Goal: Task Accomplishment & Management: Complete application form

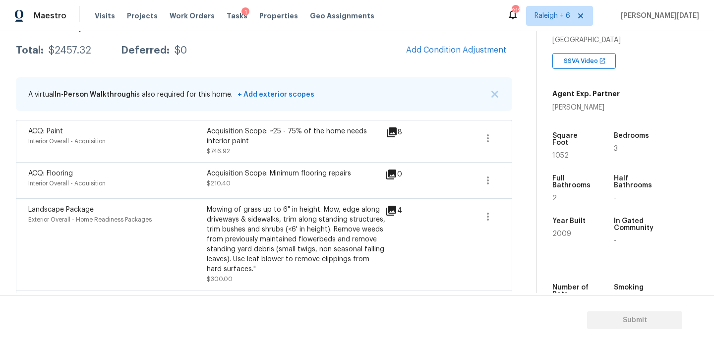
scroll to position [157, 0]
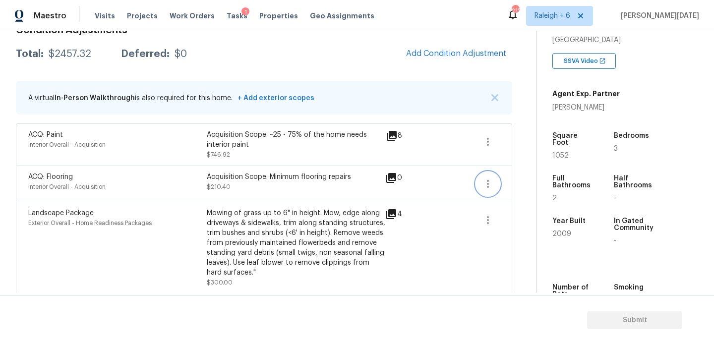
click at [477, 184] on button "button" at bounding box center [488, 184] width 24 height 24
click at [517, 177] on div "Edit" at bounding box center [544, 182] width 77 height 10
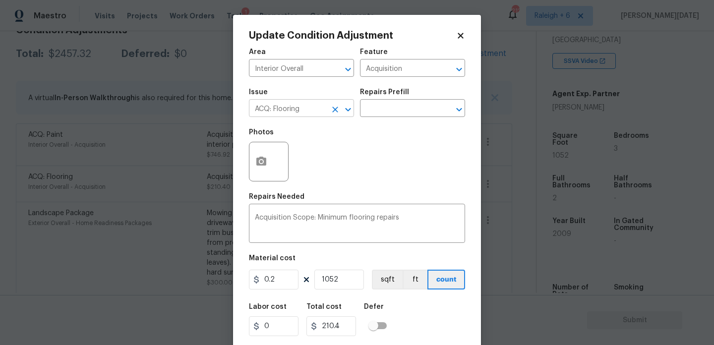
click at [334, 110] on icon "Clear" at bounding box center [335, 110] width 6 height 6
click at [314, 111] on input "text" at bounding box center [287, 109] width 77 height 15
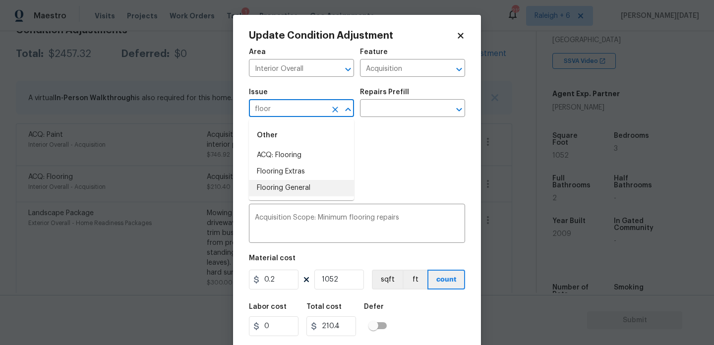
click at [310, 191] on li "Flooring General" at bounding box center [301, 188] width 105 height 16
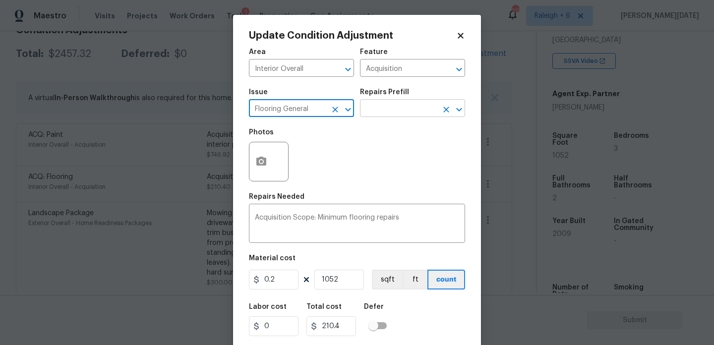
type input "Flooring General"
click at [402, 105] on input "text" at bounding box center [398, 109] width 77 height 15
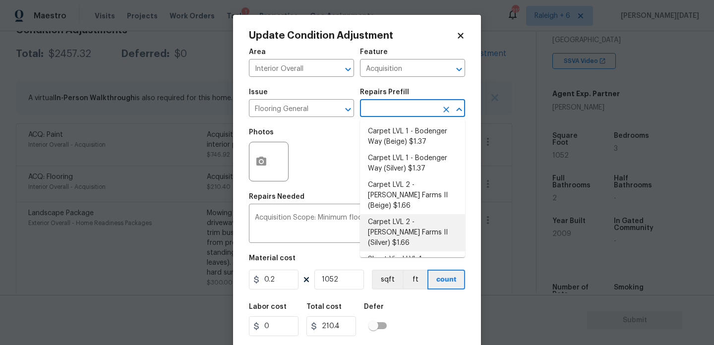
click at [422, 219] on li "Carpet LVL 2 - [PERSON_NAME] Farms II (Silver) $1.66" at bounding box center [412, 232] width 105 height 37
type input "Overall Flooring"
type textarea "Install new carpet ([PERSON_NAME] Farms II - 929 Thin Ice) at all previously ca…"
type input "1.66"
type input "1746.32"
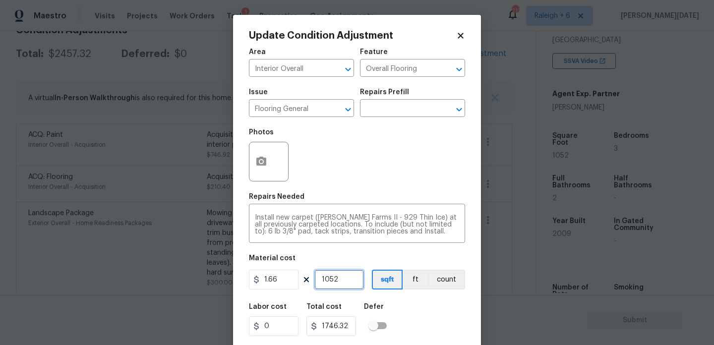
drag, startPoint x: 349, startPoint y: 280, endPoint x: 269, endPoint y: 280, distance: 80.8
click at [269, 280] on div "1.66 1052 sqft ft count" at bounding box center [357, 280] width 216 height 20
type input "0"
type input "6"
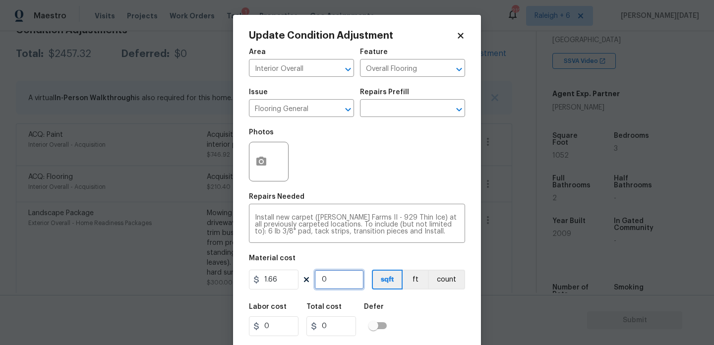
type input "9.96"
type input "60"
type input "99.6"
type input "600"
type input "996"
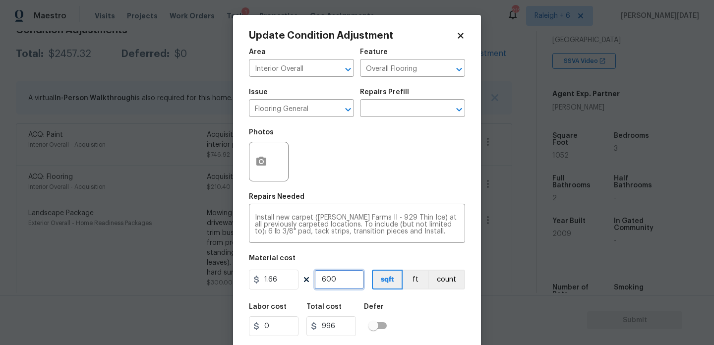
type input "600"
click at [349, 171] on div "Photos" at bounding box center [357, 155] width 216 height 64
click at [274, 165] on div at bounding box center [269, 162] width 40 height 40
click at [260, 165] on icon "button" at bounding box center [261, 161] width 10 height 9
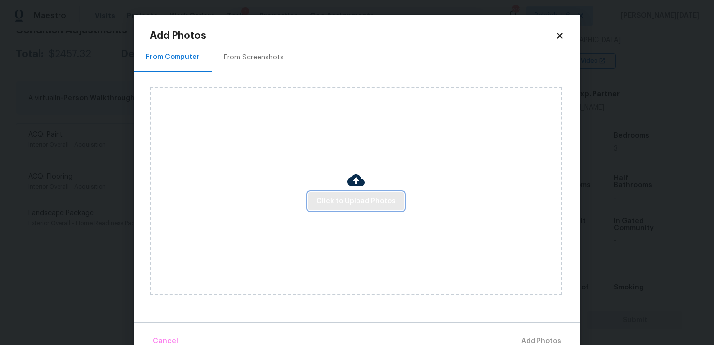
click at [356, 196] on span "Click to Upload Photos" at bounding box center [355, 201] width 79 height 12
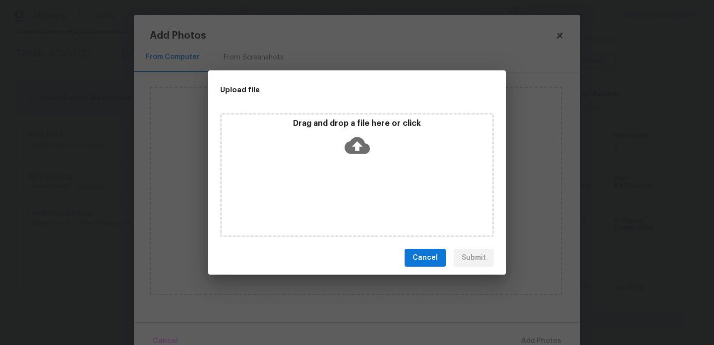
click at [356, 196] on div "Drag and drop a file here or click" at bounding box center [357, 175] width 274 height 124
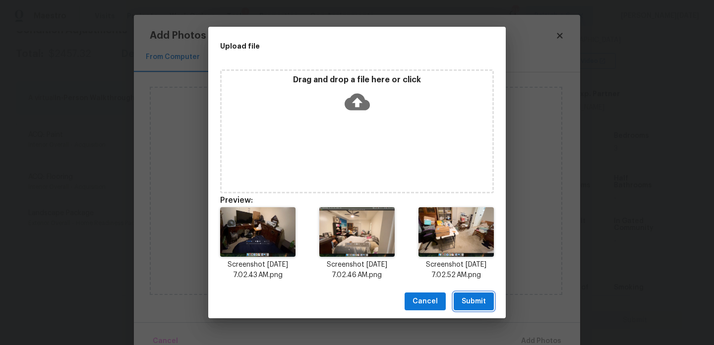
click at [475, 296] on span "Submit" at bounding box center [473, 301] width 24 height 12
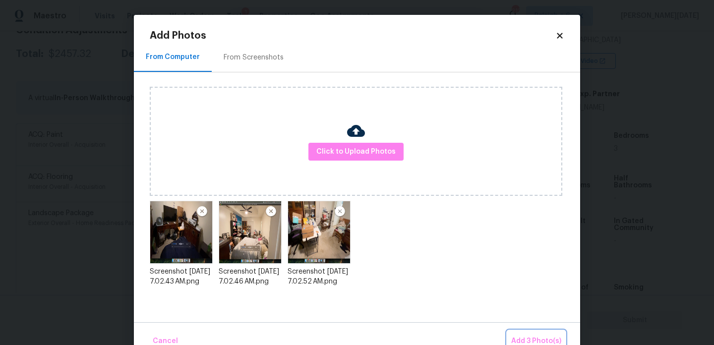
click at [527, 334] on button "Add 3 Photo(s)" at bounding box center [536, 341] width 58 height 21
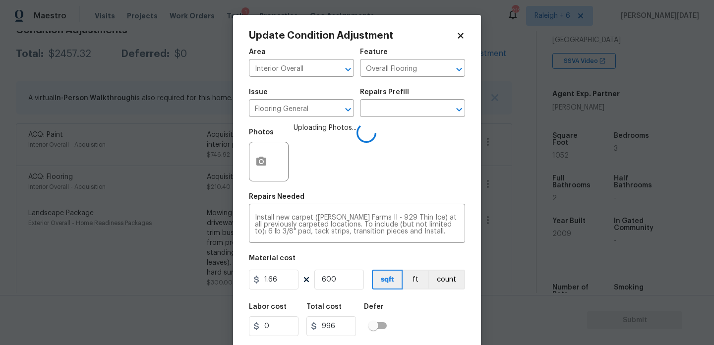
click at [433, 265] on div "Material cost" at bounding box center [357, 261] width 216 height 13
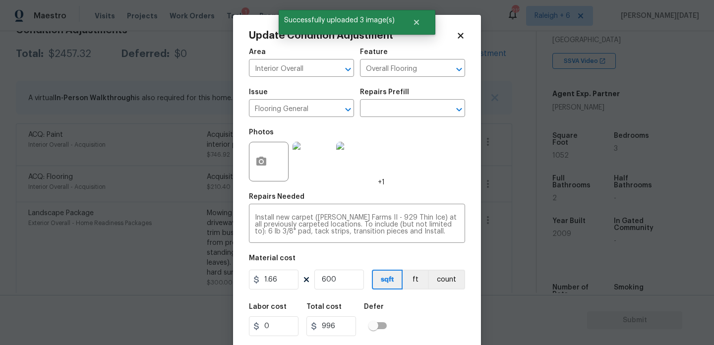
scroll to position [25, 0]
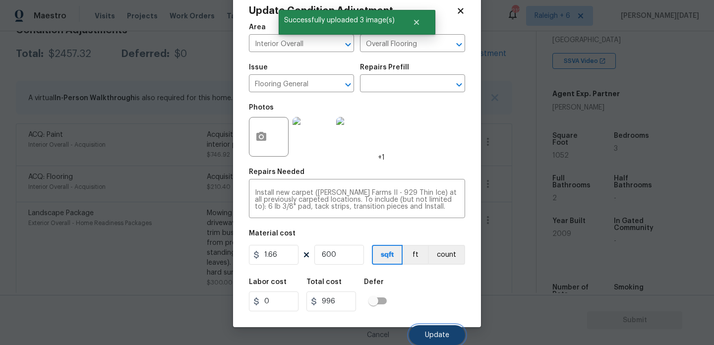
click at [437, 329] on button "Update" at bounding box center [437, 335] width 56 height 20
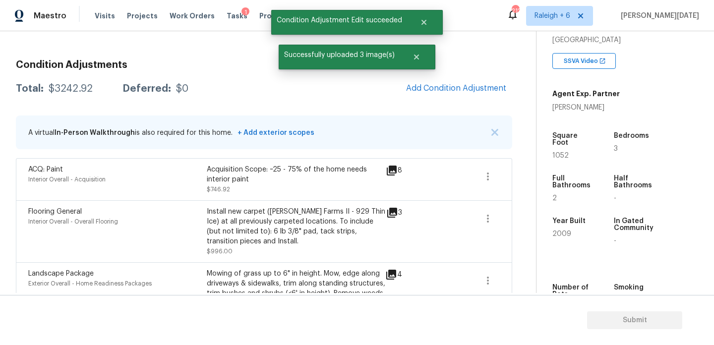
scroll to position [83, 0]
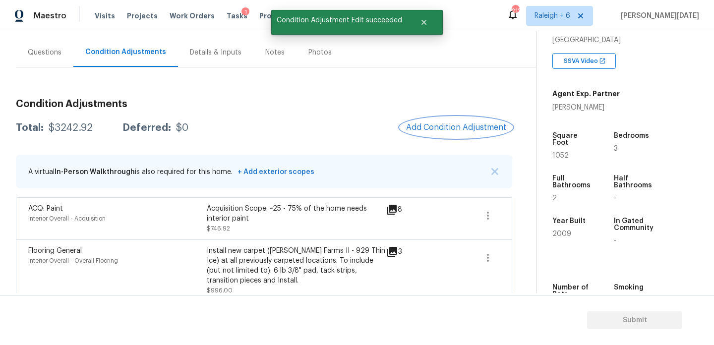
click at [452, 136] on button "Add Condition Adjustment" at bounding box center [456, 127] width 112 height 21
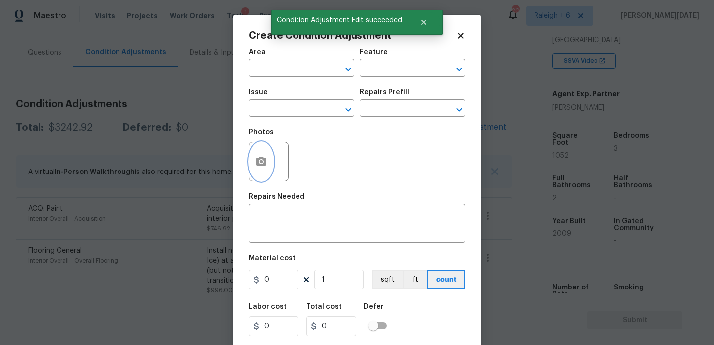
click at [258, 164] on icon "button" at bounding box center [261, 161] width 10 height 9
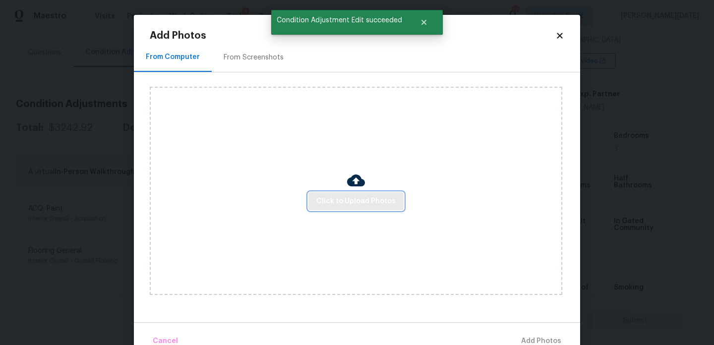
click at [348, 195] on span "Click to Upload Photos" at bounding box center [355, 201] width 79 height 12
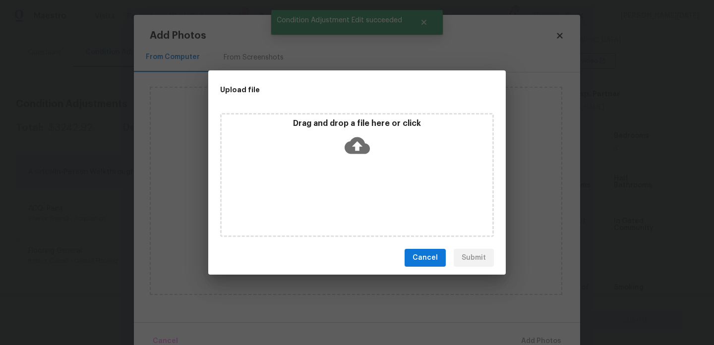
click at [348, 195] on div "Drag and drop a file here or click" at bounding box center [357, 175] width 274 height 124
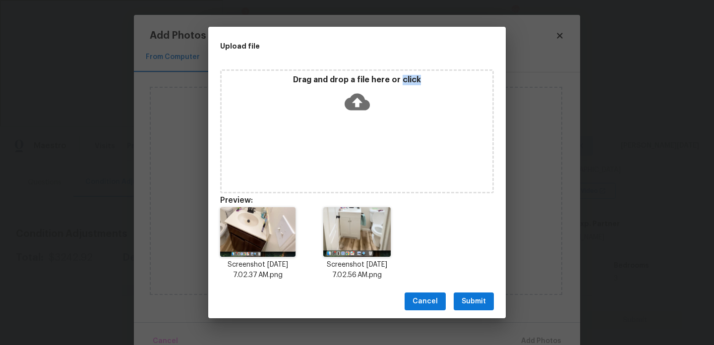
click at [475, 303] on span "Submit" at bounding box center [473, 301] width 24 height 12
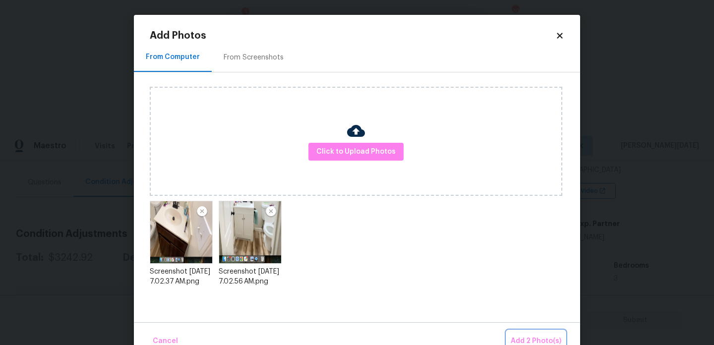
click at [517, 336] on span "Add 2 Photo(s)" at bounding box center [536, 341] width 51 height 12
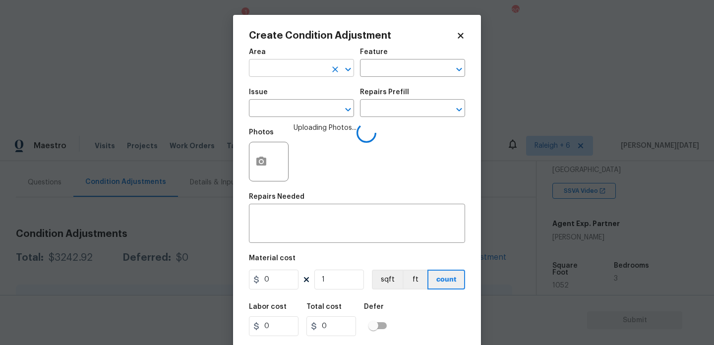
click at [303, 68] on input "text" at bounding box center [287, 68] width 77 height 15
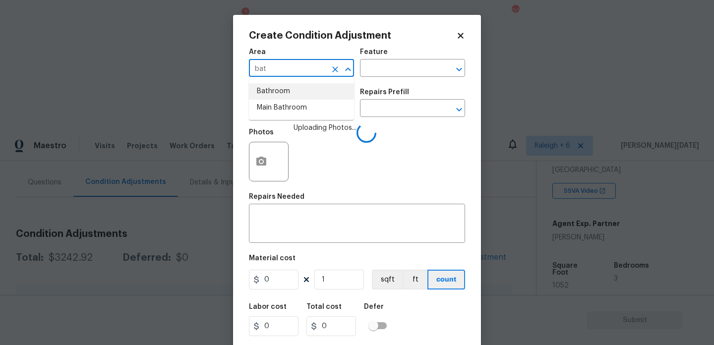
click at [287, 89] on li "Bathroom" at bounding box center [301, 91] width 105 height 16
type input "Bathroom"
click at [287, 108] on input "text" at bounding box center [287, 109] width 77 height 15
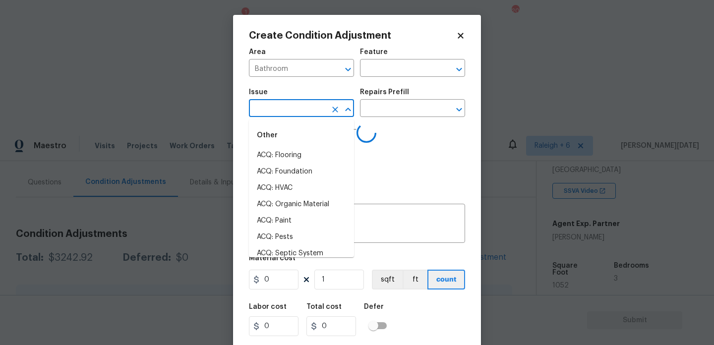
type input "c"
type input "a"
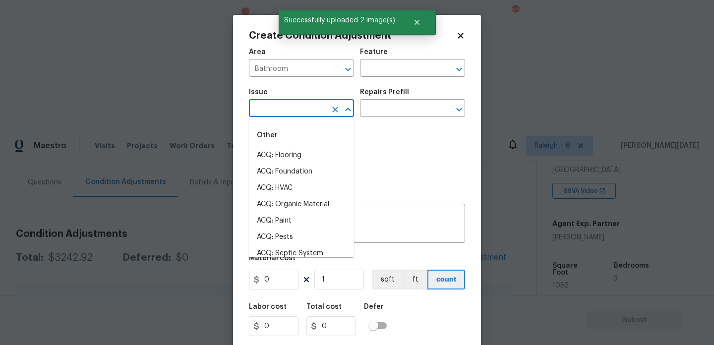
type input "b"
type input "c"
type input "b"
click at [310, 157] on li "Bathroom Cabinets" at bounding box center [301, 155] width 105 height 16
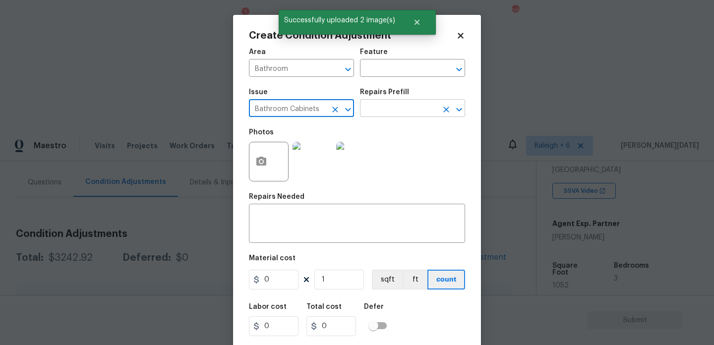
type input "Bathroom Cabinets"
click at [394, 106] on input "text" at bounding box center [398, 109] width 77 height 15
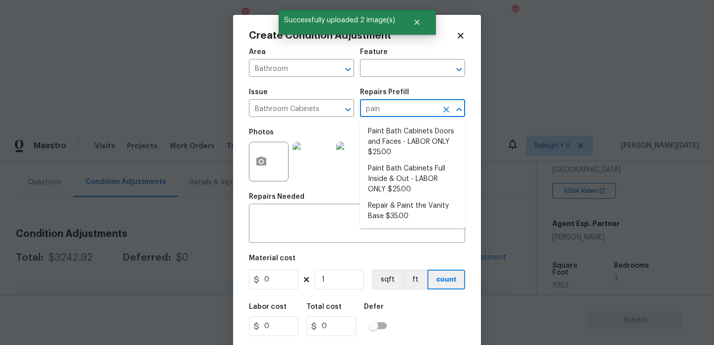
type input "paint"
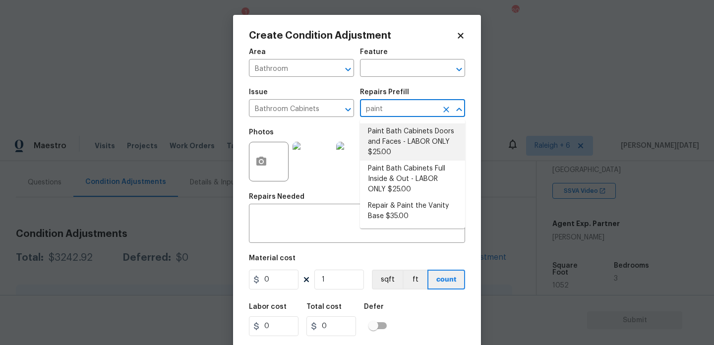
click at [400, 131] on li "Paint Bath Cabinets Doors and Faces - LABOR ONLY $25.00" at bounding box center [412, 141] width 105 height 37
type input "Cabinets"
type textarea "Prep, sand, mask and apply 2 coats of paint to the bathroom cabinet doors and b…"
type input "25"
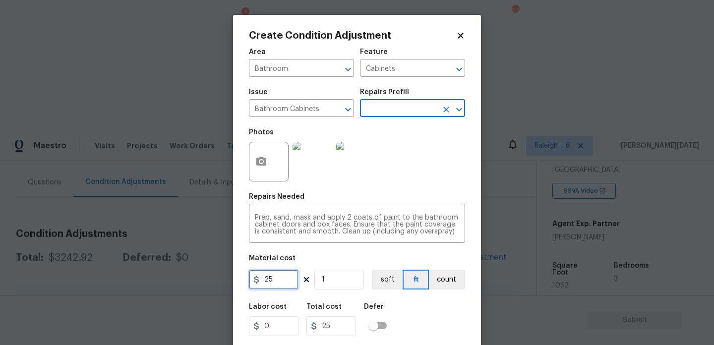
drag, startPoint x: 278, startPoint y: 280, endPoint x: 166, endPoint y: 280, distance: 111.5
click at [166, 280] on div "Create Condition Adjustment Area Bathroom ​ Feature Cabinets ​ Issue Bathroom C…" at bounding box center [357, 172] width 714 height 345
type input "600"
click at [420, 163] on div "Photos" at bounding box center [357, 155] width 216 height 64
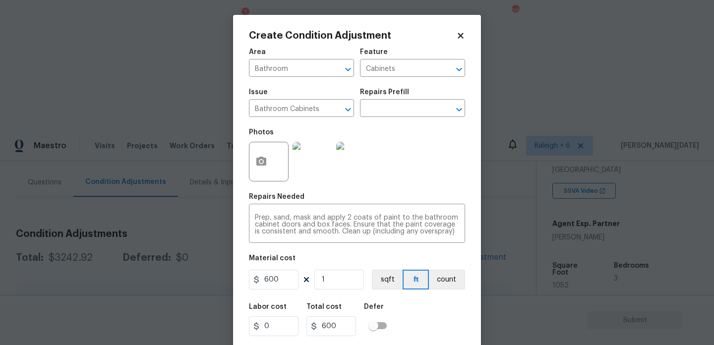
scroll to position [25, 0]
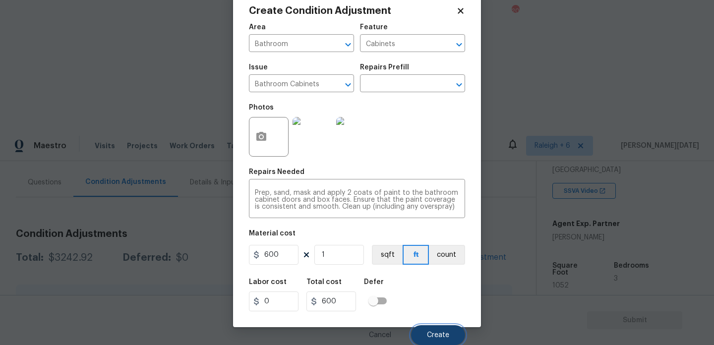
click at [433, 333] on span "Create" at bounding box center [438, 335] width 22 height 7
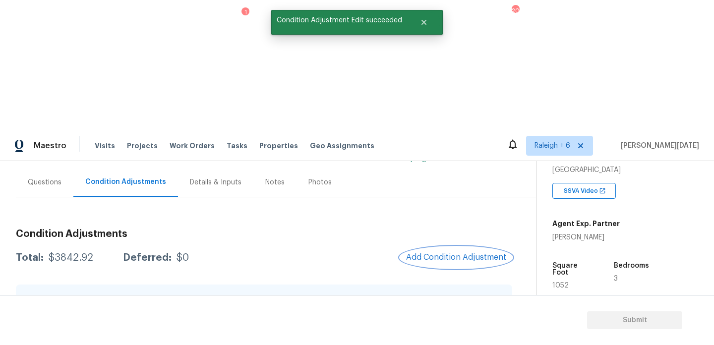
scroll to position [95, 0]
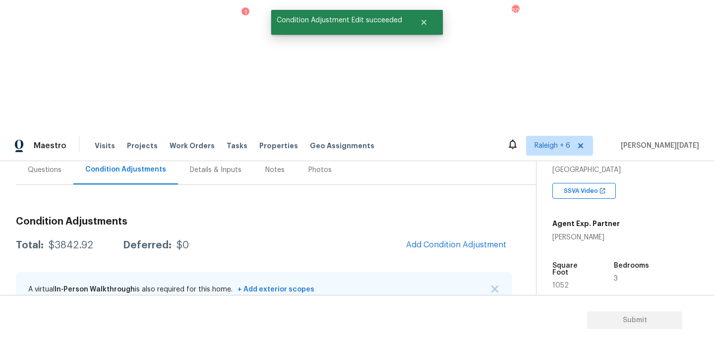
click at [480, 321] on button "button" at bounding box center [488, 333] width 24 height 24
click at [510, 203] on div "Edit" at bounding box center [544, 201] width 77 height 10
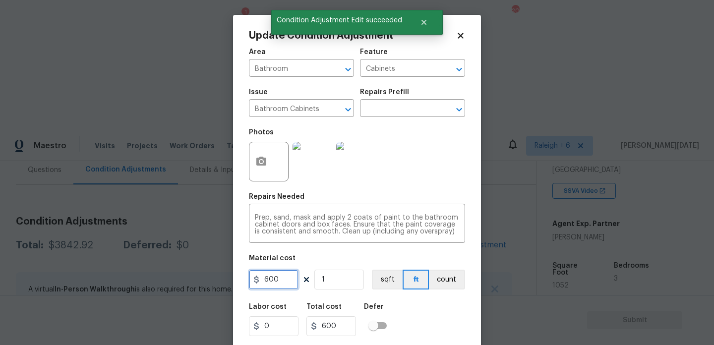
drag, startPoint x: 283, startPoint y: 283, endPoint x: 189, endPoint y: 283, distance: 93.7
click at [189, 283] on div "Update Condition Adjustment Area Bathroom ​ Feature Cabinets ​ Issue Bathroom C…" at bounding box center [357, 172] width 714 height 345
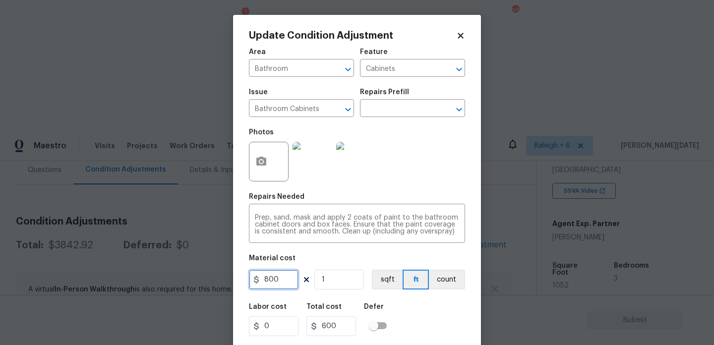
type input "800"
click at [451, 167] on div "Photos" at bounding box center [357, 155] width 216 height 64
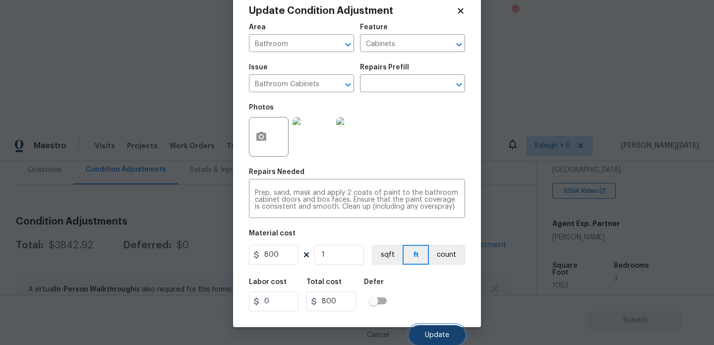
click at [443, 328] on button "Update" at bounding box center [437, 335] width 56 height 20
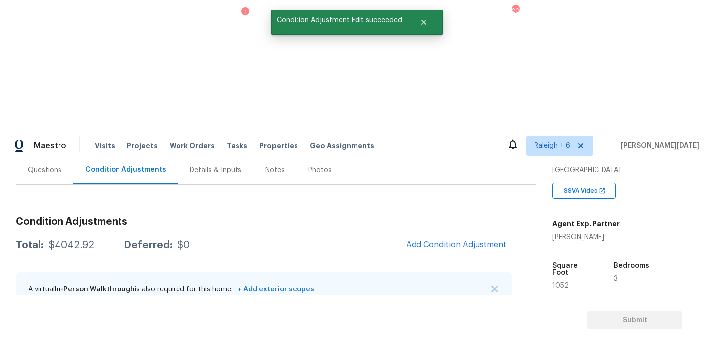
scroll to position [0, 0]
click at [454, 240] on span "Add Condition Adjustment" at bounding box center [456, 244] width 100 height 9
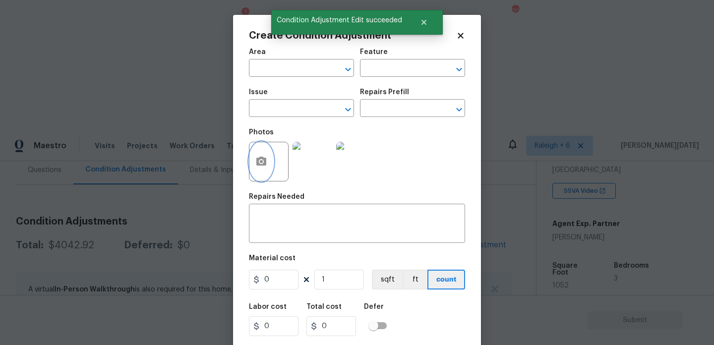
click at [254, 152] on button "button" at bounding box center [261, 161] width 24 height 39
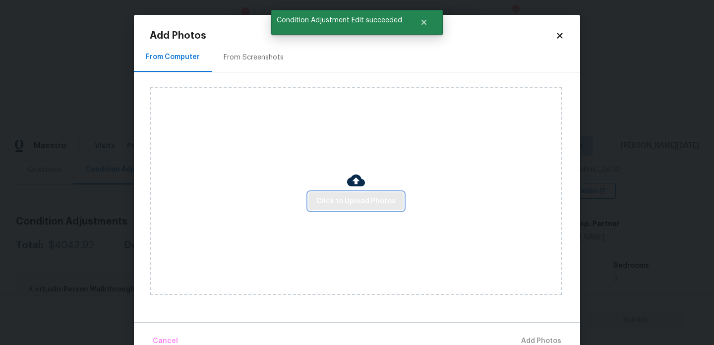
click at [371, 197] on span "Click to Upload Photos" at bounding box center [355, 201] width 79 height 12
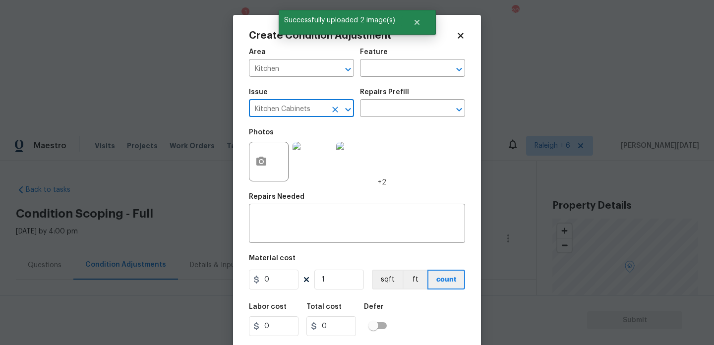
scroll to position [178, 0]
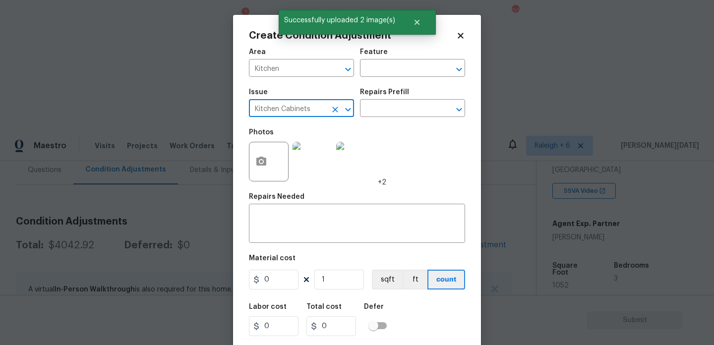
type input "Kitchen Cabinets"
click at [382, 117] on div "Issue Kitchen Cabinets ​ Repairs Prefill ​" at bounding box center [357, 103] width 216 height 40
click at [385, 115] on input "text" at bounding box center [398, 109] width 77 height 15
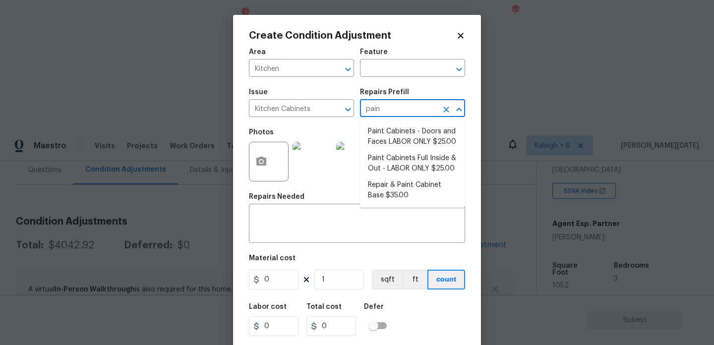
type input "paint"
click at [412, 142] on li "Paint Cabinets - Doors and Faces LABOR ONLY $25.00" at bounding box center [412, 136] width 105 height 27
type input "Cabinets"
type input "25"
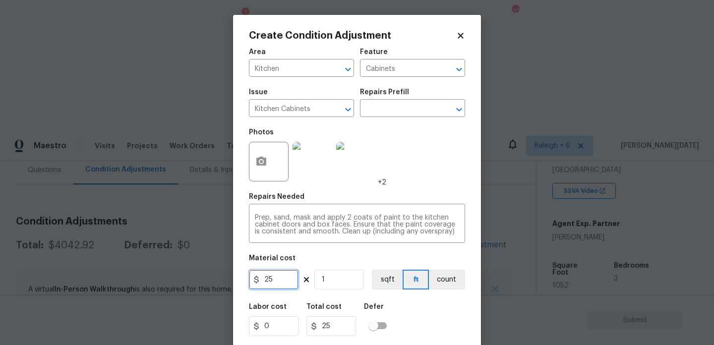
drag, startPoint x: 277, startPoint y: 284, endPoint x: 231, endPoint y: 284, distance: 46.1
click at [231, 284] on div "Create Condition Adjustment Area Kitchen ​ Feature Cabinets ​ Issue Kitchen Cab…" at bounding box center [357, 172] width 714 height 345
type input "1200"
click at [452, 171] on div "Photos +2" at bounding box center [357, 155] width 216 height 64
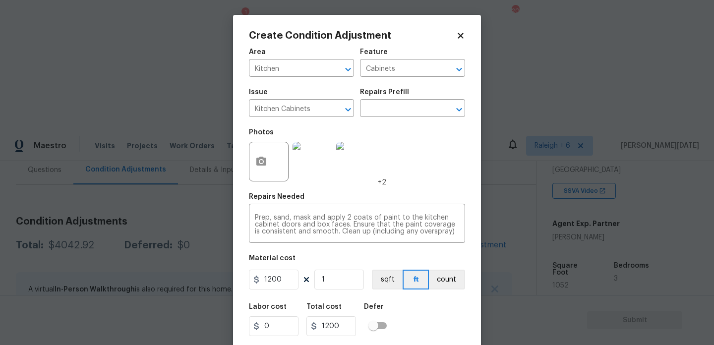
scroll to position [25, 0]
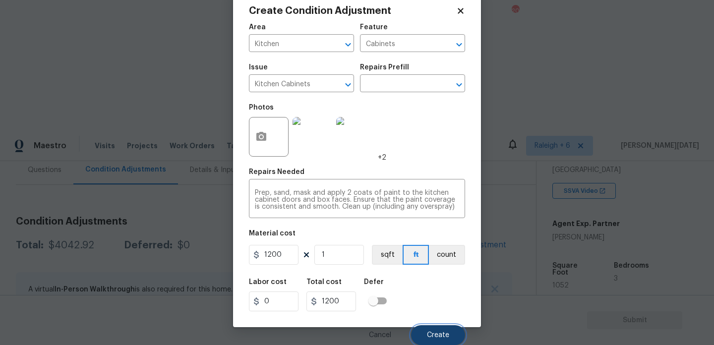
click at [428, 328] on button "Create" at bounding box center [438, 335] width 54 height 20
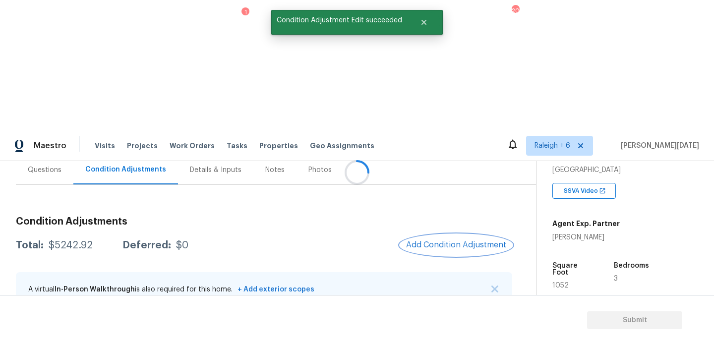
scroll to position [0, 0]
click at [440, 234] on button "Add Condition Adjustment" at bounding box center [456, 244] width 112 height 21
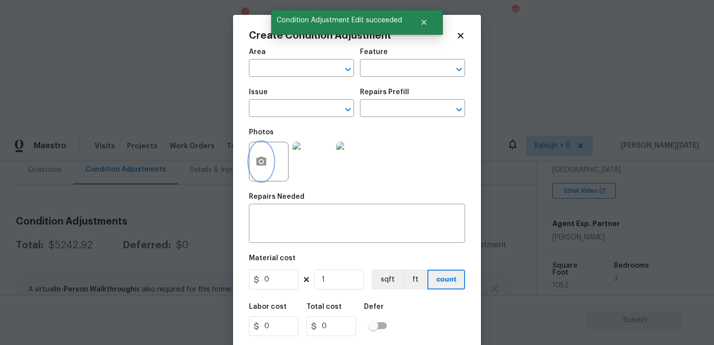
click at [266, 154] on button "button" at bounding box center [261, 161] width 24 height 39
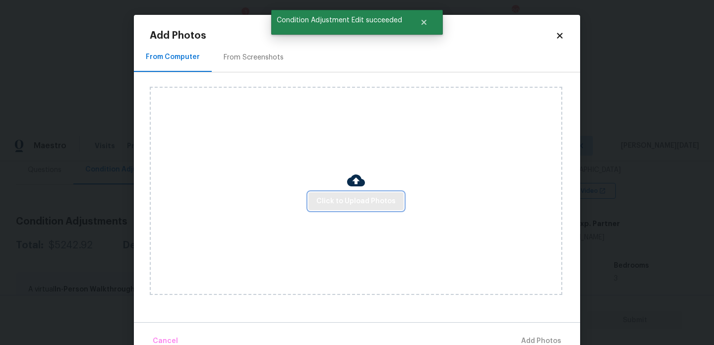
click at [336, 192] on button "Click to Upload Photos" at bounding box center [355, 201] width 95 height 18
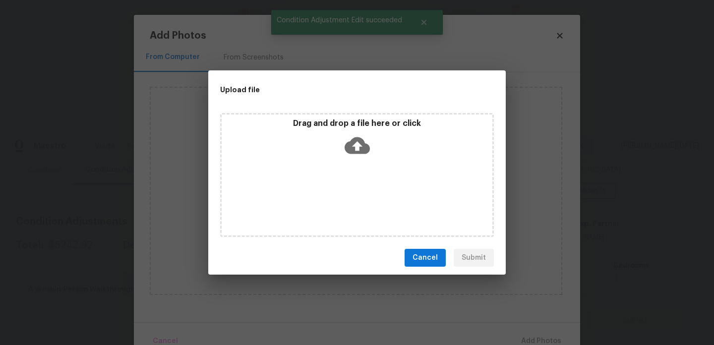
click at [336, 192] on div "Drag and drop a file here or click" at bounding box center [357, 175] width 274 height 124
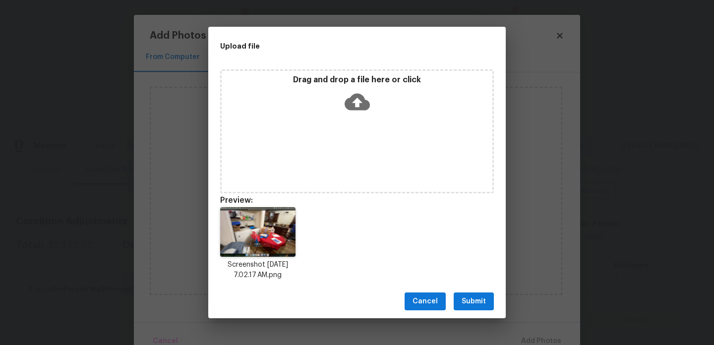
click at [488, 310] on div "Cancel Submit" at bounding box center [356, 302] width 297 height 34
click at [475, 303] on span "Submit" at bounding box center [473, 301] width 24 height 12
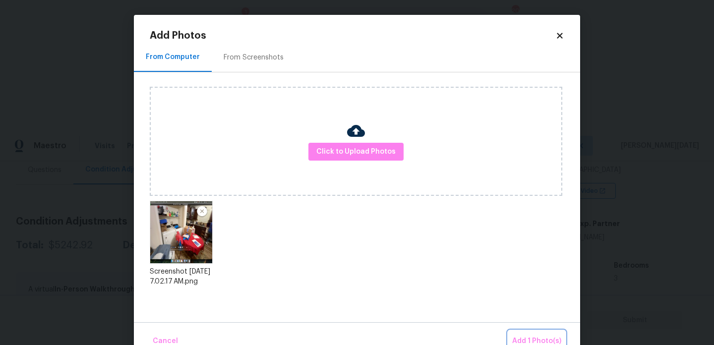
click at [516, 332] on button "Add 1 Photo(s)" at bounding box center [536, 341] width 57 height 21
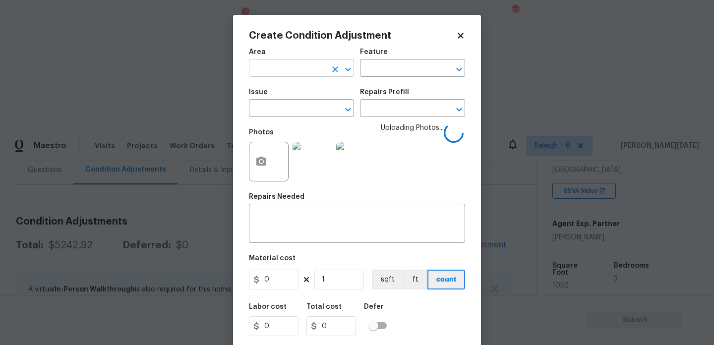
click at [279, 69] on input "text" at bounding box center [287, 68] width 77 height 15
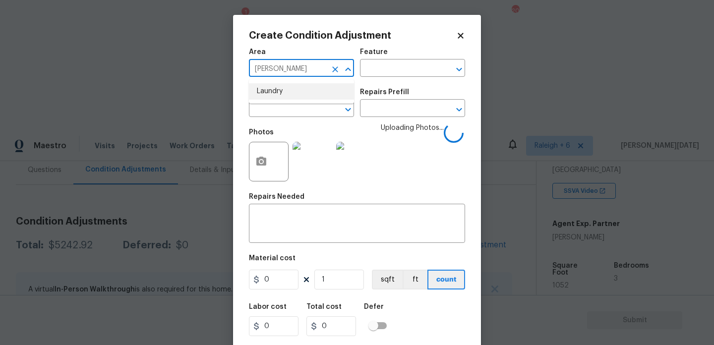
click at [285, 87] on li "Laundry" at bounding box center [301, 91] width 105 height 16
type input "Laundry"
click at [276, 105] on input "text" at bounding box center [287, 109] width 77 height 15
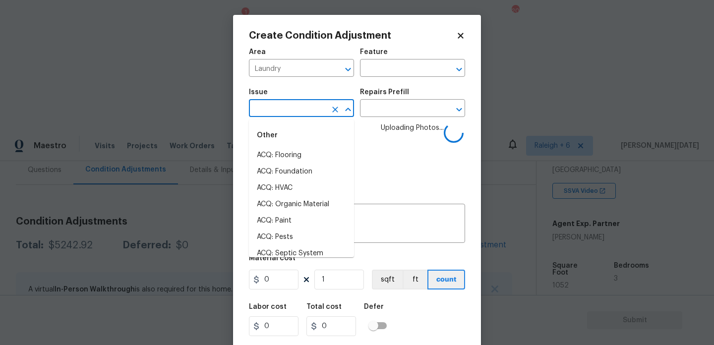
type input "c"
type input "lo"
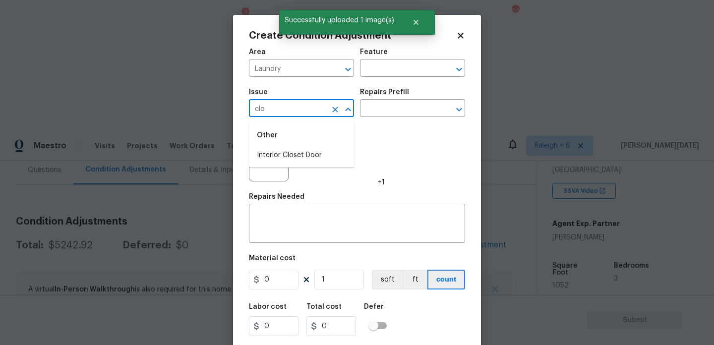
type input "clos"
click at [289, 153] on li "Interior Closet Door" at bounding box center [301, 155] width 105 height 16
type input "Interior Closet Door"
click at [413, 104] on input "text" at bounding box center [398, 109] width 77 height 15
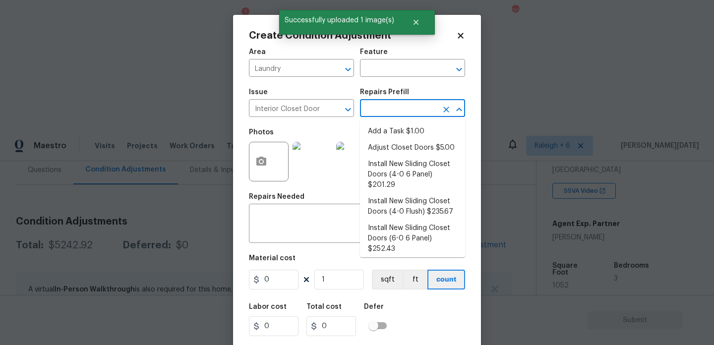
click at [413, 104] on input "text" at bounding box center [398, 109] width 77 height 15
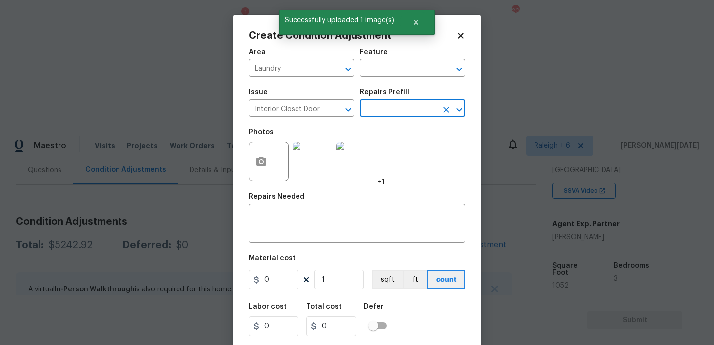
click at [413, 104] on input "text" at bounding box center [398, 109] width 77 height 15
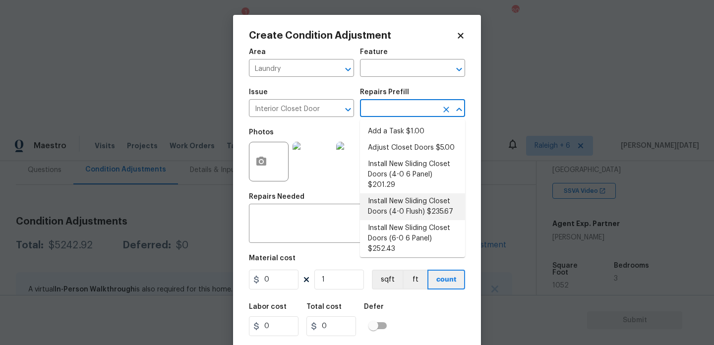
scroll to position [47, 0]
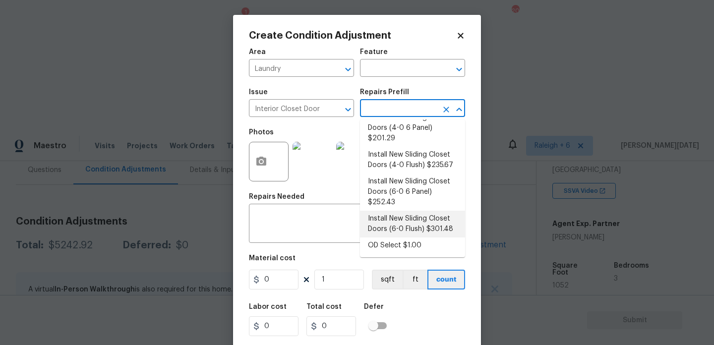
click at [417, 223] on li "Install New Sliding Closet Doors (6-0 Flush) $301.48" at bounding box center [412, 224] width 105 height 27
type input "Interior Door"
type textarea "Remove the existing door (if present). Install a new 6-0 bi-fold flush panel in…"
type input "301.48"
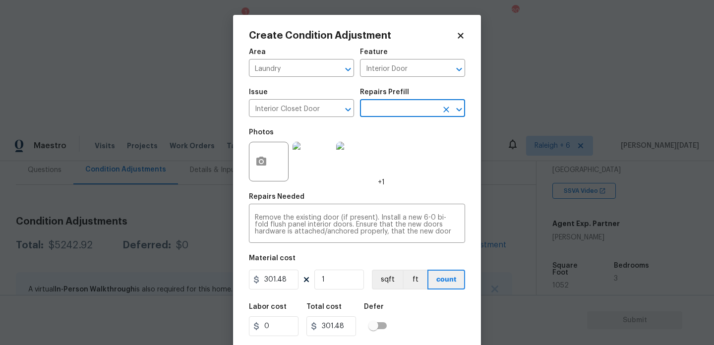
scroll to position [25, 0]
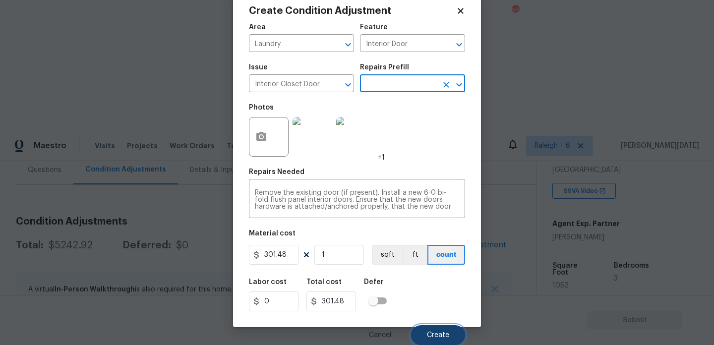
click at [430, 334] on span "Create" at bounding box center [438, 335] width 22 height 7
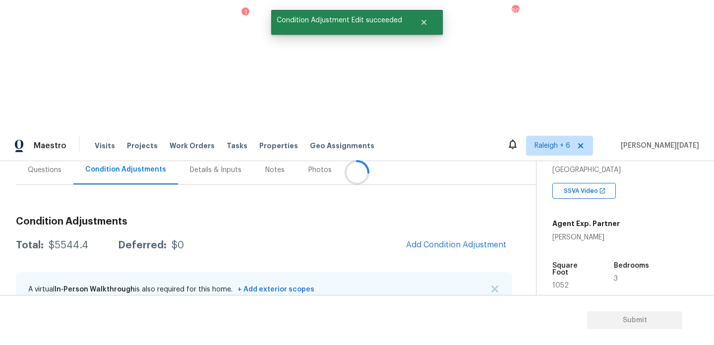
scroll to position [0, 0]
click at [453, 240] on span "Add Condition Adjustment" at bounding box center [456, 244] width 100 height 9
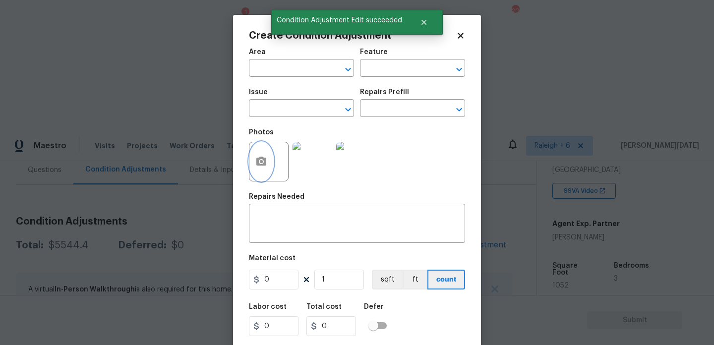
click at [257, 154] on button "button" at bounding box center [261, 161] width 24 height 39
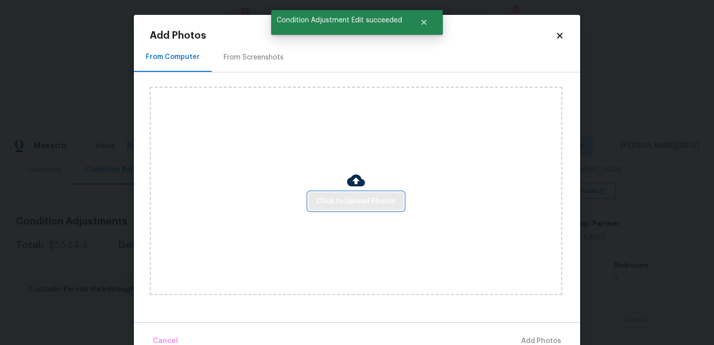
click at [331, 194] on button "Click to Upload Photos" at bounding box center [355, 201] width 95 height 18
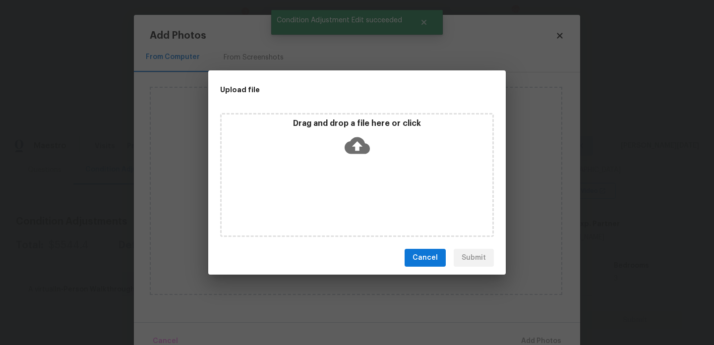
click at [331, 194] on div "Drag and drop a file here or click" at bounding box center [357, 175] width 274 height 124
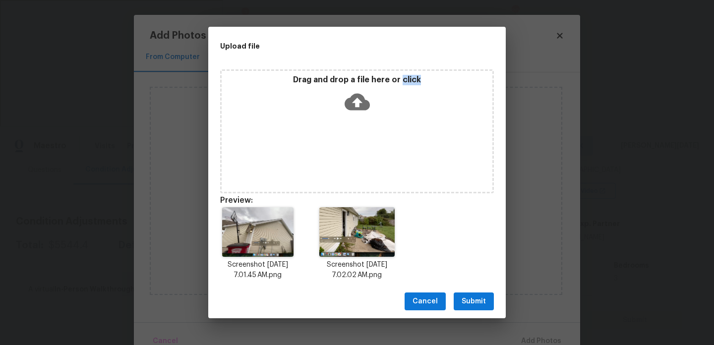
click at [471, 294] on button "Submit" at bounding box center [474, 301] width 40 height 18
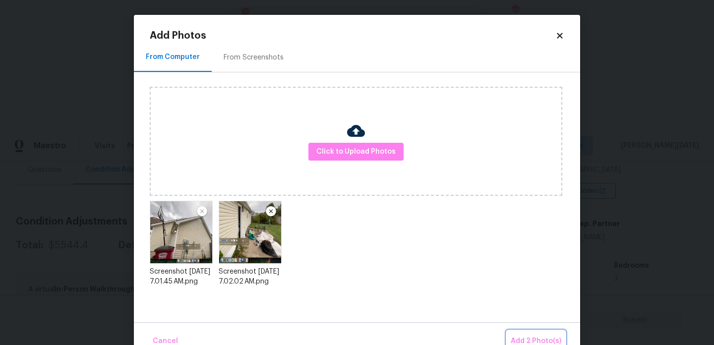
click at [526, 333] on button "Add 2 Photo(s)" at bounding box center [536, 341] width 58 height 21
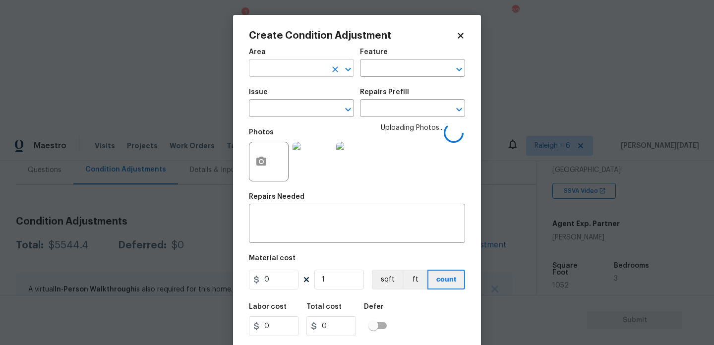
click at [279, 66] on input "text" at bounding box center [287, 68] width 77 height 15
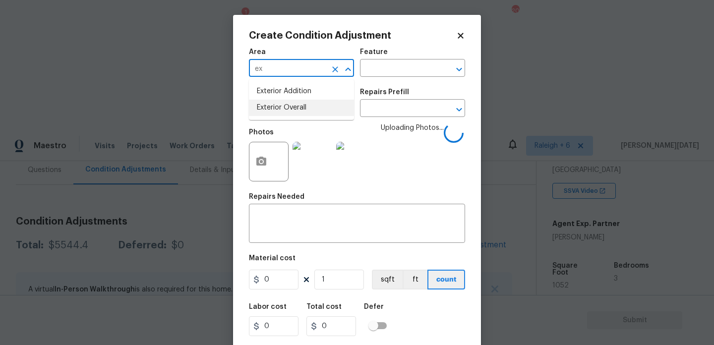
click at [299, 105] on li "Exterior Overall" at bounding box center [301, 108] width 105 height 16
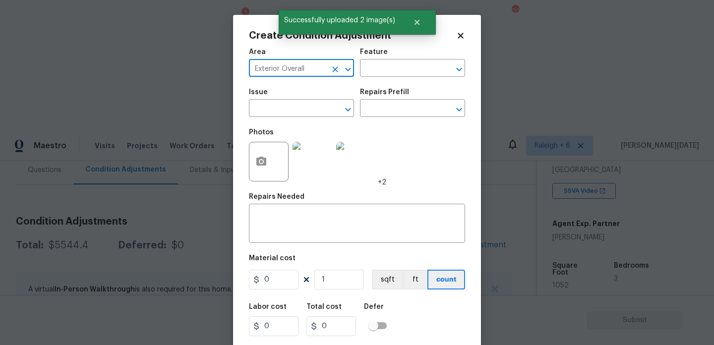
type input "Exterior Overall"
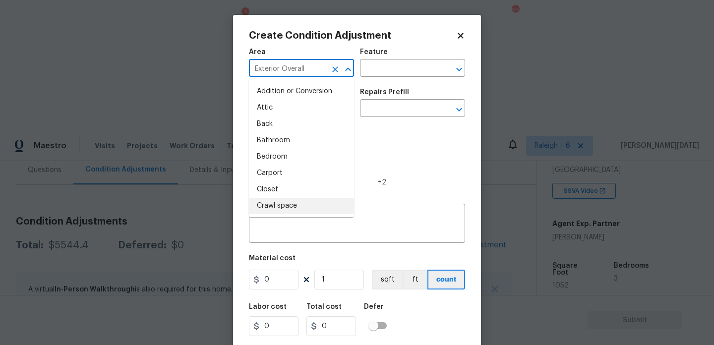
scroll to position [665, 0]
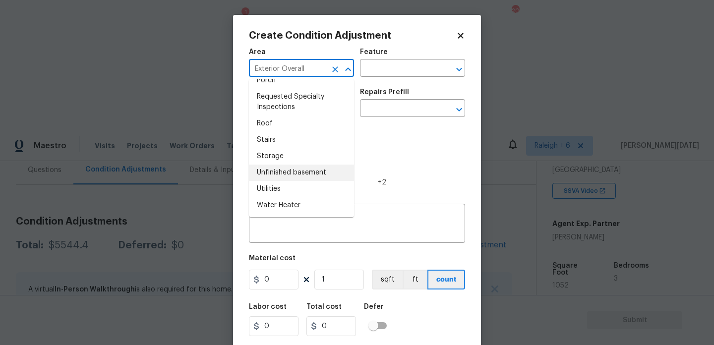
click at [393, 141] on div "Photos +2" at bounding box center [357, 155] width 216 height 64
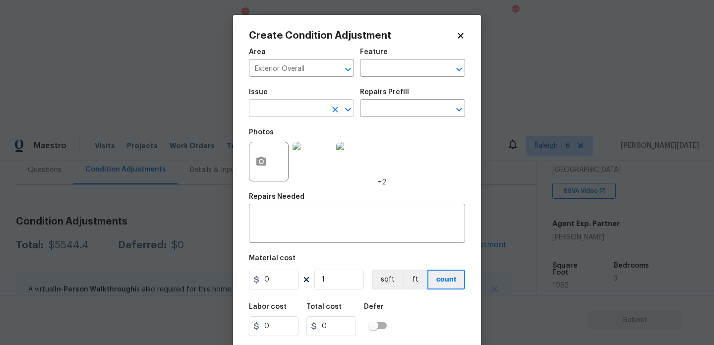
click at [287, 113] on input "text" at bounding box center [287, 109] width 77 height 15
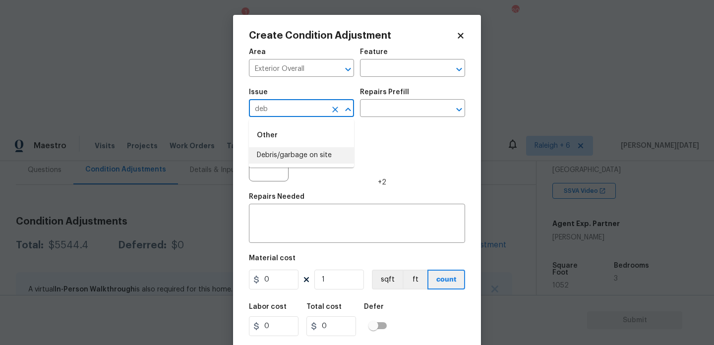
click at [310, 147] on li "Debris/garbage on site" at bounding box center [301, 155] width 105 height 16
type input "Debris/garbage on site"
click at [391, 108] on input "text" at bounding box center [398, 109] width 77 height 15
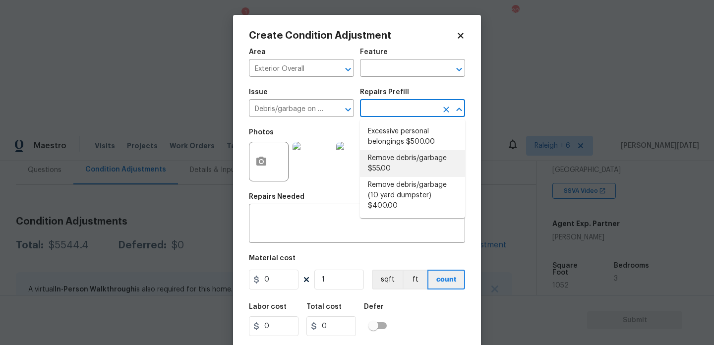
click at [397, 167] on li "Remove debris/garbage $55.00" at bounding box center [412, 163] width 105 height 27
type textarea "Remove, haul off, and properly dispose of any debris left by seller to offsite …"
type input "55"
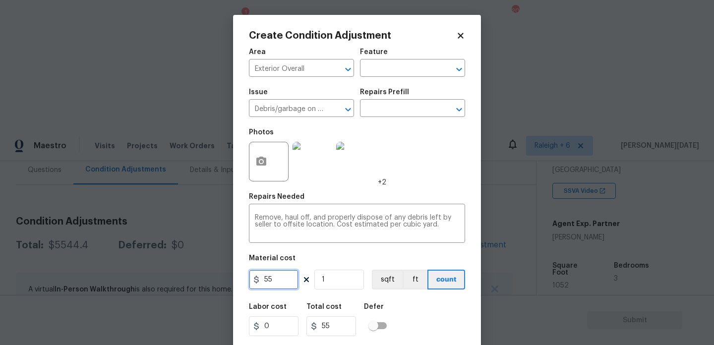
drag, startPoint x: 286, startPoint y: 282, endPoint x: 222, endPoint y: 283, distance: 64.4
click at [222, 283] on div "Create Condition Adjustment Area Exterior Overall ​ Feature ​ Issue Debris/garb…" at bounding box center [357, 172] width 714 height 345
type input "600"
click at [448, 184] on div "Photos +2" at bounding box center [357, 155] width 216 height 64
type input "600"
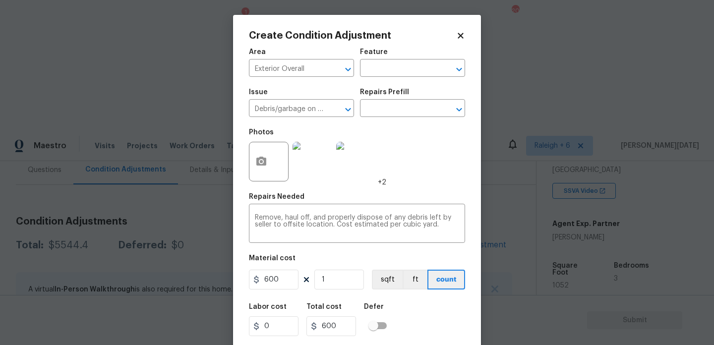
click at [448, 184] on div "Photos +2" at bounding box center [357, 155] width 216 height 64
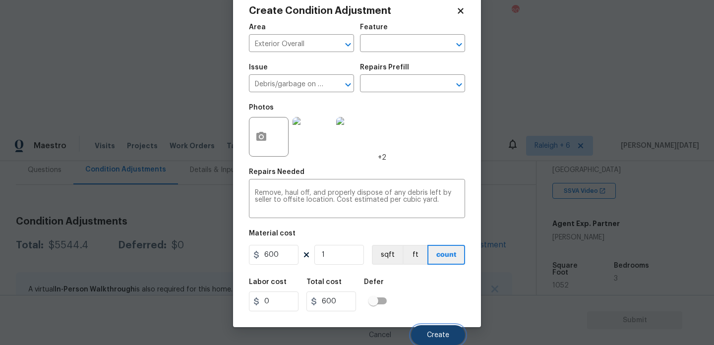
click at [429, 336] on span "Create" at bounding box center [438, 335] width 22 height 7
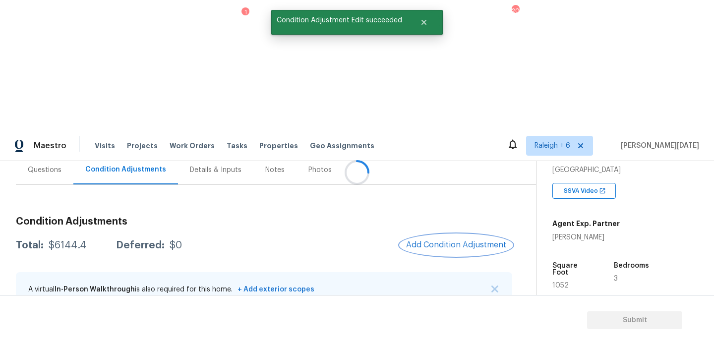
scroll to position [0, 0]
click at [394, 322] on icon at bounding box center [392, 327] width 10 height 10
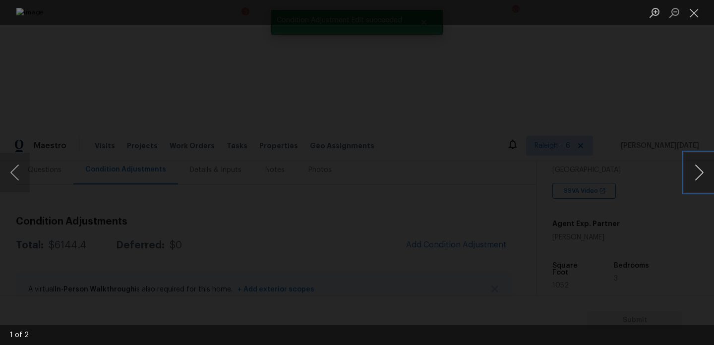
click at [700, 179] on button "Next image" at bounding box center [699, 173] width 30 height 40
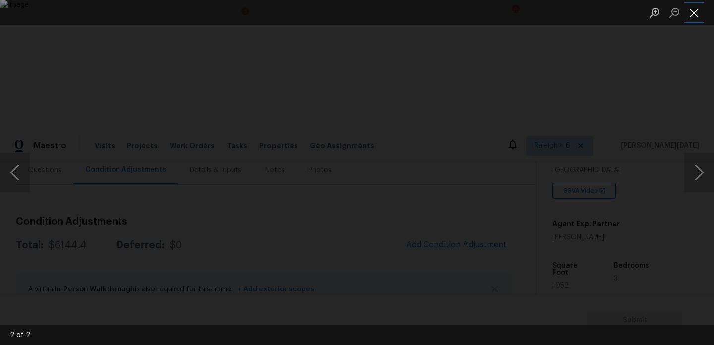
click at [690, 9] on button "Close lightbox" at bounding box center [694, 12] width 20 height 17
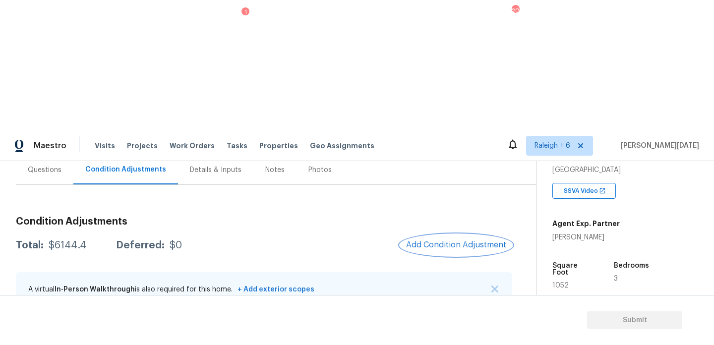
click at [460, 240] on span "Add Condition Adjustment" at bounding box center [456, 244] width 100 height 9
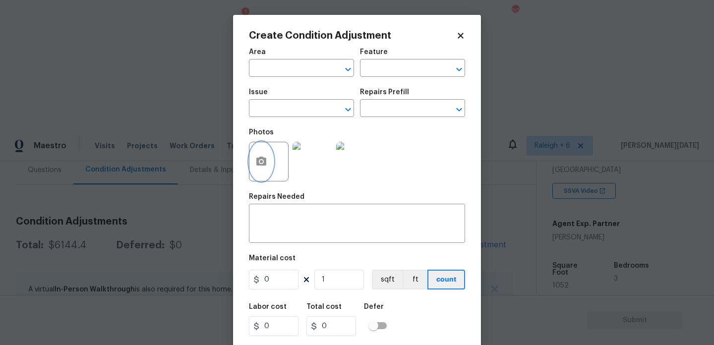
click at [266, 160] on icon "button" at bounding box center [261, 161] width 10 height 9
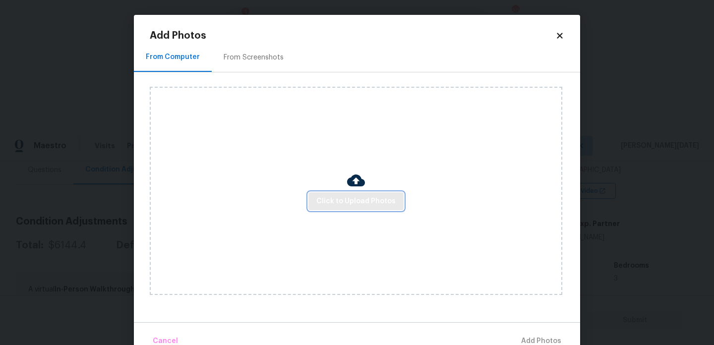
click at [334, 200] on span "Click to Upload Photos" at bounding box center [355, 201] width 79 height 12
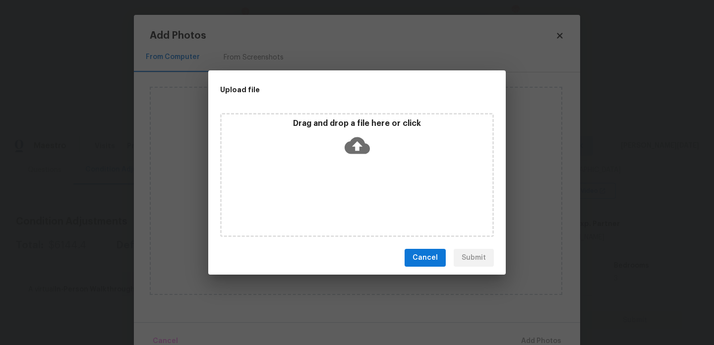
click at [334, 200] on div "Drag and drop a file here or click" at bounding box center [357, 175] width 274 height 124
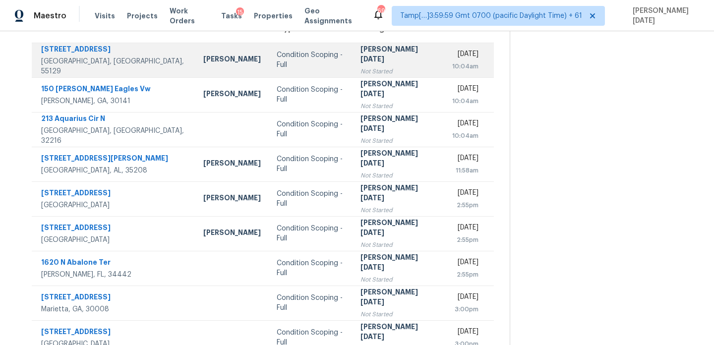
scroll to position [75, 0]
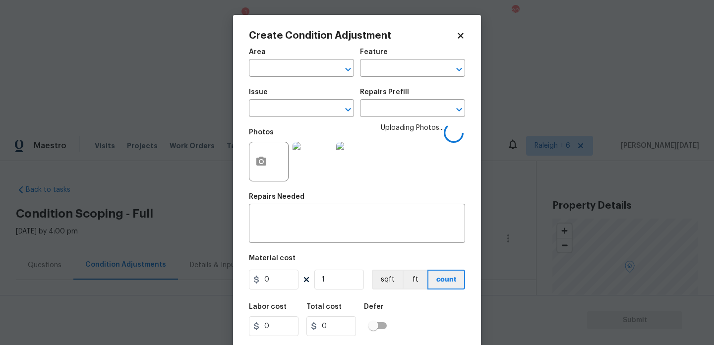
scroll to position [178, 0]
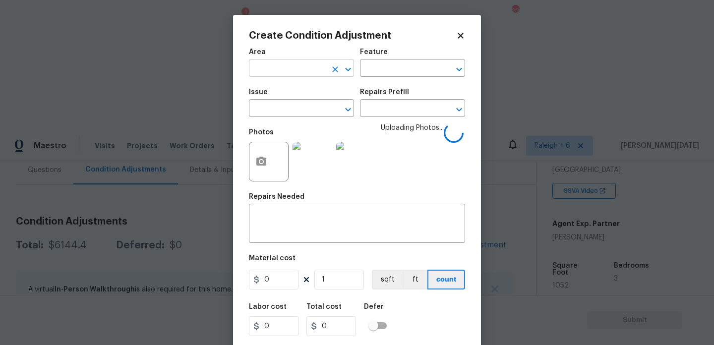
click at [271, 76] on input "text" at bounding box center [287, 68] width 77 height 15
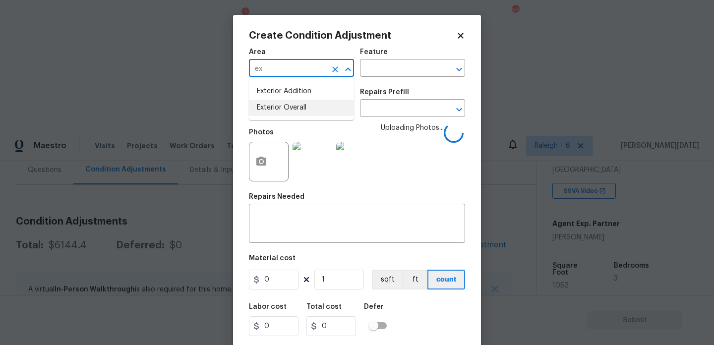
click at [288, 108] on li "Exterior Overall" at bounding box center [301, 108] width 105 height 16
type input "Exterior Overall"
click at [288, 108] on input "text" at bounding box center [287, 109] width 77 height 15
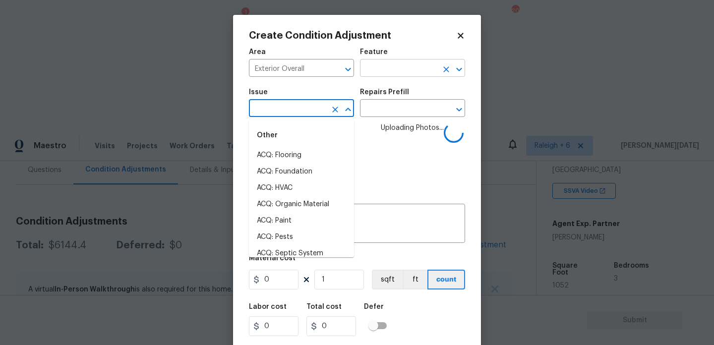
click at [402, 62] on input "text" at bounding box center [398, 68] width 77 height 15
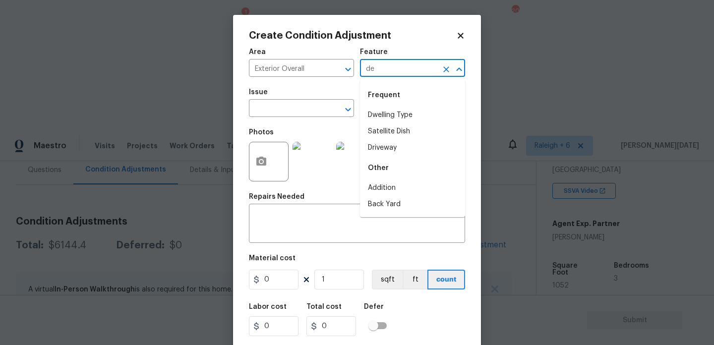
type input "deb"
type input "f"
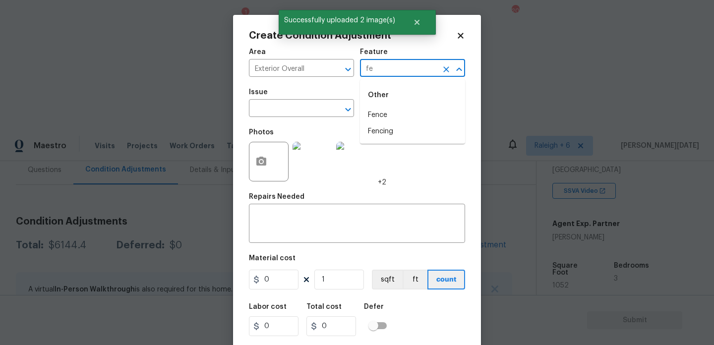
type input "fen"
click at [400, 115] on li "Fence" at bounding box center [412, 115] width 105 height 16
type input "Fence"
click at [314, 110] on input "text" at bounding box center [287, 109] width 77 height 15
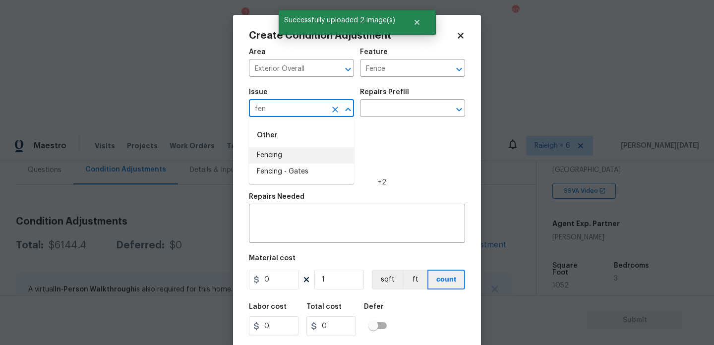
click at [296, 156] on li "Fencing" at bounding box center [301, 155] width 105 height 16
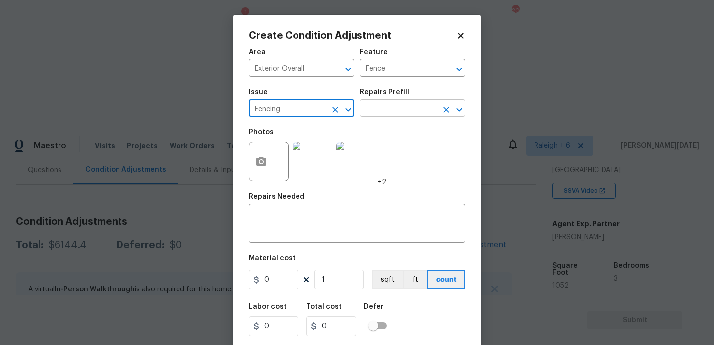
type input "Fencing"
click at [403, 116] on input "text" at bounding box center [398, 109] width 77 height 15
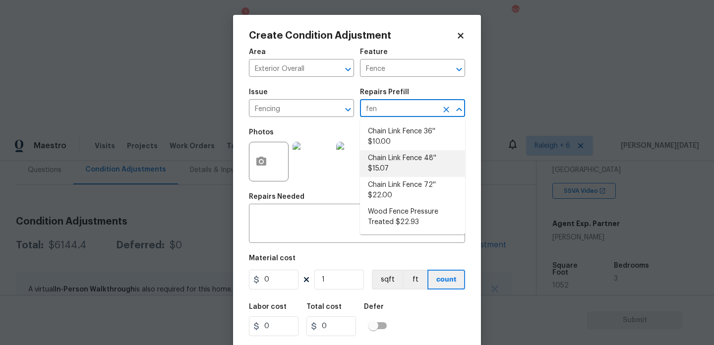
type input "fen"
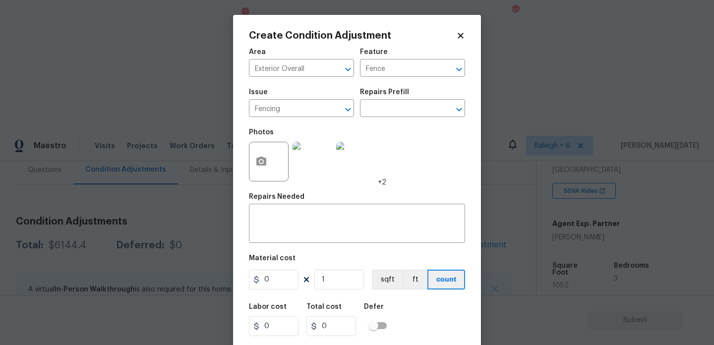
click at [284, 292] on div "Area Exterior Overall ​ Feature Fence ​ Issue Fencing ​ Repairs Prefill ​ Photo…" at bounding box center [357, 206] width 216 height 327
click at [286, 286] on input "0" at bounding box center [274, 280] width 50 height 20
type input "800"
click at [294, 222] on textarea at bounding box center [357, 224] width 204 height 21
type input "800"
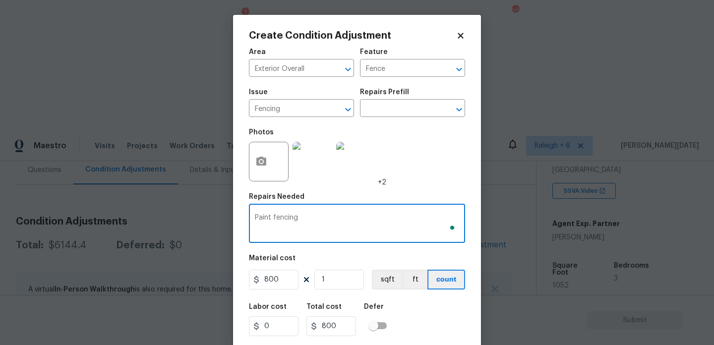
scroll to position [25, 0]
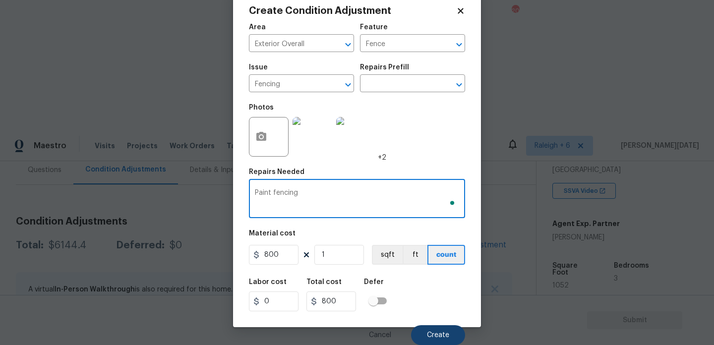
type textarea "Paint fencing"
click at [425, 327] on button "Create" at bounding box center [438, 335] width 54 height 20
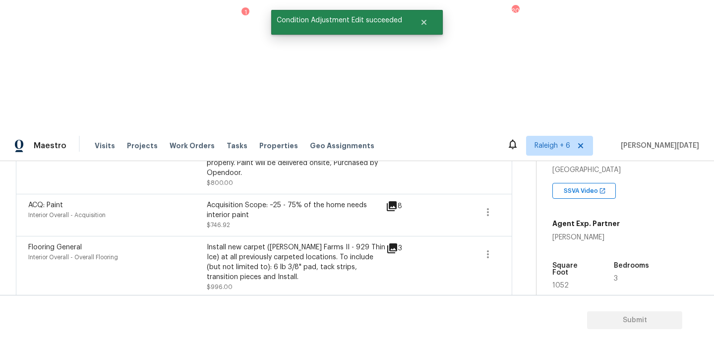
scroll to position [0, 0]
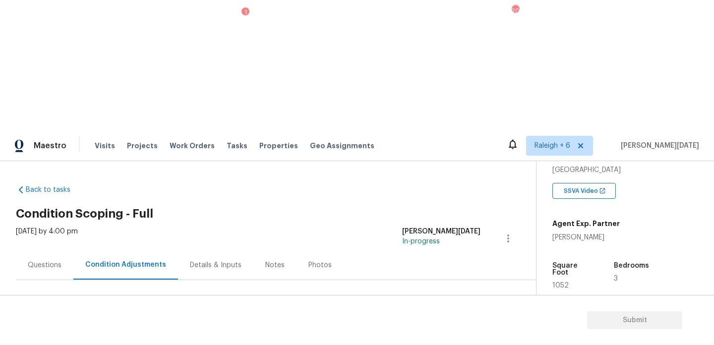
click at [437, 336] on span "Add Condition Adjustment" at bounding box center [456, 340] width 100 height 9
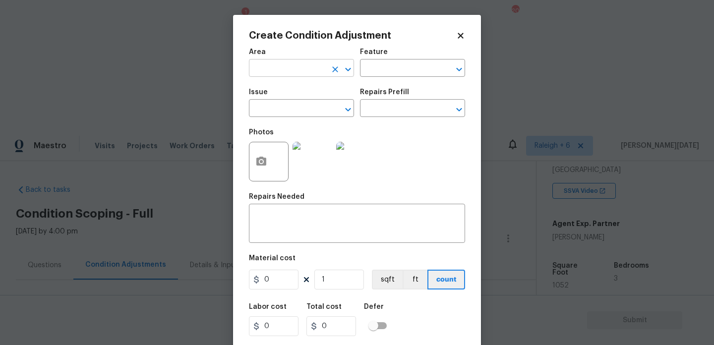
click at [282, 74] on input "text" at bounding box center [287, 68] width 77 height 15
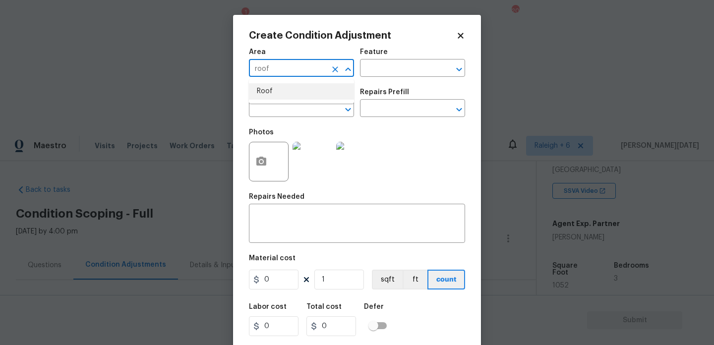
click at [284, 90] on li "Roof" at bounding box center [301, 91] width 105 height 16
type input "Roof"
click at [280, 105] on input "text" at bounding box center [287, 109] width 77 height 15
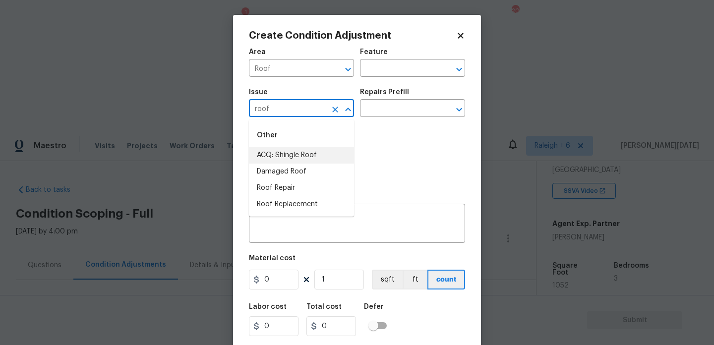
click at [291, 157] on li "ACQ: Shingle Roof" at bounding box center [301, 155] width 105 height 16
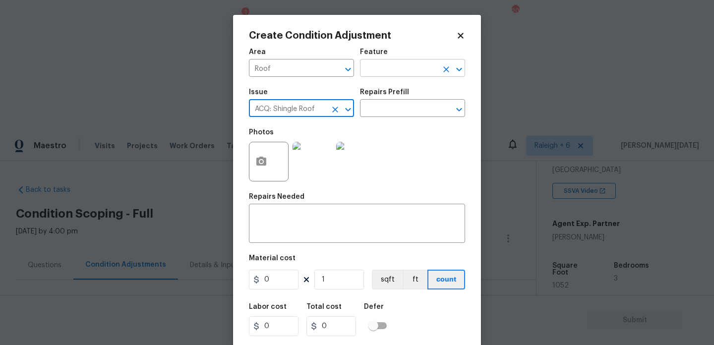
type input "ACQ: Shingle Roof"
click at [388, 76] on input "text" at bounding box center [398, 68] width 77 height 15
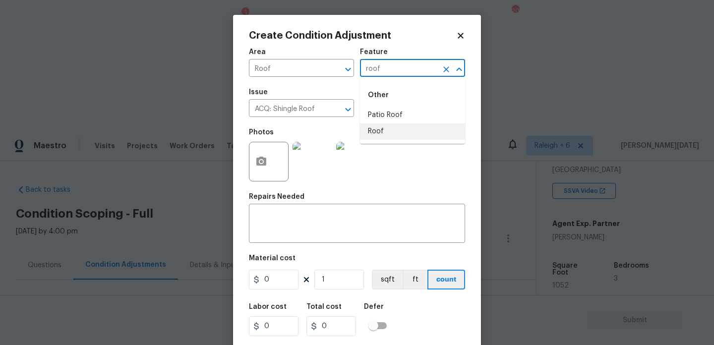
click at [390, 128] on li "Roof" at bounding box center [412, 131] width 105 height 16
type input "Roof"
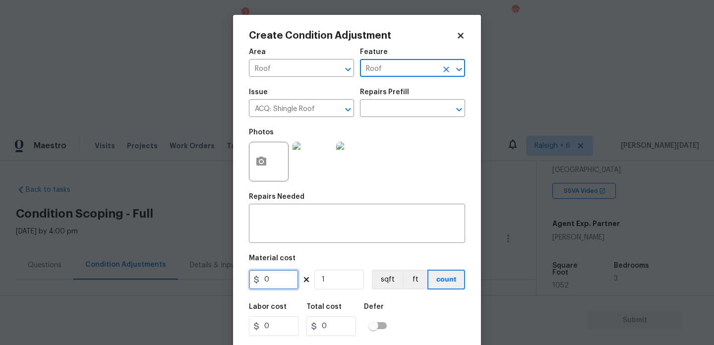
click at [285, 275] on input "0" at bounding box center [274, 280] width 50 height 20
type input "300"
click at [290, 230] on textarea at bounding box center [357, 224] width 204 height 21
type input "300"
click at [268, 229] on textarea "To enrich screen reader interactions, please activate Accessibility in Grammarl…" at bounding box center [357, 224] width 204 height 21
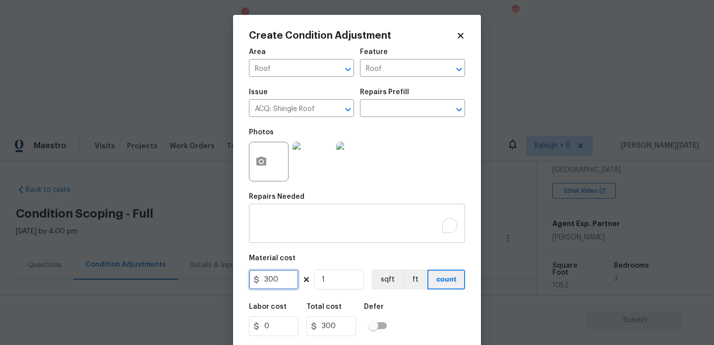
type input "300"
click at [271, 224] on textarea "To enrich screen reader interactions, please activate Accessibility in Grammarl…" at bounding box center [357, 224] width 204 height 21
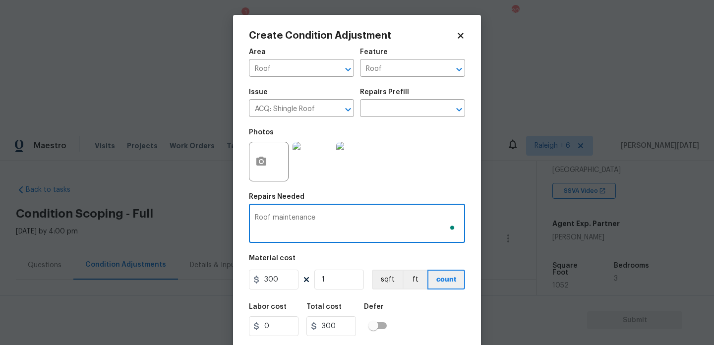
scroll to position [25, 0]
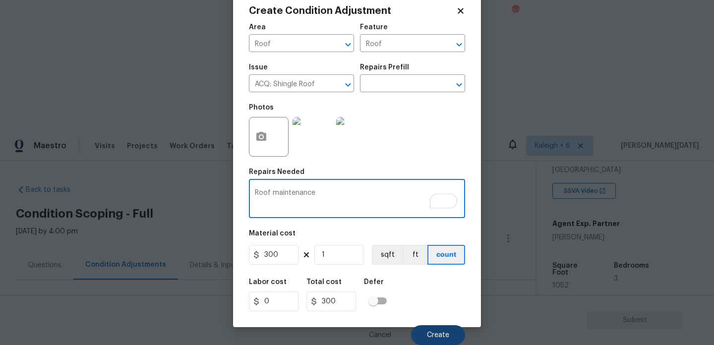
type textarea "Roof maintenance"
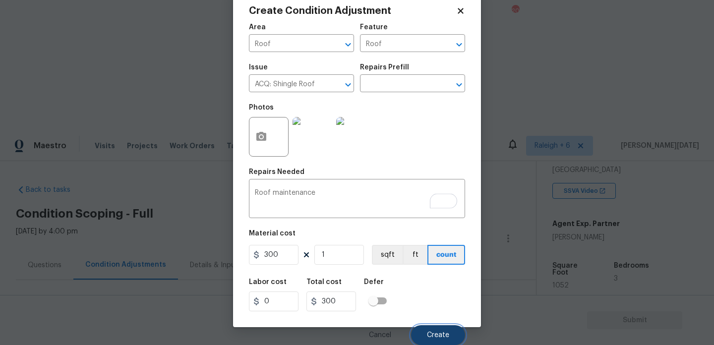
click at [425, 329] on button "Create" at bounding box center [438, 335] width 54 height 20
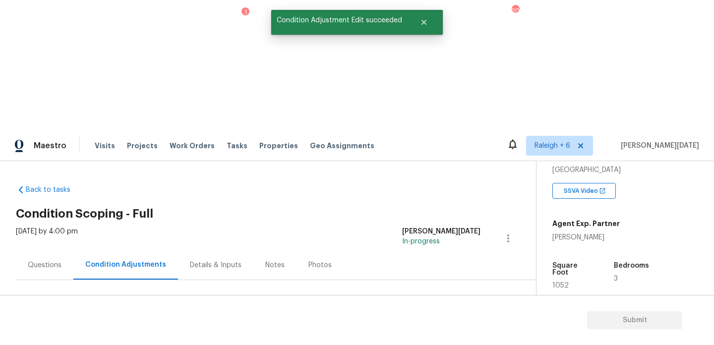
scroll to position [0, 0]
drag, startPoint x: 50, startPoint y: 210, endPoint x: 87, endPoint y: 211, distance: 37.2
click at [87, 336] on div "Total: $7244.4 Deferred: $0" at bounding box center [99, 341] width 167 height 10
copy div "$7244.4"
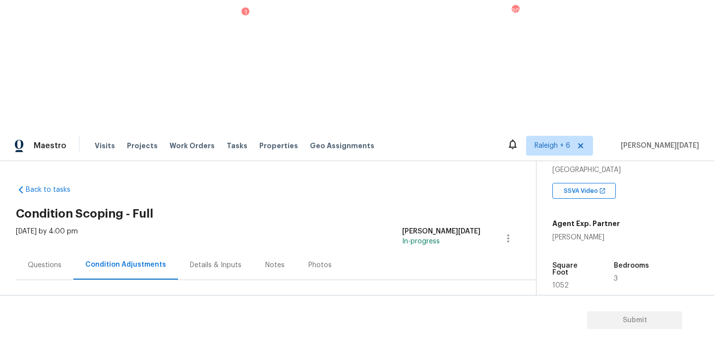
click at [35, 260] on div "Questions" at bounding box center [45, 265] width 34 height 10
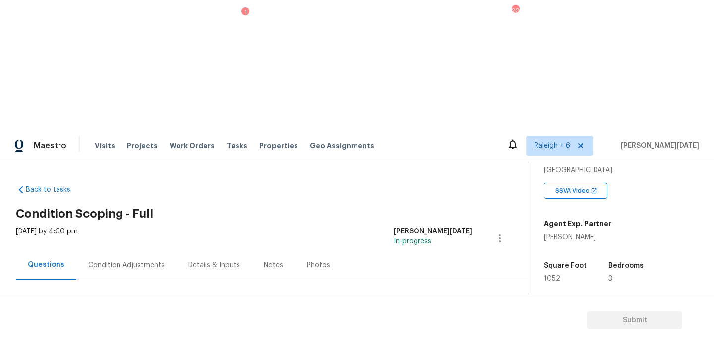
scroll to position [132, 0]
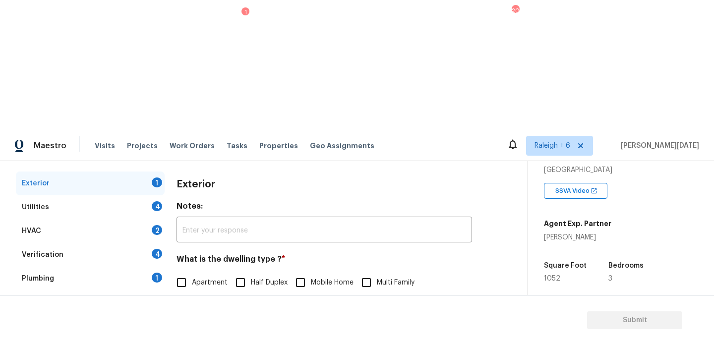
click at [189, 293] on input "Single Family" at bounding box center [181, 303] width 21 height 21
checkbox input "true"
click at [136, 195] on div "Utilities 4" at bounding box center [90, 207] width 149 height 24
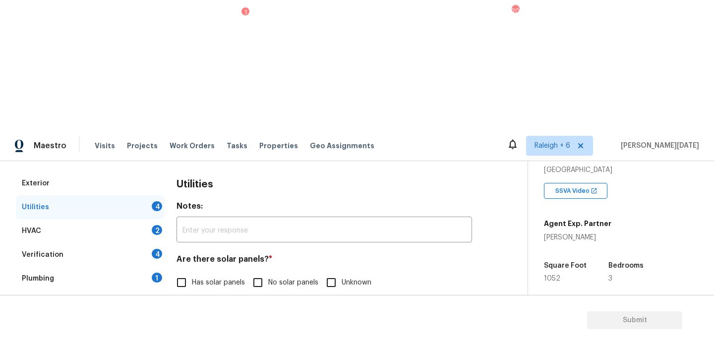
click at [261, 272] on input "No solar panels" at bounding box center [257, 282] width 21 height 21
checkbox input "true"
click at [358, 323] on input "None" at bounding box center [354, 333] width 21 height 21
click at [358, 324] on input "None" at bounding box center [354, 334] width 21 height 21
click at [346, 323] on input "None" at bounding box center [354, 333] width 21 height 21
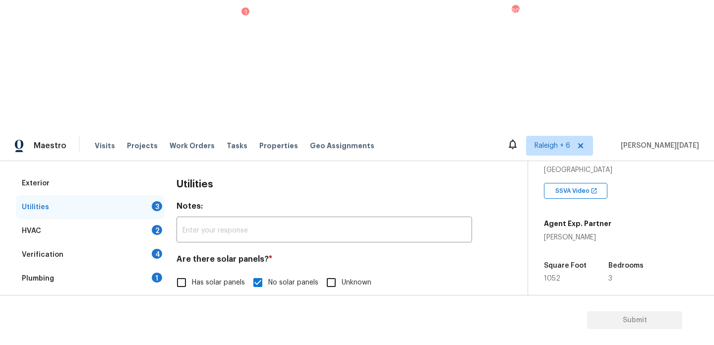
checkbox input "true"
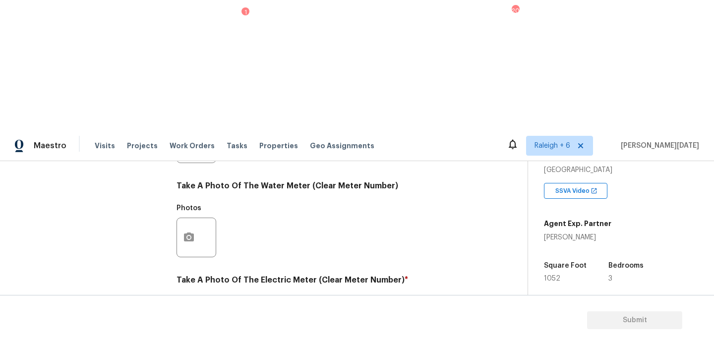
click at [188, 330] on circle "button" at bounding box center [188, 331] width 3 height 3
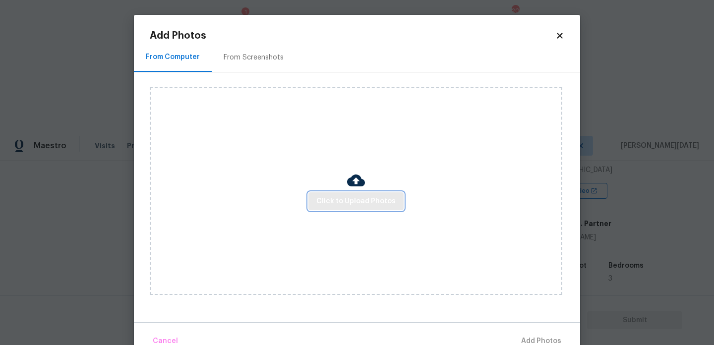
click at [333, 202] on span "Click to Upload Photos" at bounding box center [355, 201] width 79 height 12
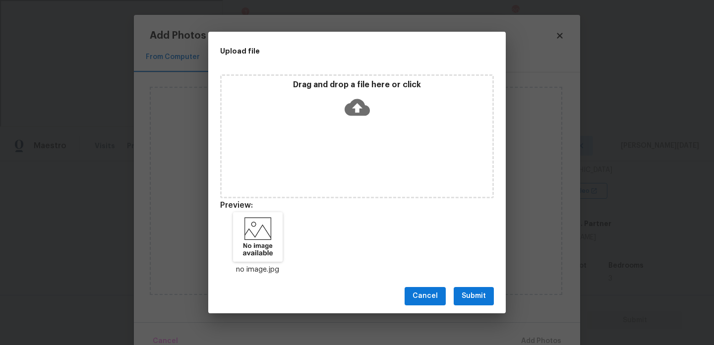
click at [484, 297] on span "Submit" at bounding box center [473, 296] width 24 height 12
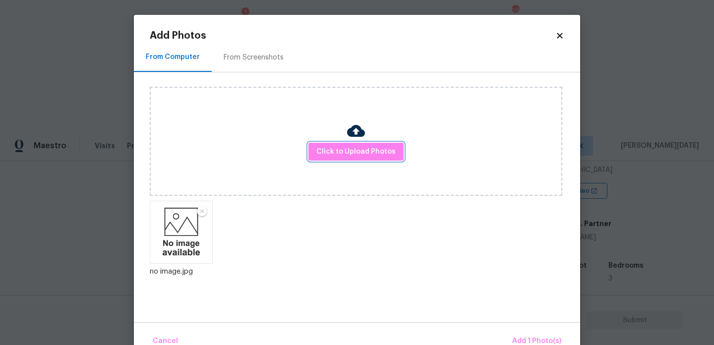
scroll to position [22, 0]
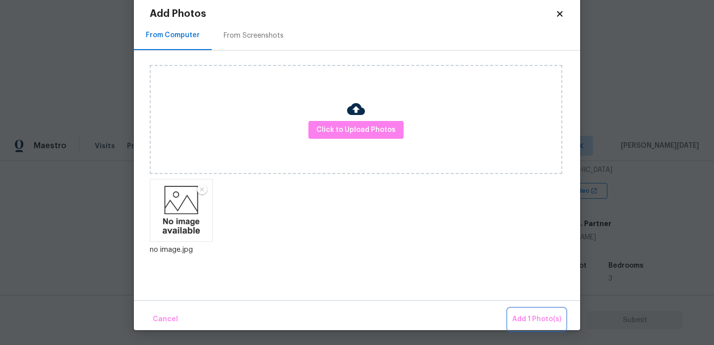
click at [522, 322] on span "Add 1 Photo(s)" at bounding box center [536, 319] width 49 height 12
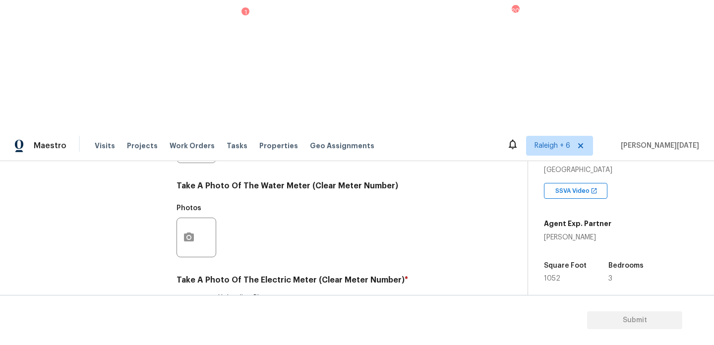
scroll to position [0, 0]
checkbox input "true"
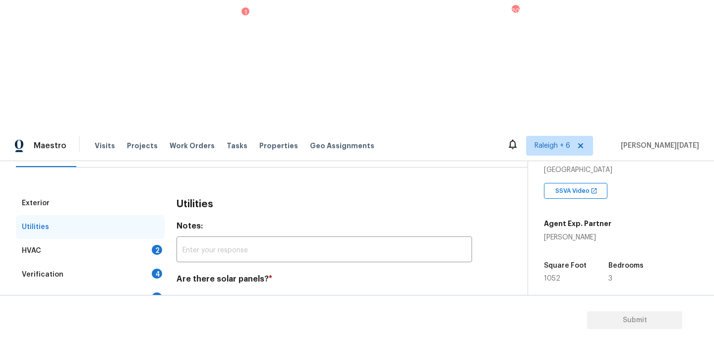
scroll to position [109, 0]
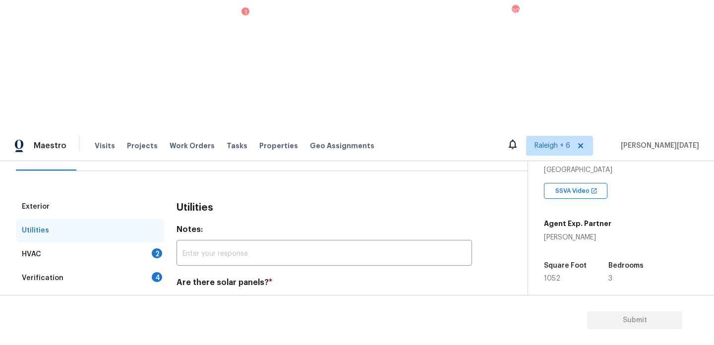
click at [152, 248] on div "2" at bounding box center [157, 253] width 10 height 10
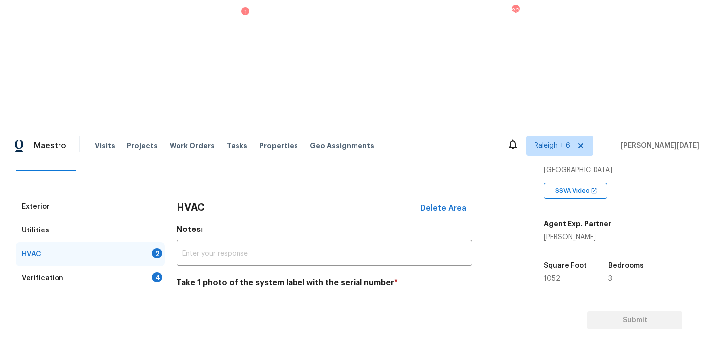
click at [192, 315] on button "button" at bounding box center [189, 334] width 24 height 39
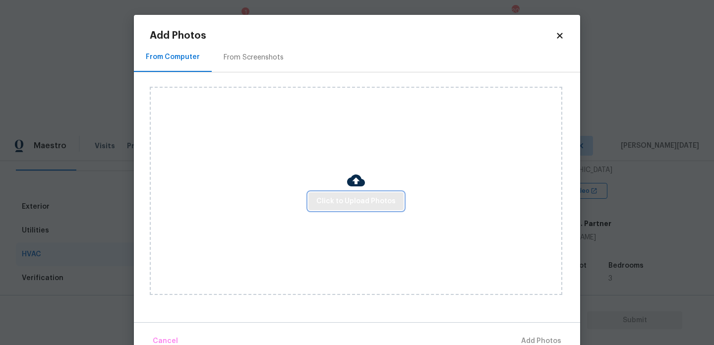
click at [358, 198] on span "Click to Upload Photos" at bounding box center [355, 201] width 79 height 12
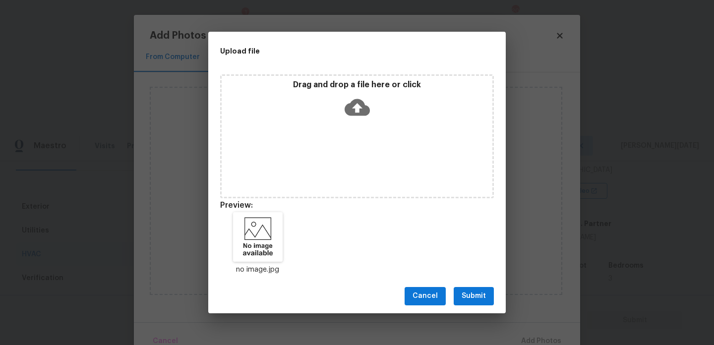
click at [477, 298] on span "Submit" at bounding box center [473, 296] width 24 height 12
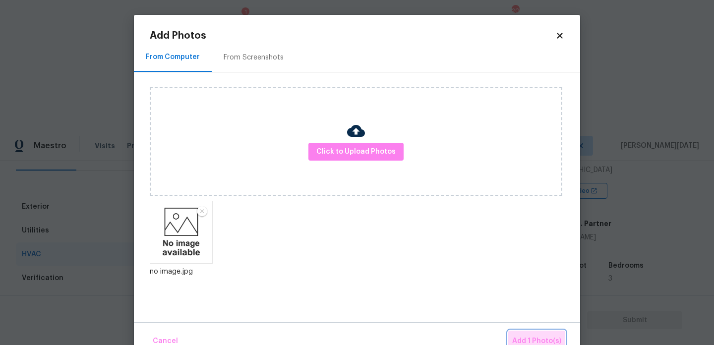
click at [538, 335] on span "Add 1 Photo(s)" at bounding box center [536, 341] width 49 height 12
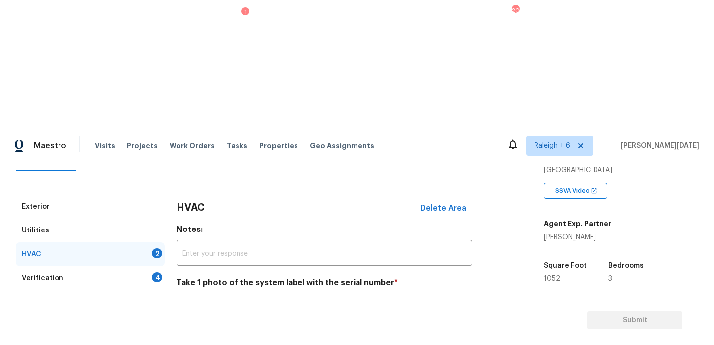
scroll to position [165, 0]
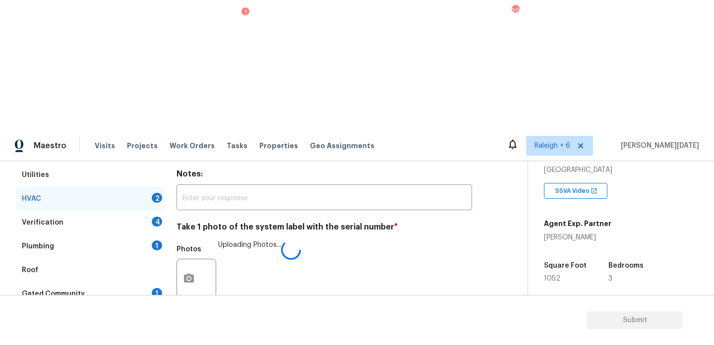
checkbox input "true"
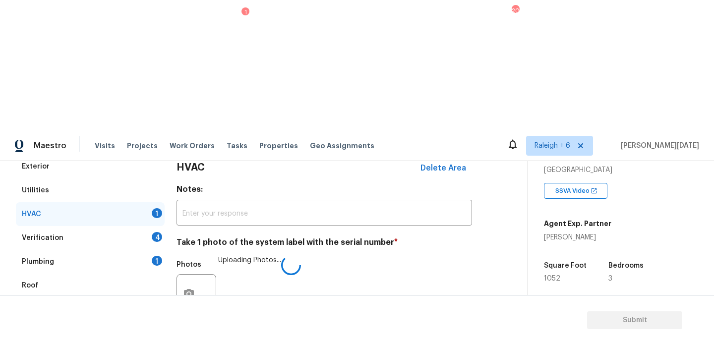
scroll to position [149, 0]
click at [150, 227] on div "Verification 4" at bounding box center [90, 239] width 149 height 24
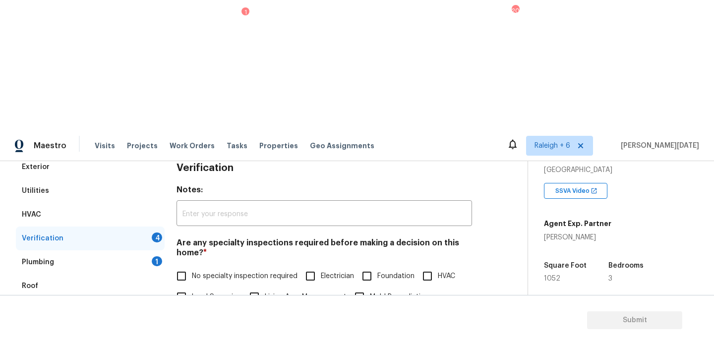
click at [193, 271] on span "No specialty inspection required" at bounding box center [245, 276] width 106 height 10
click at [192, 266] on input "No specialty inspection required" at bounding box center [181, 276] width 21 height 21
checkbox input "true"
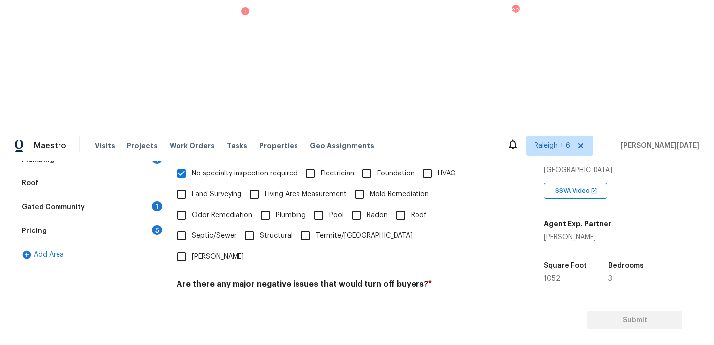
click at [215, 297] on input "No" at bounding box center [216, 307] width 21 height 21
checkbox input "true"
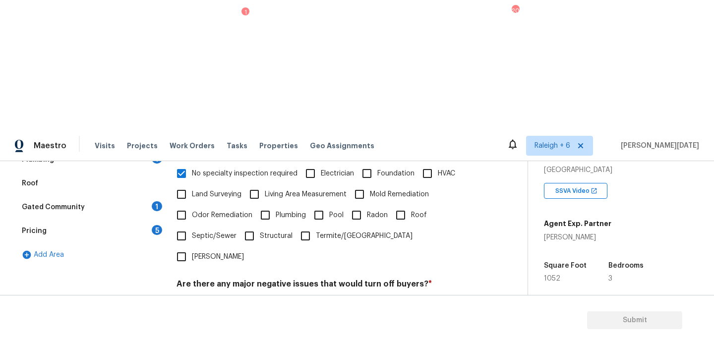
checkbox input "true"
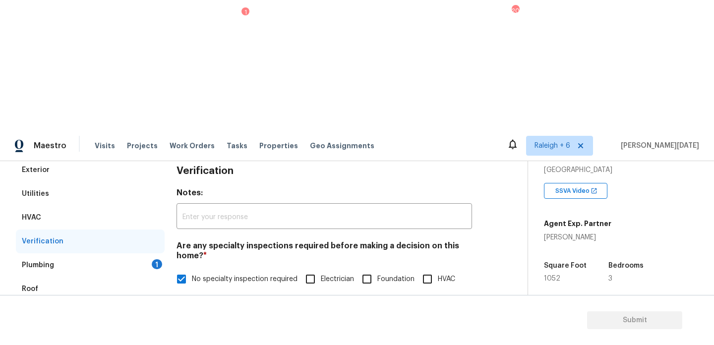
click at [151, 253] on div "Plumbing 1" at bounding box center [90, 265] width 149 height 24
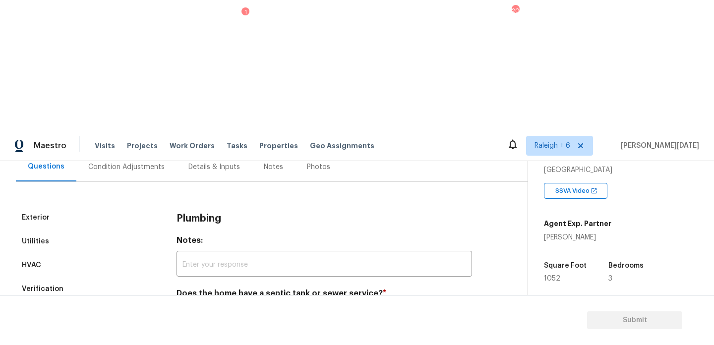
click at [190, 306] on input "Sewer" at bounding box center [181, 316] width 21 height 21
checkbox input "true"
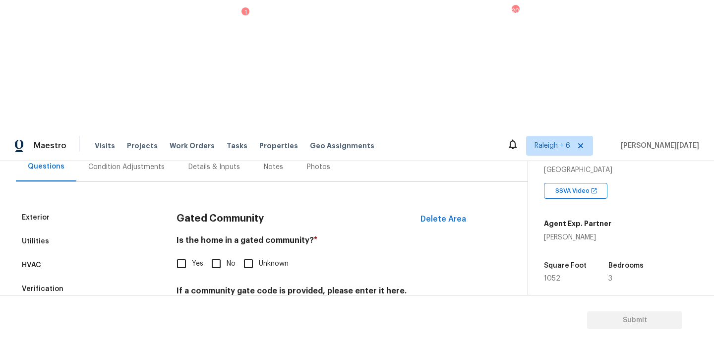
click at [223, 253] on input "No" at bounding box center [216, 263] width 21 height 21
checkbox input "true"
click at [165, 247] on div "Exterior Utilities HVAC Verification Plumbing Roof Gated Community Pricing 5 Ad…" at bounding box center [260, 313] width 488 height 214
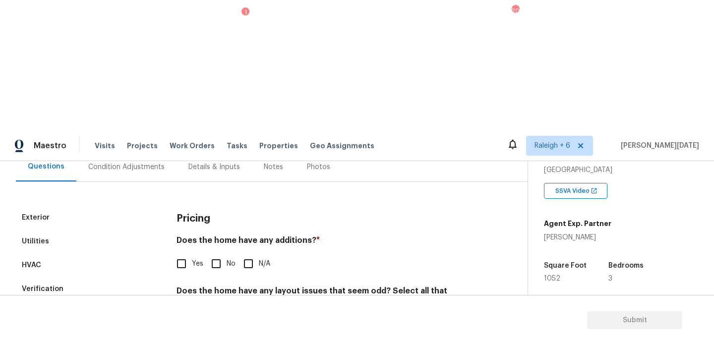
click at [222, 235] on div "Does the home have any additions? * Yes No N/A" at bounding box center [323, 254] width 295 height 39
click at [219, 253] on input "No" at bounding box center [216, 263] width 21 height 21
checkbox input "true"
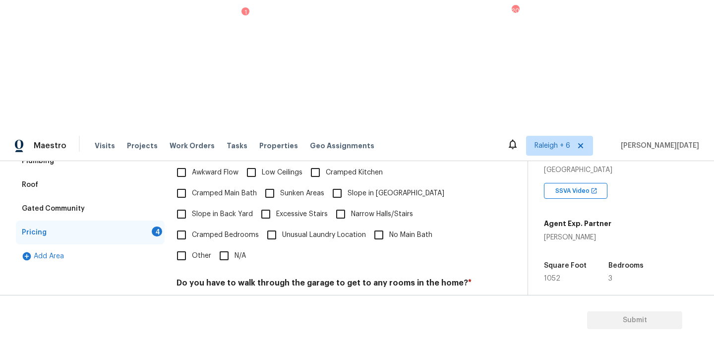
click at [224, 245] on input "N/A" at bounding box center [224, 255] width 21 height 21
checkbox input "true"
click at [219, 297] on input "No" at bounding box center [216, 307] width 21 height 21
checkbox input "true"
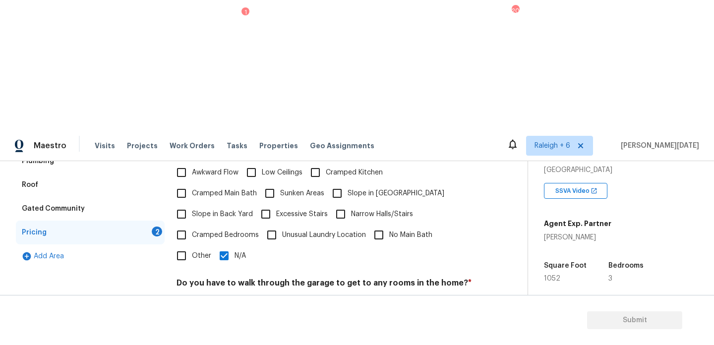
checkbox input "true"
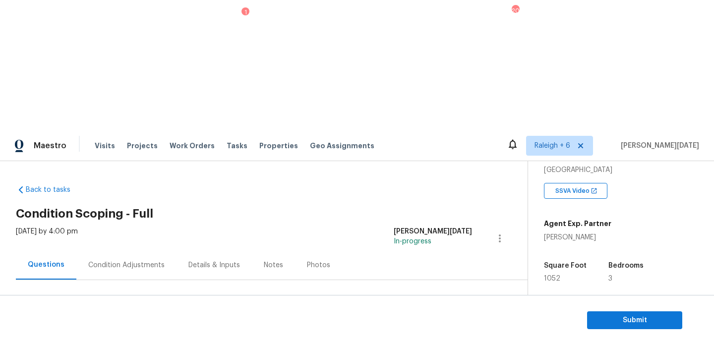
click at [116, 260] on div "Condition Adjustments" at bounding box center [126, 265] width 76 height 10
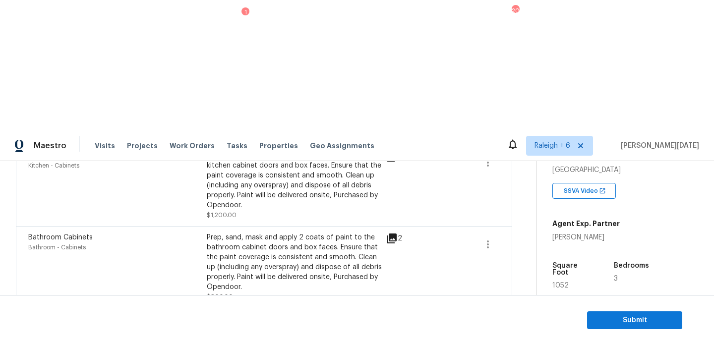
scroll to position [476, 0]
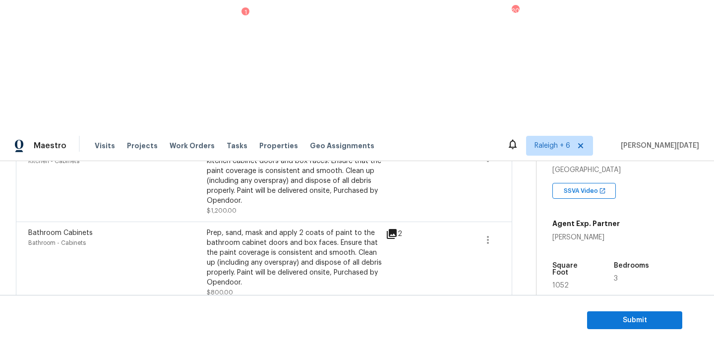
click at [483, 316] on icon "button" at bounding box center [488, 322] width 12 height 12
click at [401, 310] on div "8" at bounding box center [410, 325] width 48 height 30
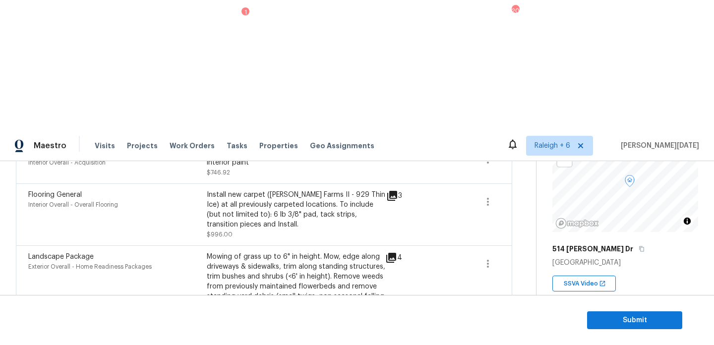
scroll to position [646, 0]
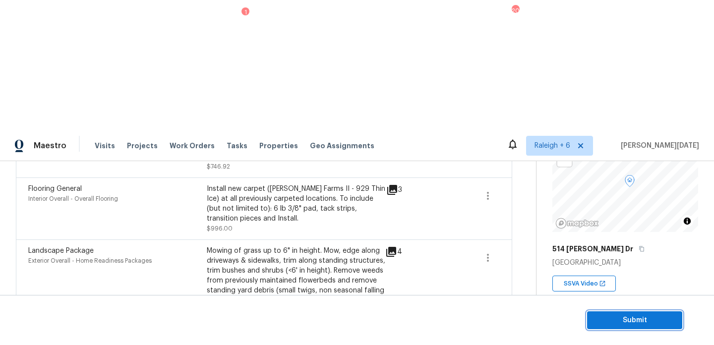
click at [617, 320] on span "Submit" at bounding box center [634, 320] width 79 height 12
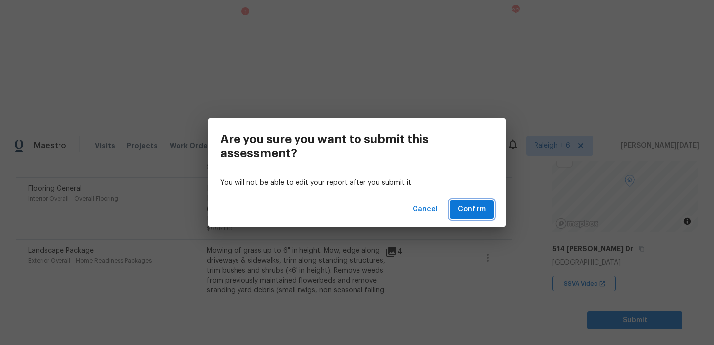
click at [481, 210] on span "Confirm" at bounding box center [472, 209] width 28 height 12
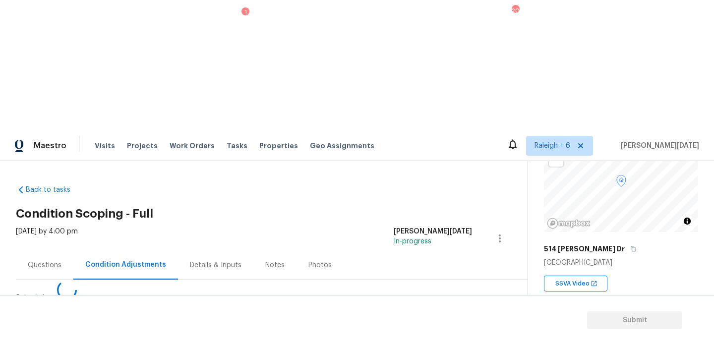
scroll to position [0, 0]
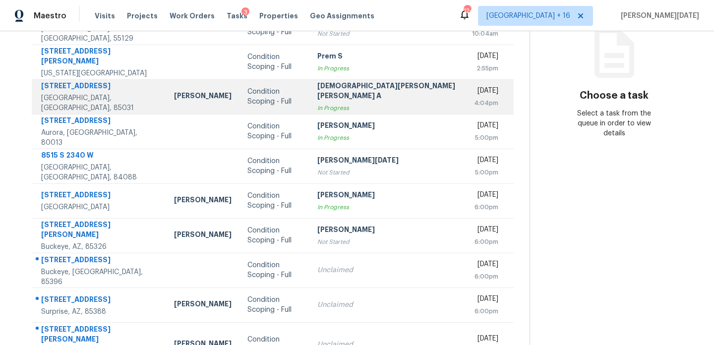
scroll to position [153, 0]
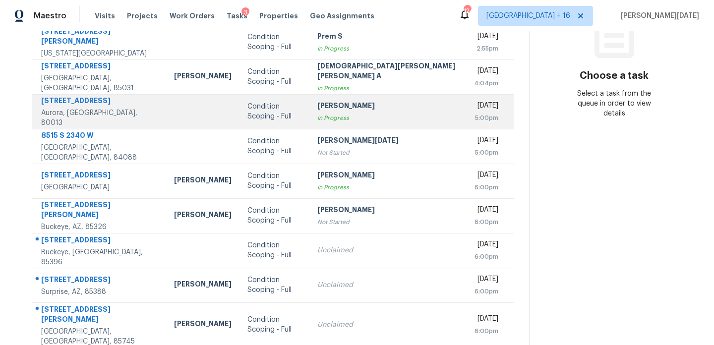
click at [352, 125] on td "[PERSON_NAME] In Progress" at bounding box center [386, 111] width 155 height 35
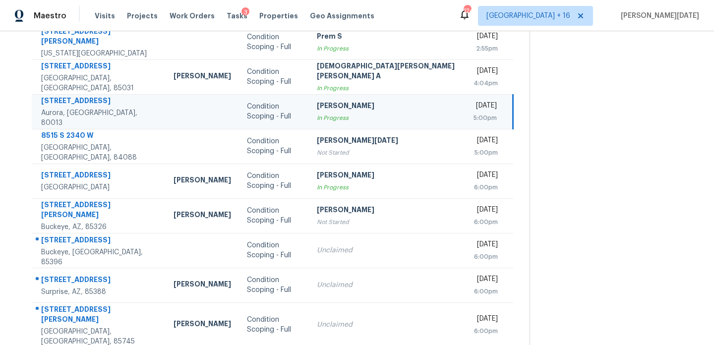
click at [352, 125] on td "[PERSON_NAME] In Progress" at bounding box center [386, 111] width 155 height 35
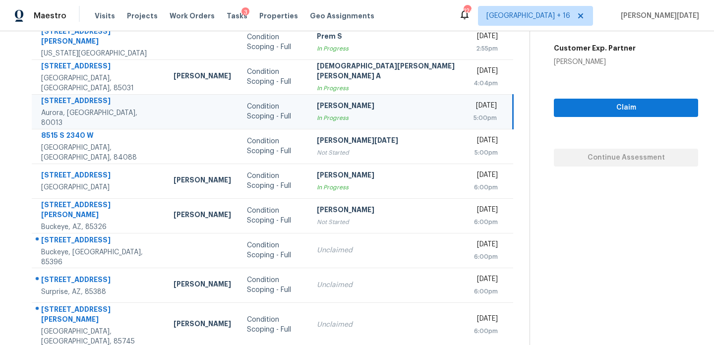
click at [352, 125] on td "Sakthivel Chandran In Progress" at bounding box center [386, 111] width 155 height 35
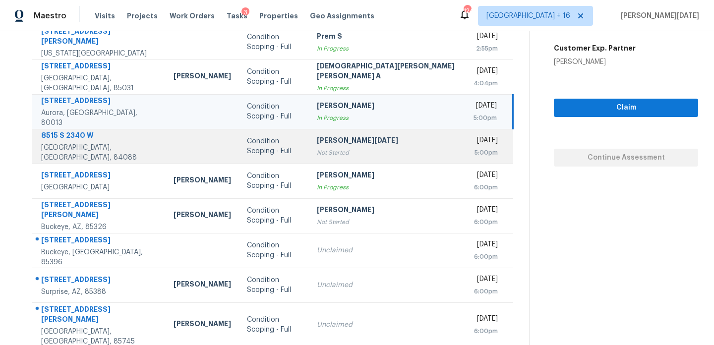
click at [365, 139] on div "[PERSON_NAME][DATE]" at bounding box center [386, 141] width 139 height 12
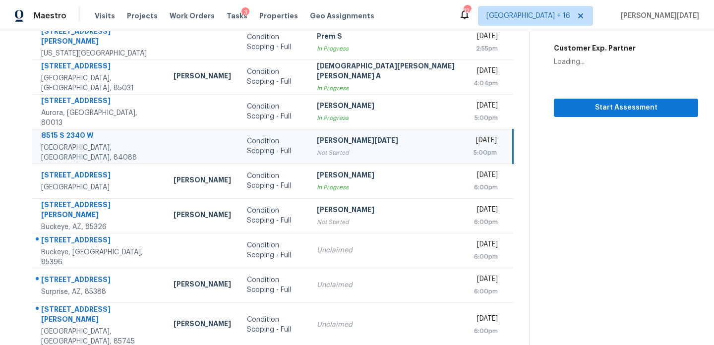
click at [471, 146] on div "Fri, Sep 26th 2025" at bounding box center [484, 141] width 26 height 12
click at [562, 102] on span "Start Assessment" at bounding box center [626, 108] width 128 height 12
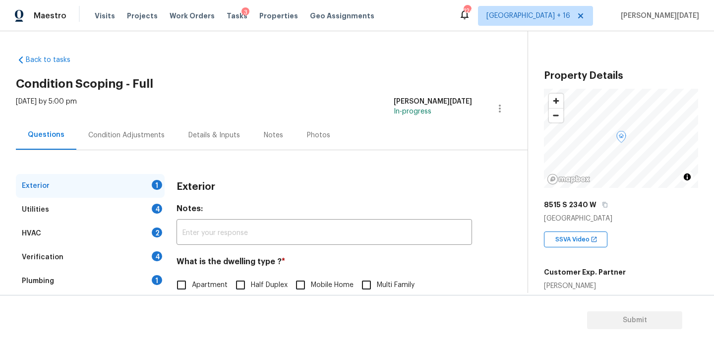
click at [128, 126] on div "Condition Adjustments" at bounding box center [126, 134] width 100 height 29
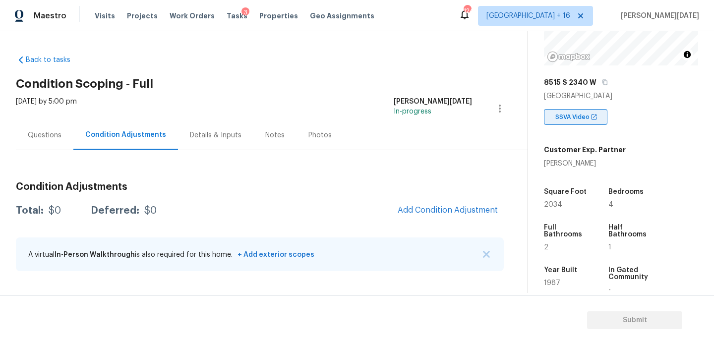
scroll to position [149, 0]
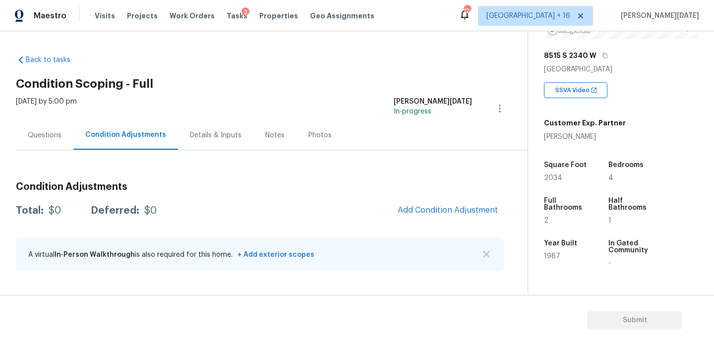
click at [341, 182] on h3 "Condition Adjustments" at bounding box center [260, 187] width 488 height 10
click at [554, 177] on span "2034" at bounding box center [553, 177] width 18 height 7
copy span "2034"
click at [554, 180] on span "2034" at bounding box center [553, 177] width 18 height 7
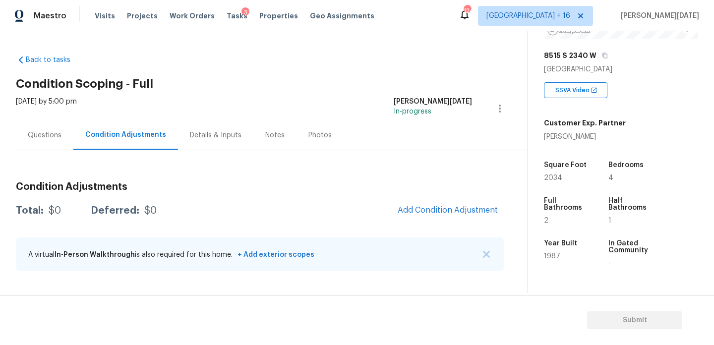
click at [554, 180] on span "2034" at bounding box center [553, 177] width 18 height 7
click at [445, 206] on span "Add Condition Adjustment" at bounding box center [448, 210] width 100 height 9
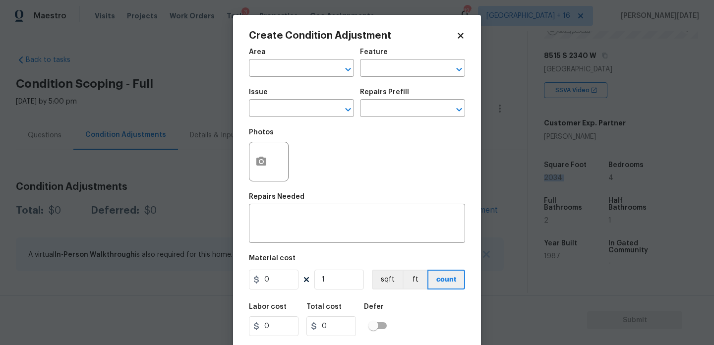
click at [162, 183] on body "Maestro Visits Projects Work Orders Tasks 3 Properties Geo Assignments 124 Denv…" at bounding box center [357, 172] width 714 height 345
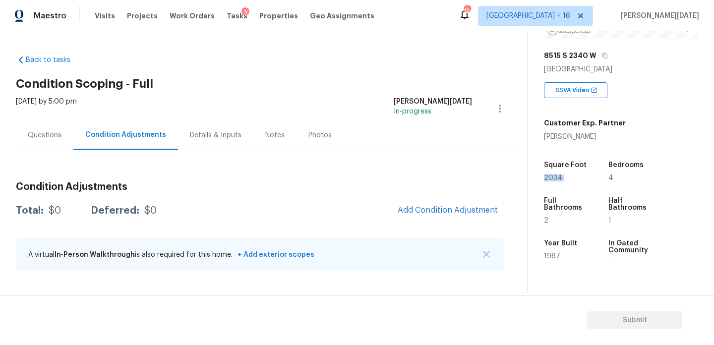
click at [554, 178] on span "2034" at bounding box center [553, 177] width 18 height 7
click at [446, 217] on button "Add Condition Adjustment" at bounding box center [448, 210] width 112 height 21
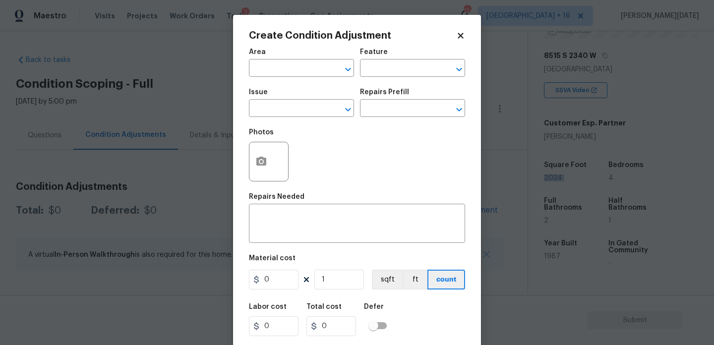
click at [267, 78] on span "Area ​" at bounding box center [301, 63] width 105 height 40
click at [254, 66] on input "text" at bounding box center [287, 68] width 77 height 15
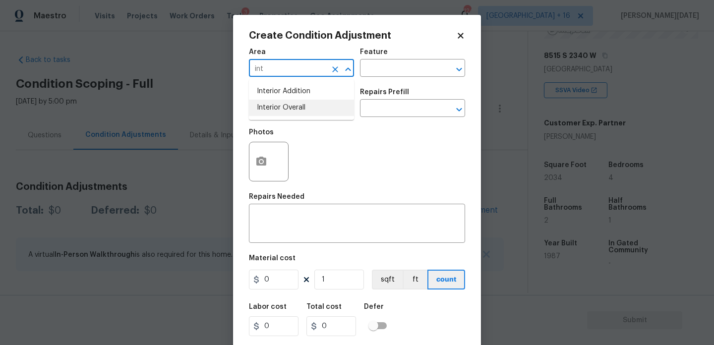
click at [279, 108] on li "Interior Overall" at bounding box center [301, 108] width 105 height 16
type input "Interior Overall"
click at [279, 108] on input "text" at bounding box center [287, 109] width 77 height 15
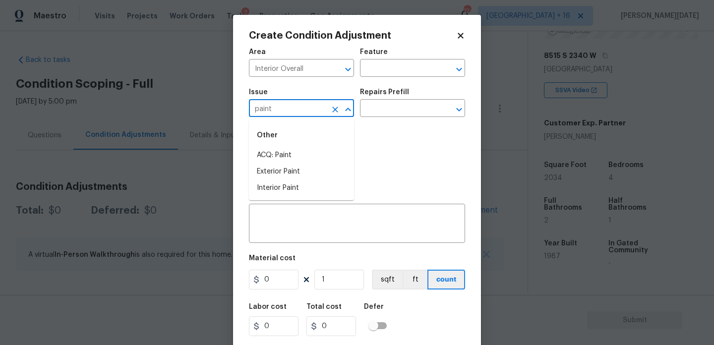
click at [293, 148] on li "ACQ: Paint" at bounding box center [301, 155] width 105 height 16
type input "ACQ: Paint"
click at [382, 108] on input "text" at bounding box center [398, 109] width 77 height 15
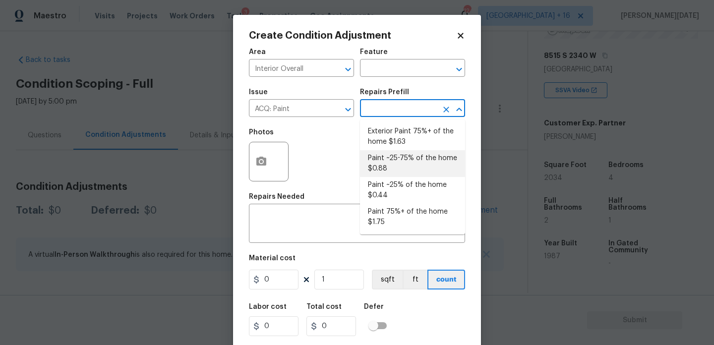
click at [396, 163] on li "Paint ~25-75% of the home $0.88" at bounding box center [412, 163] width 105 height 27
type input "Acquisition"
type textarea "Acquisition Scope: ~25 - 75% of the home needs interior paint"
type input "0.88"
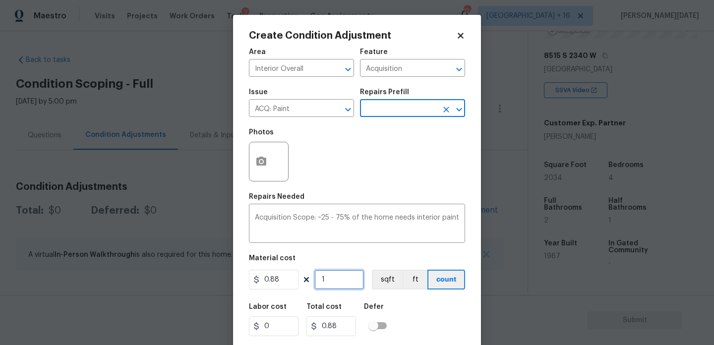
click at [339, 282] on input "1" at bounding box center [339, 280] width 50 height 20
type input "0"
paste input "2034"
type input "2034"
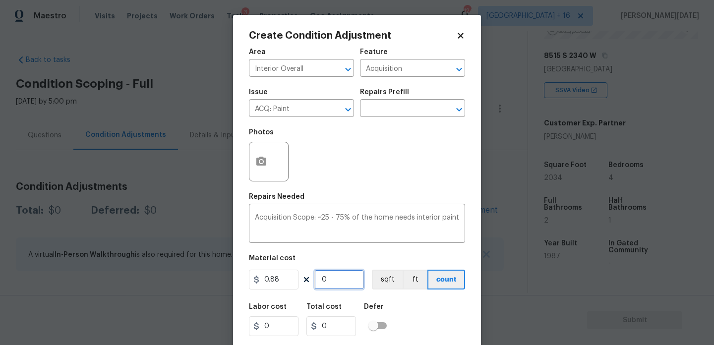
type input "1789.92"
type input "2034"
click at [261, 172] on button "button" at bounding box center [261, 161] width 24 height 39
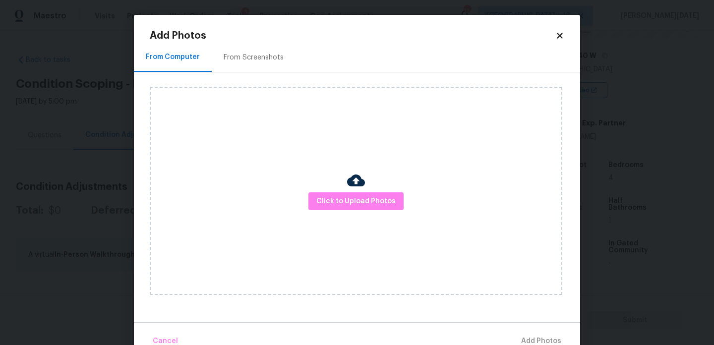
click at [261, 54] on div "From Screenshots" at bounding box center [254, 58] width 60 height 10
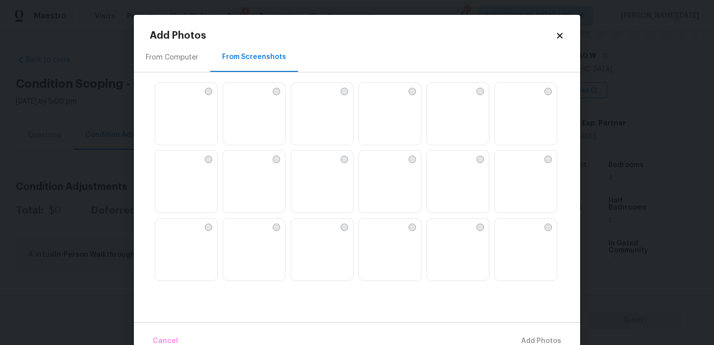
click at [337, 100] on img at bounding box center [322, 114] width 62 height 63
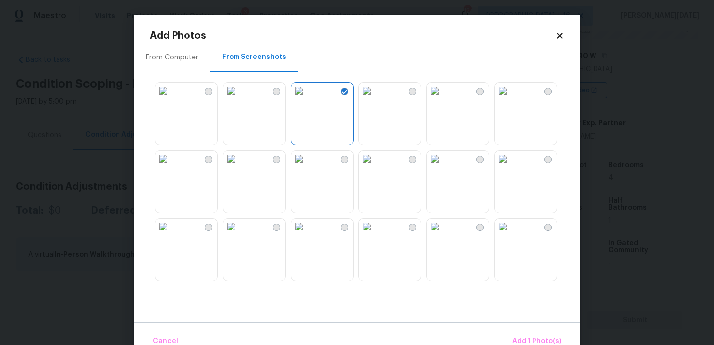
click at [239, 99] on img at bounding box center [231, 91] width 16 height 16
click at [239, 167] on img at bounding box center [231, 159] width 16 height 16
click at [443, 167] on img at bounding box center [435, 159] width 16 height 16
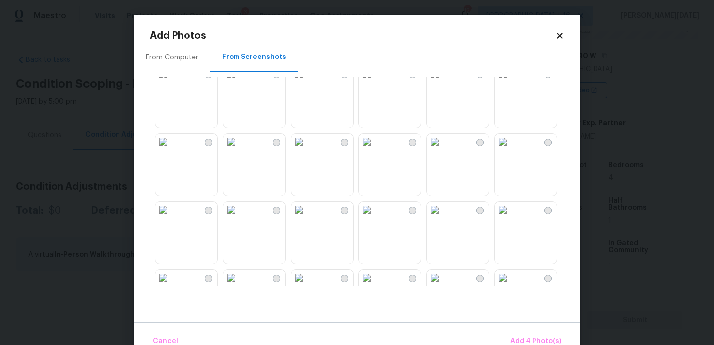
click at [443, 150] on img at bounding box center [435, 142] width 16 height 16
click at [375, 150] on img at bounding box center [367, 142] width 16 height 16
click at [443, 218] on img at bounding box center [435, 210] width 16 height 16
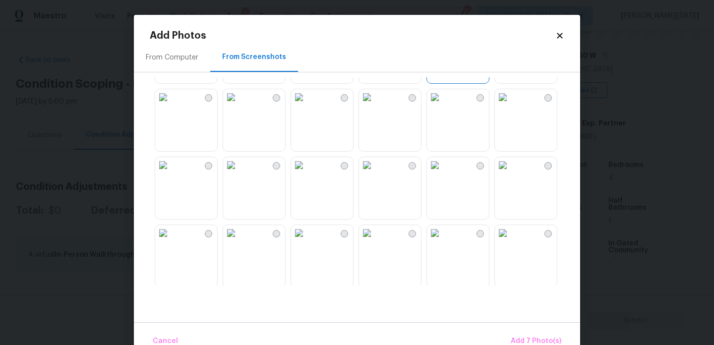
scroll to position [341, 0]
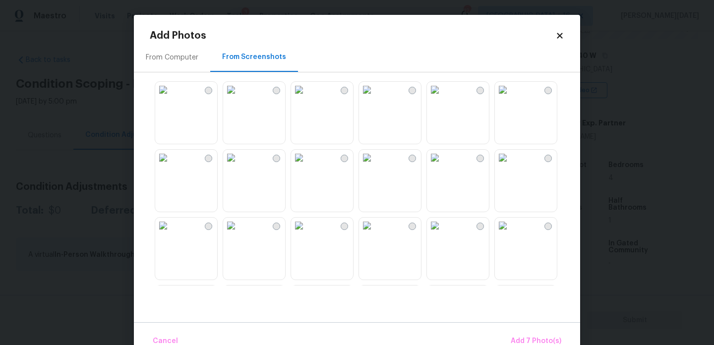
click at [443, 98] on img at bounding box center [435, 90] width 16 height 16
click at [511, 98] on img at bounding box center [503, 90] width 16 height 16
click at [443, 166] on img at bounding box center [435, 158] width 16 height 16
click at [375, 166] on img at bounding box center [367, 158] width 16 height 16
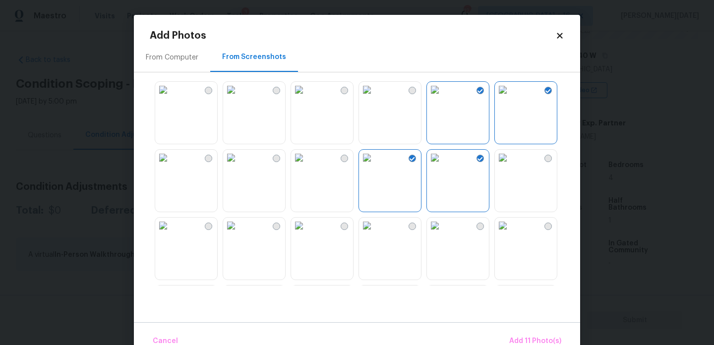
click at [443, 233] on img at bounding box center [435, 226] width 16 height 16
click at [509, 233] on img at bounding box center [503, 226] width 16 height 16
click at [516, 336] on span "Add 13 Photo(s)" at bounding box center [534, 341] width 53 height 12
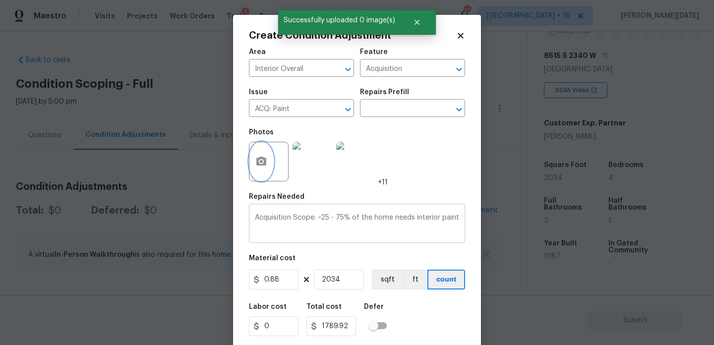
scroll to position [25, 0]
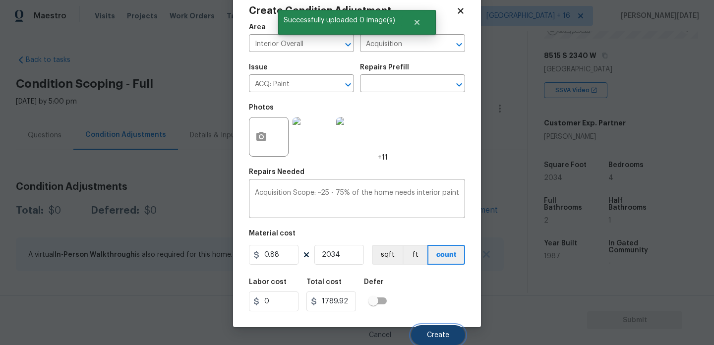
click at [443, 332] on span "Create" at bounding box center [438, 335] width 22 height 7
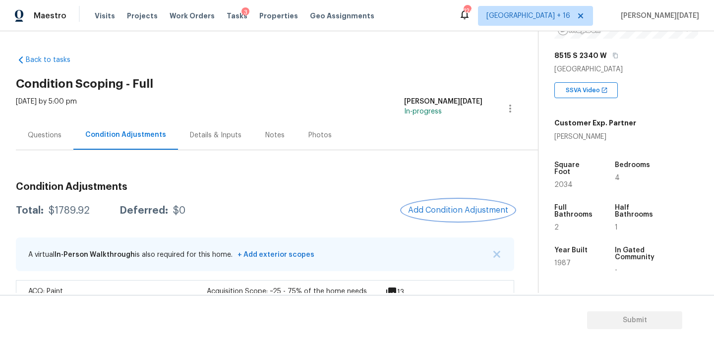
scroll to position [33, 0]
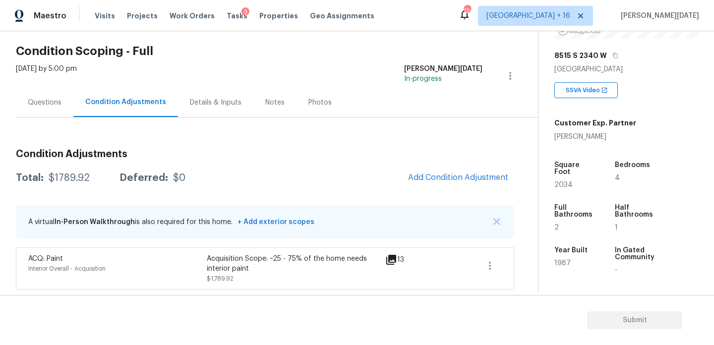
click at [553, 180] on div "Property Details © Mapbox © OpenStreetMap Improve this map [STREET_ADDRESS] SSV…" at bounding box center [618, 142] width 160 height 520
click at [562, 181] on span "2034" at bounding box center [563, 184] width 18 height 7
copy span "2034"
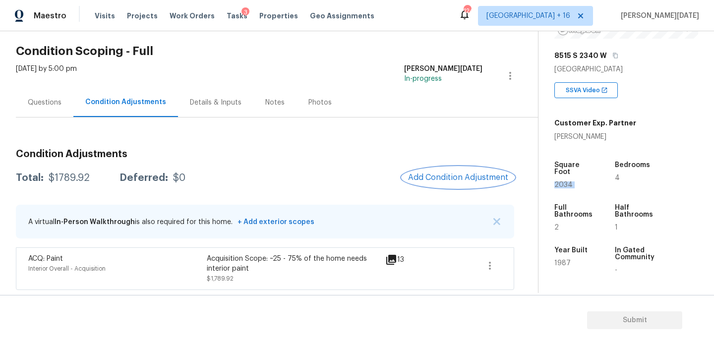
click at [456, 175] on span "Add Condition Adjustment" at bounding box center [458, 177] width 100 height 9
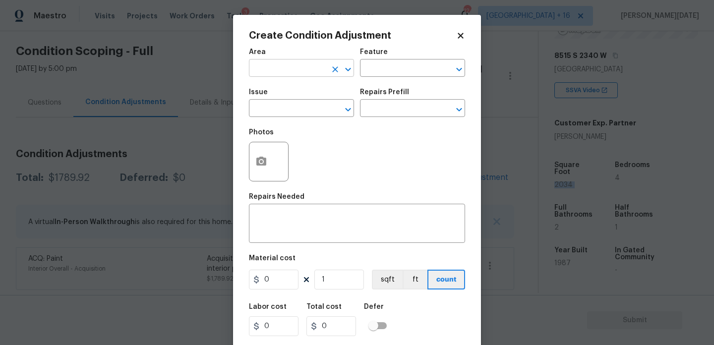
click at [265, 76] on input "text" at bounding box center [287, 68] width 77 height 15
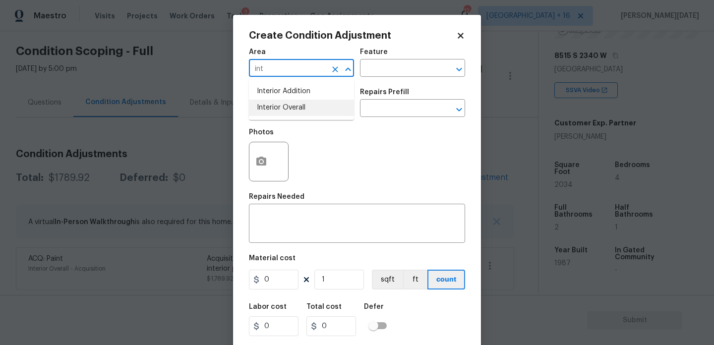
click at [278, 113] on li "Interior Overall" at bounding box center [301, 108] width 105 height 16
type input "Interior Overall"
click at [278, 113] on input "text" at bounding box center [287, 109] width 77 height 15
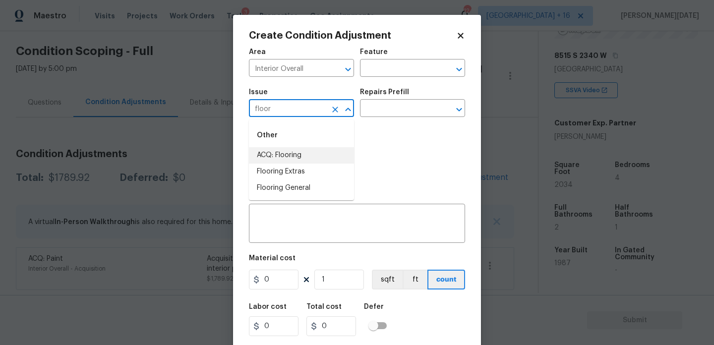
click at [288, 152] on li "ACQ: Flooring" at bounding box center [301, 155] width 105 height 16
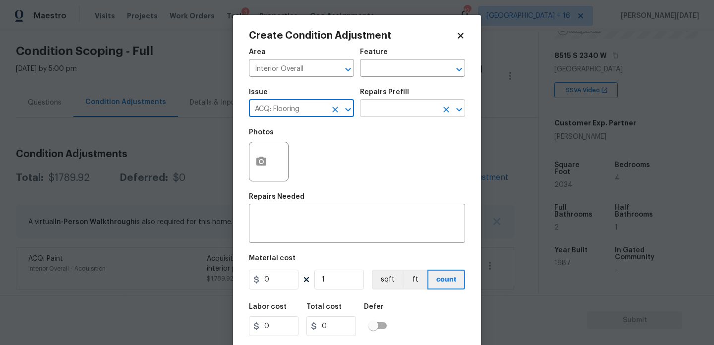
type input "ACQ: Flooring"
click at [404, 115] on input "text" at bounding box center [398, 109] width 77 height 15
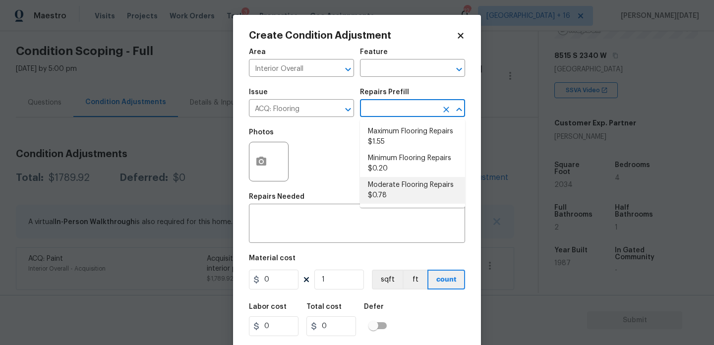
click at [400, 188] on li "Moderate Flooring Repairs $0.78" at bounding box center [412, 190] width 105 height 27
type input "Acquisition"
type textarea "Acquisition Scope: Moderate flooring repairs"
type input "0.78"
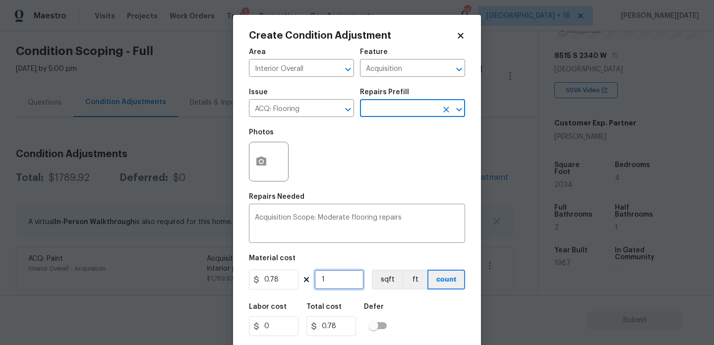
click at [335, 275] on input "1" at bounding box center [339, 280] width 50 height 20
type input "0"
paste input "2034"
type input "2034"
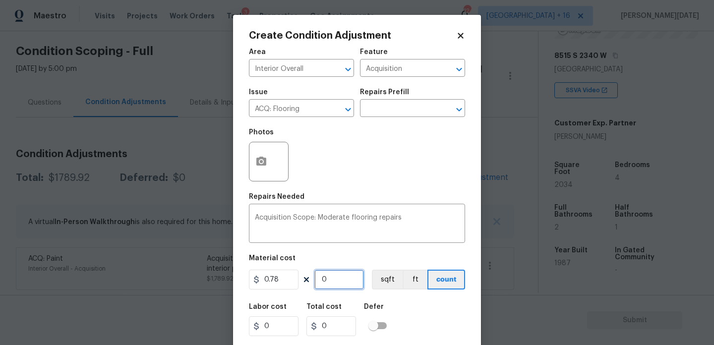
type input "1586.52"
type input "2034"
click at [255, 166] on button "button" at bounding box center [261, 161] width 24 height 39
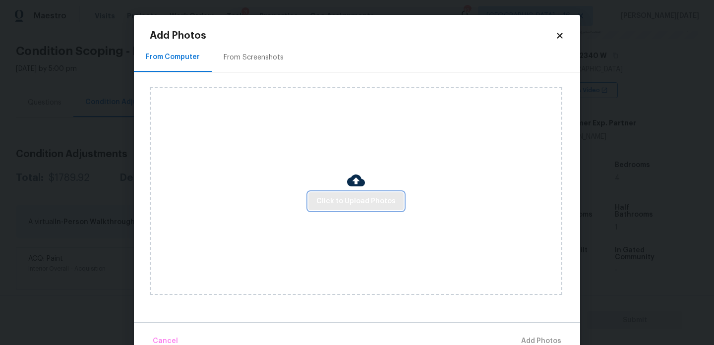
click at [352, 198] on span "Click to Upload Photos" at bounding box center [355, 201] width 79 height 12
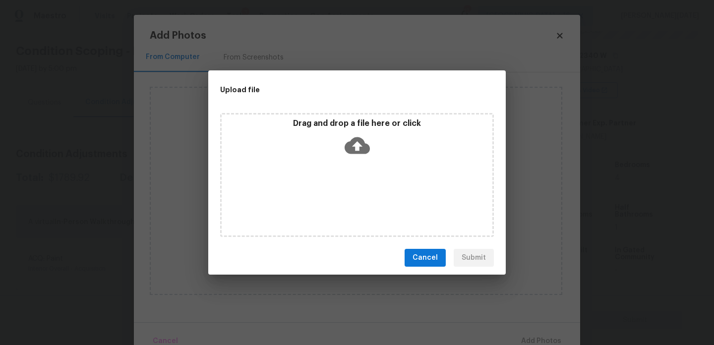
click at [352, 198] on div "Drag and drop a file here or click" at bounding box center [357, 175] width 274 height 124
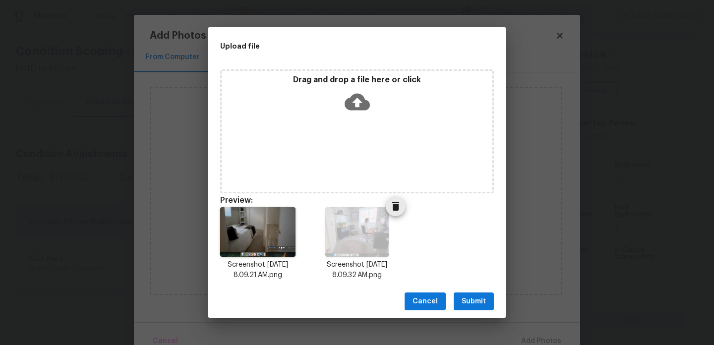
scroll to position [8, 0]
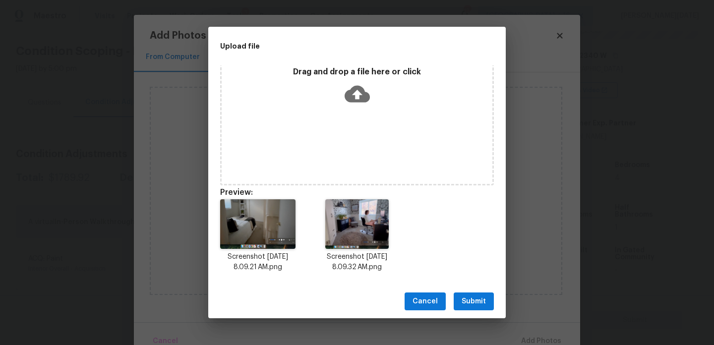
click at [476, 301] on span "Submit" at bounding box center [473, 301] width 24 height 12
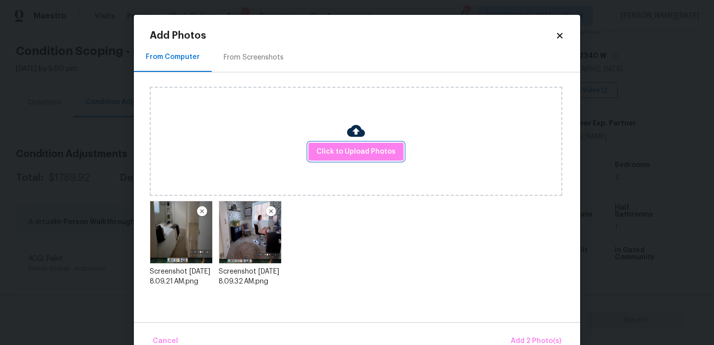
scroll to position [0, 0]
click at [534, 336] on span "Add 2 Photo(s)" at bounding box center [536, 341] width 51 height 12
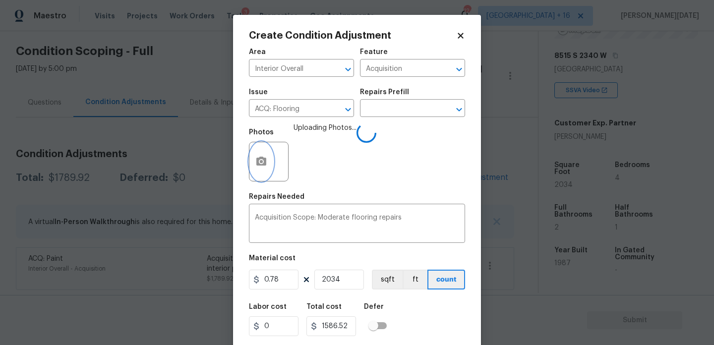
scroll to position [25, 0]
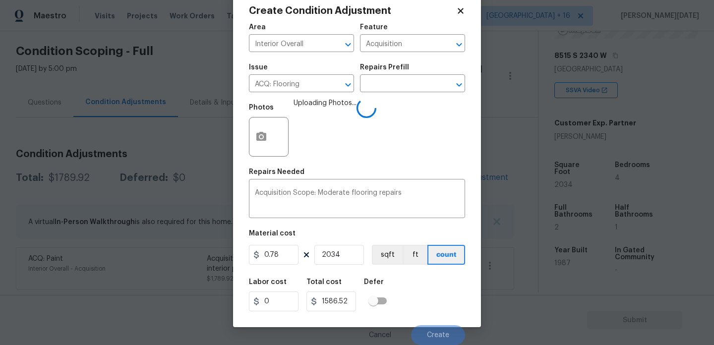
click at [425, 313] on div "Labor cost 0 Total cost 1586.52 Defer" at bounding box center [357, 295] width 216 height 45
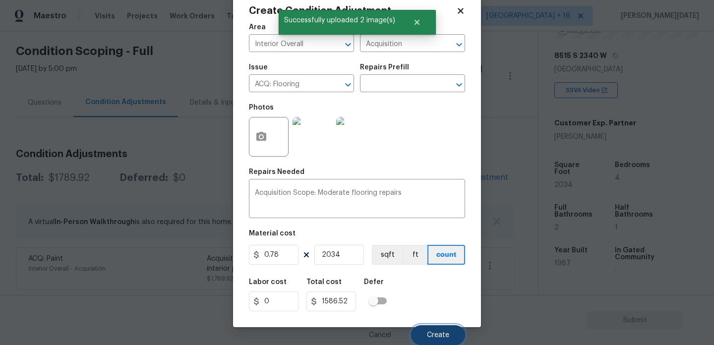
click at [442, 339] on button "Create" at bounding box center [438, 335] width 54 height 20
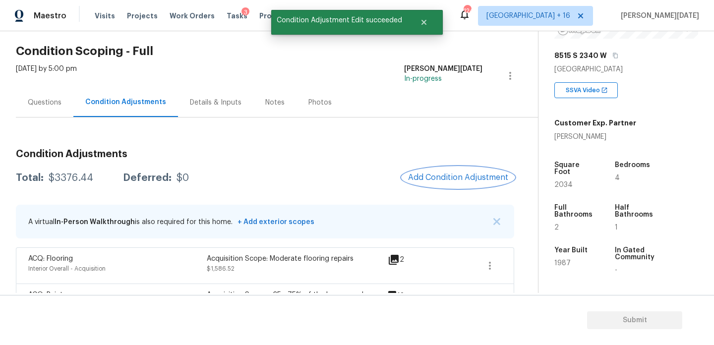
scroll to position [69, 0]
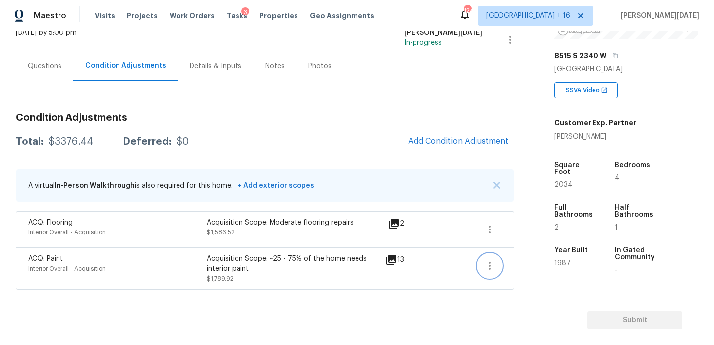
click at [492, 268] on icon "button" at bounding box center [490, 266] width 12 height 12
click at [524, 259] on div "Edit" at bounding box center [546, 264] width 77 height 10
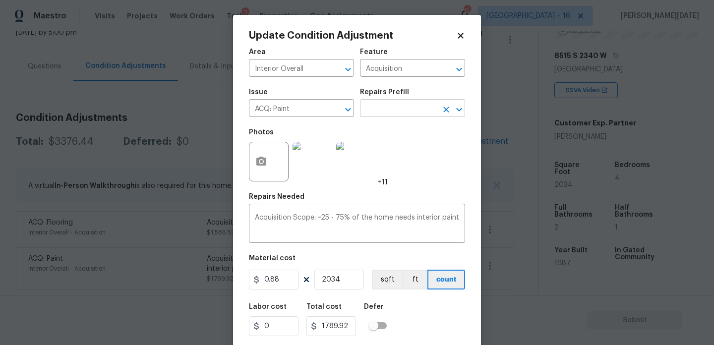
click at [392, 105] on input "text" at bounding box center [398, 109] width 77 height 15
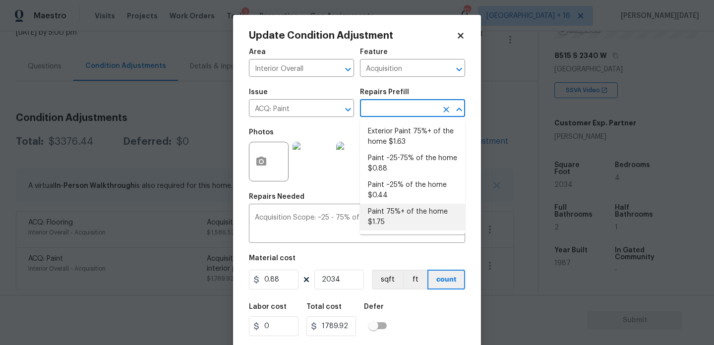
click at [208, 305] on body "Maestro Visits Projects Work Orders Tasks 3 Properties Geo Assignments 124 Denv…" at bounding box center [357, 172] width 714 height 345
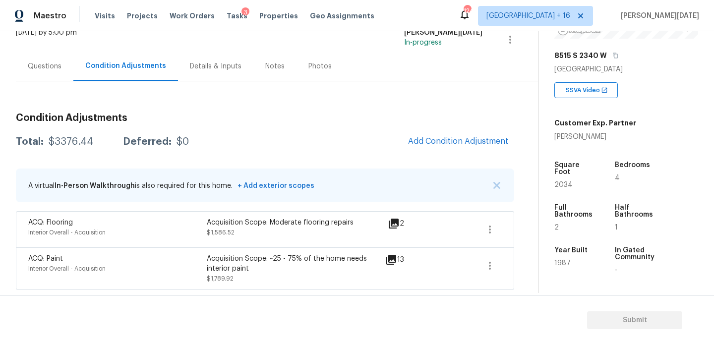
click at [565, 181] on span "2034" at bounding box center [563, 184] width 18 height 7
copy span "2034"
click at [446, 140] on span "Add Condition Adjustment" at bounding box center [458, 141] width 100 height 9
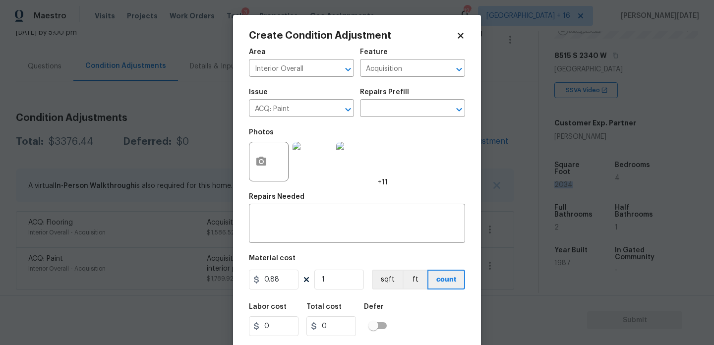
type input "0"
click at [260, 67] on input "text" at bounding box center [287, 68] width 77 height 15
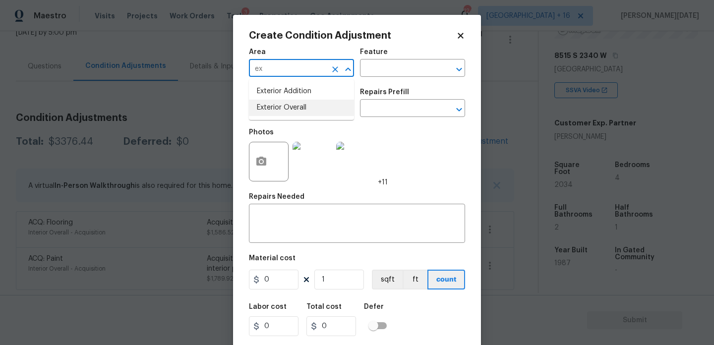
click at [277, 103] on li "Exterior Overall" at bounding box center [301, 108] width 105 height 16
type input "Exterior Overall"
click at [277, 103] on input "text" at bounding box center [287, 109] width 77 height 15
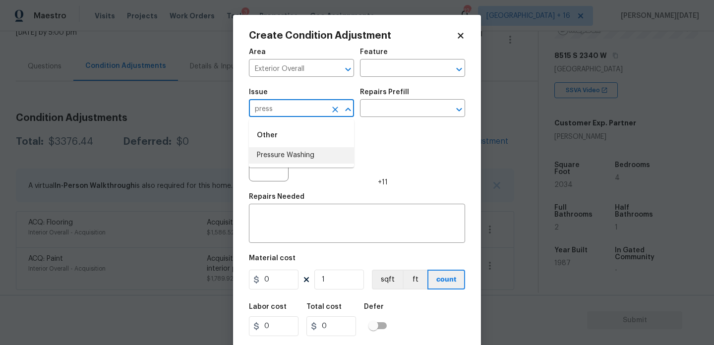
click at [298, 160] on li "Pressure Washing" at bounding box center [301, 155] width 105 height 16
type input "Pressure Washing"
click at [389, 109] on input "text" at bounding box center [398, 109] width 77 height 15
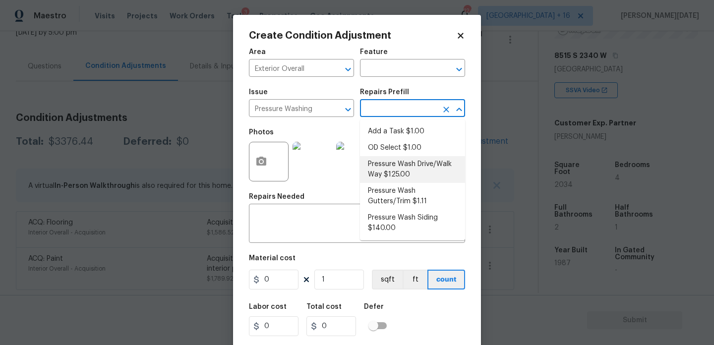
click at [409, 178] on li "Pressure Wash Drive/Walk Way $125.00" at bounding box center [412, 169] width 105 height 27
type input "Siding"
type textarea "Pressure wash the driveways/walkways as directed by the PM. Ensure that all deb…"
type input "125"
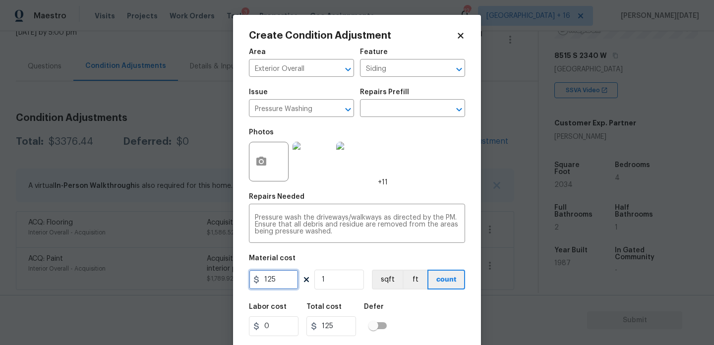
drag, startPoint x: 262, startPoint y: 278, endPoint x: 220, endPoint y: 278, distance: 41.6
click at [220, 278] on div "Create Condition Adjustment Area Exterior Overall ​ Feature Siding ​ Issue Pres…" at bounding box center [357, 172] width 714 height 345
type input "200"
click at [438, 183] on div "Photos +11" at bounding box center [357, 155] width 216 height 64
type input "200"
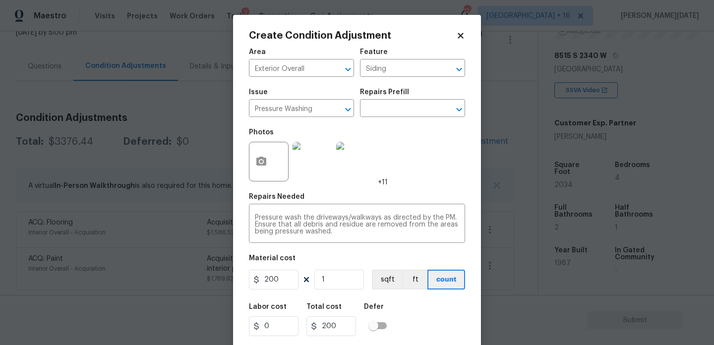
scroll to position [25, 0]
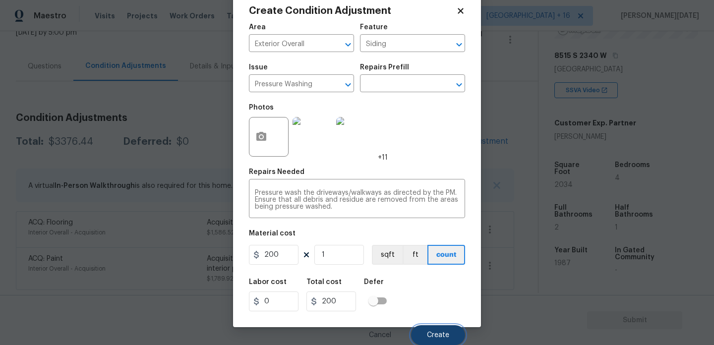
click at [435, 335] on span "Create" at bounding box center [438, 335] width 22 height 7
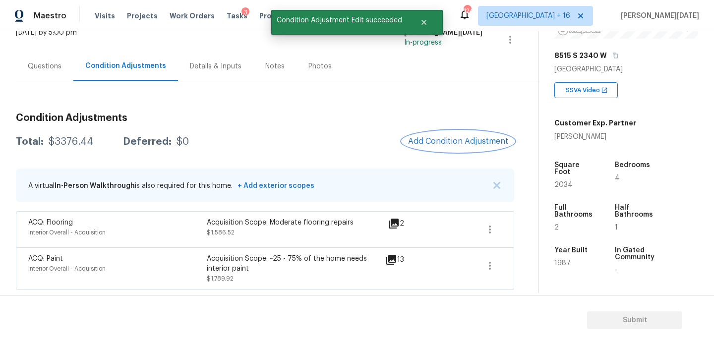
scroll to position [0, 0]
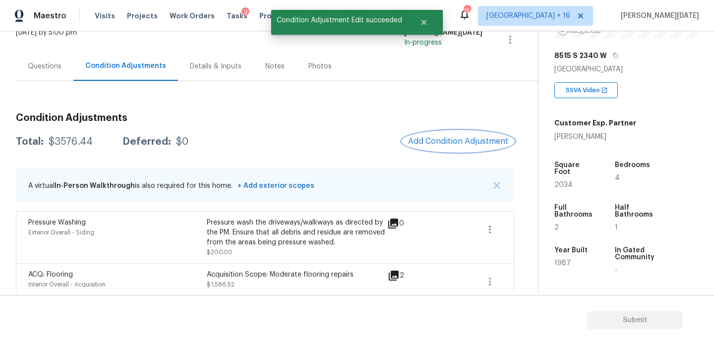
click at [447, 137] on span "Add Condition Adjustment" at bounding box center [458, 141] width 100 height 9
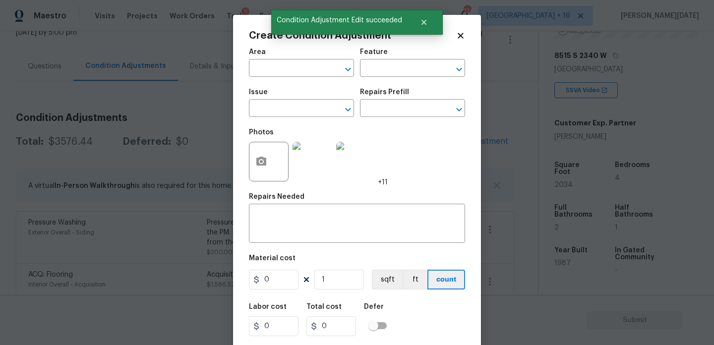
click at [447, 137] on div "Photos +11" at bounding box center [357, 155] width 216 height 64
click at [282, 69] on input "text" at bounding box center [287, 68] width 77 height 15
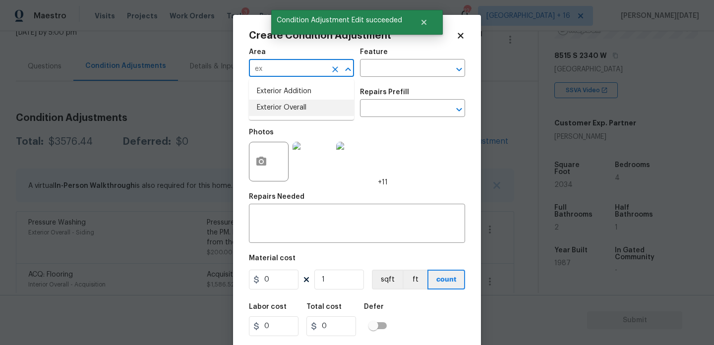
click at [291, 106] on li "Exterior Overall" at bounding box center [301, 108] width 105 height 16
type input "Exterior Overall"
click at [291, 106] on input "text" at bounding box center [287, 109] width 77 height 15
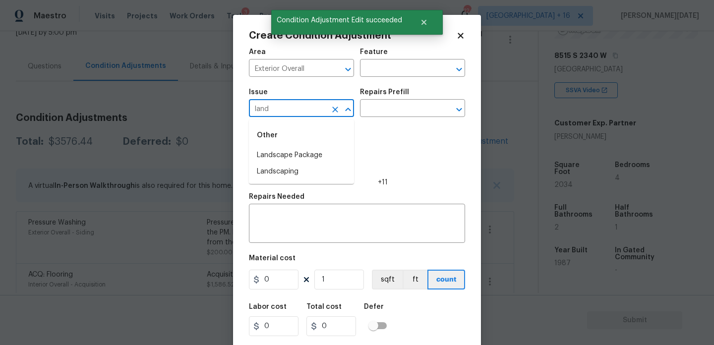
click at [303, 144] on div "Other" at bounding box center [301, 135] width 105 height 24
click at [305, 154] on li "Landscape Package" at bounding box center [301, 155] width 105 height 16
type input "Landscape Package"
click at [395, 99] on div "Repairs Prefill" at bounding box center [412, 95] width 105 height 13
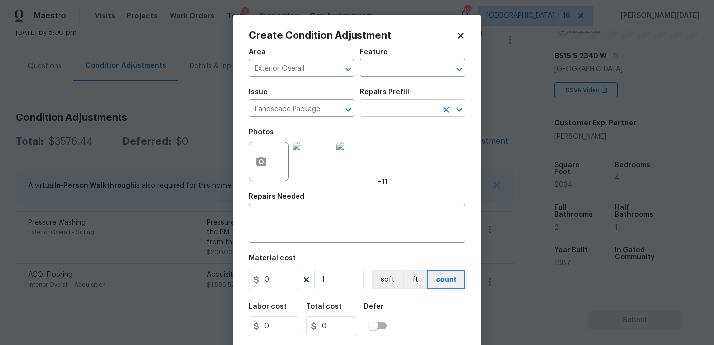
click at [396, 107] on input "text" at bounding box center [398, 109] width 77 height 15
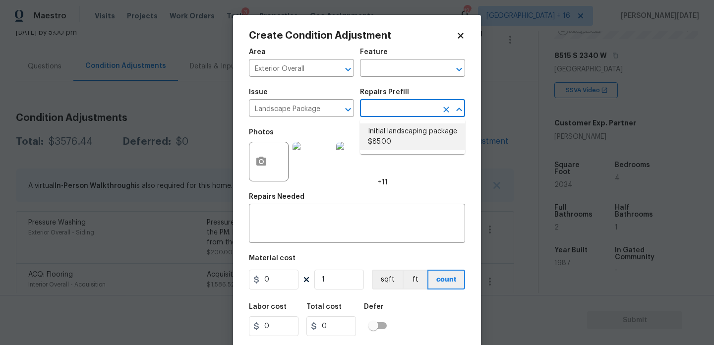
click at [403, 148] on li "Initial landscaping package $85.00" at bounding box center [412, 136] width 105 height 27
type input "Home Readiness Packages"
type textarea "Mowing of grass up to 6" in height. Mow, edge along driveways & sidewalks, trim…"
type input "85"
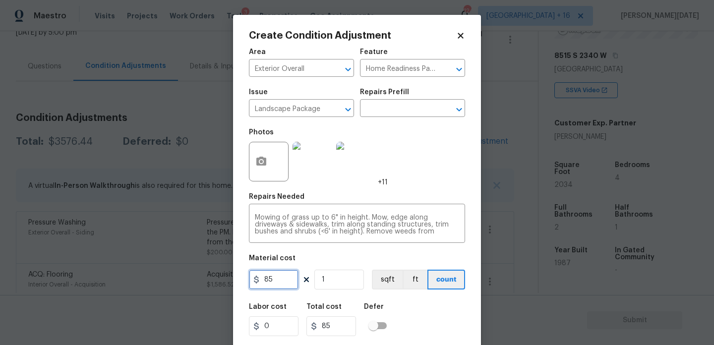
drag, startPoint x: 282, startPoint y: 286, endPoint x: 204, endPoint y: 286, distance: 77.8
click at [204, 286] on div "Create Condition Adjustment Area Exterior Overall ​ Feature Home Readiness Pack…" at bounding box center [357, 172] width 714 height 345
type input "300"
click at [261, 169] on button "button" at bounding box center [261, 161] width 24 height 39
type input "300"
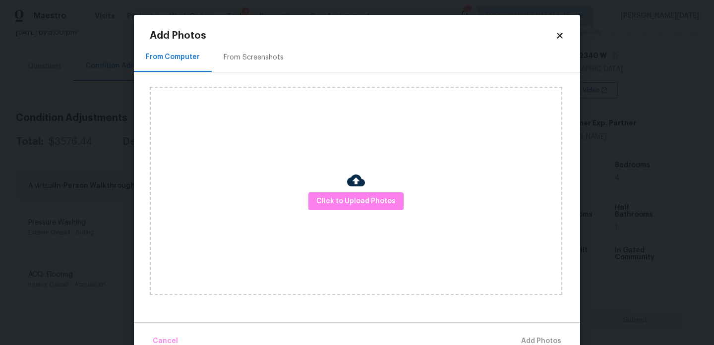
click at [247, 53] on div "From Screenshots" at bounding box center [254, 58] width 60 height 10
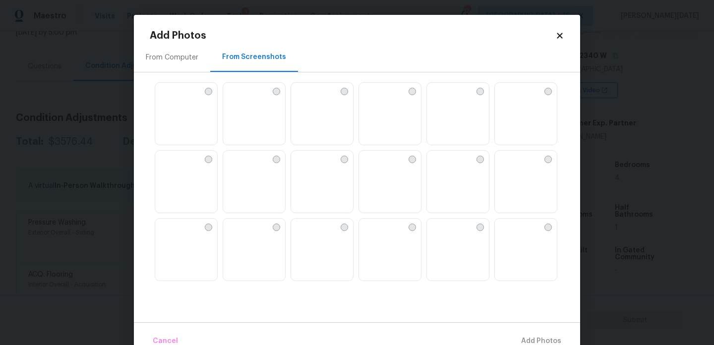
click at [171, 99] on img at bounding box center [163, 91] width 16 height 16
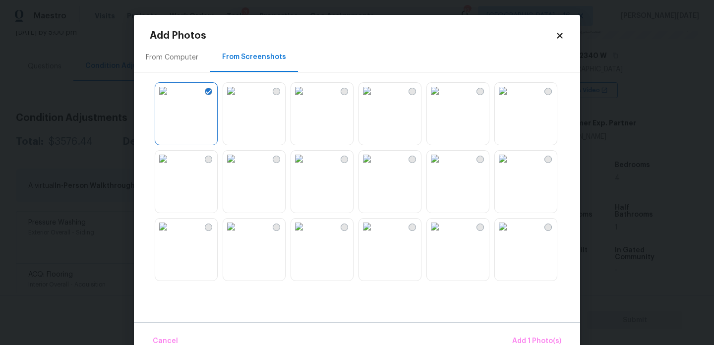
click at [375, 167] on img at bounding box center [367, 159] width 16 height 16
click at [307, 167] on img at bounding box center [299, 159] width 16 height 16
click at [511, 167] on img at bounding box center [503, 159] width 16 height 16
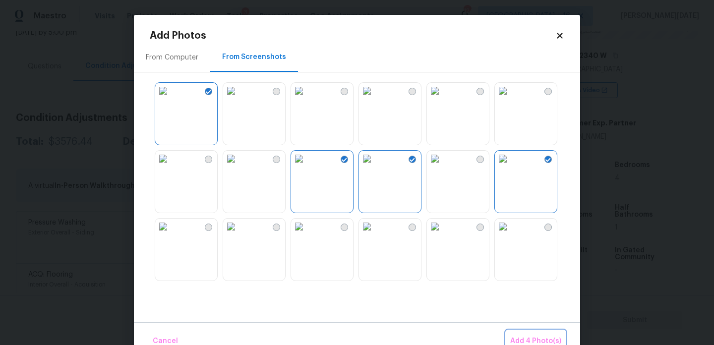
click at [531, 338] on span "Add 4 Photo(s)" at bounding box center [535, 341] width 51 height 12
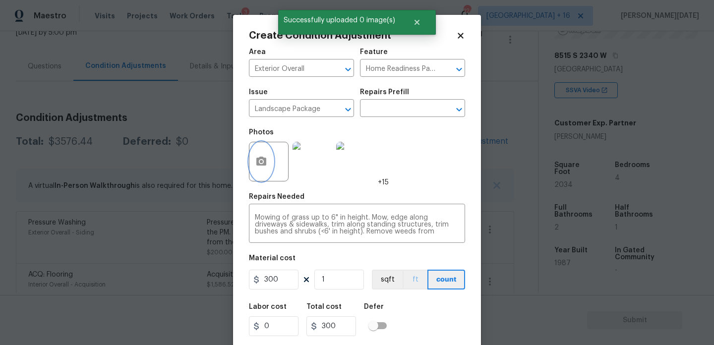
scroll to position [25, 0]
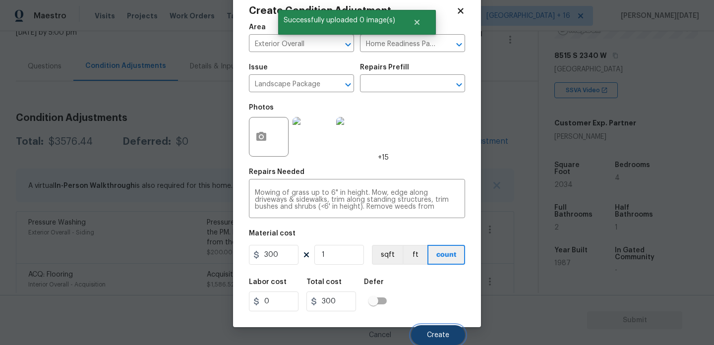
click at [435, 332] on span "Create" at bounding box center [438, 335] width 22 height 7
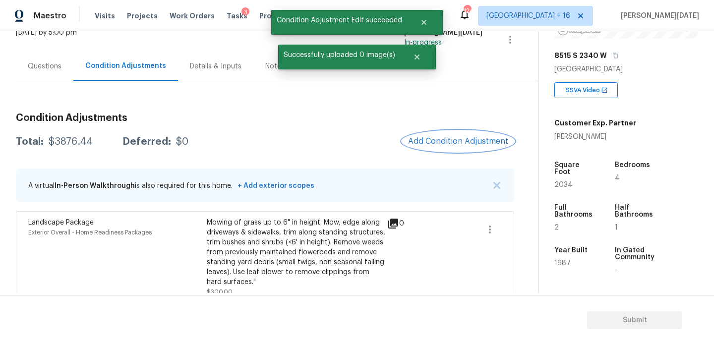
scroll to position [0, 0]
click at [440, 141] on span "Add Condition Adjustment" at bounding box center [458, 141] width 100 height 9
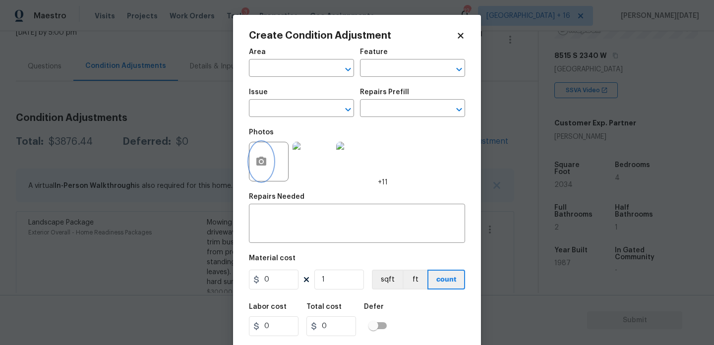
click at [262, 160] on icon "button" at bounding box center [261, 162] width 12 height 12
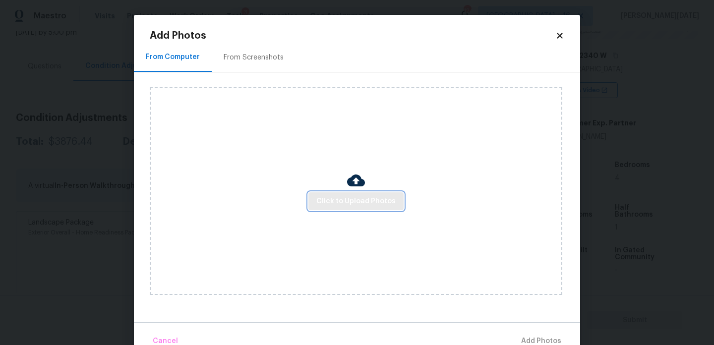
click at [335, 194] on button "Click to Upload Photos" at bounding box center [355, 201] width 95 height 18
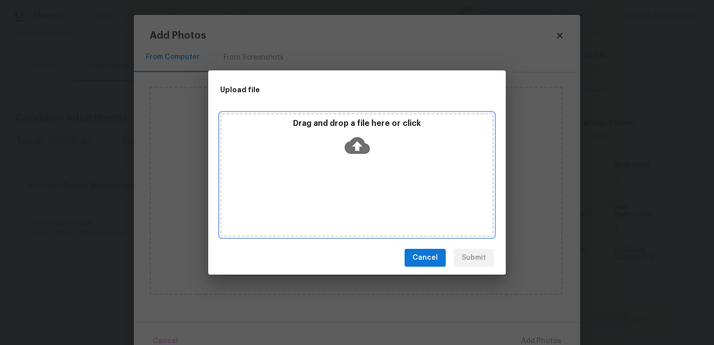
click at [335, 194] on div "Drag and drop a file here or click" at bounding box center [357, 175] width 274 height 124
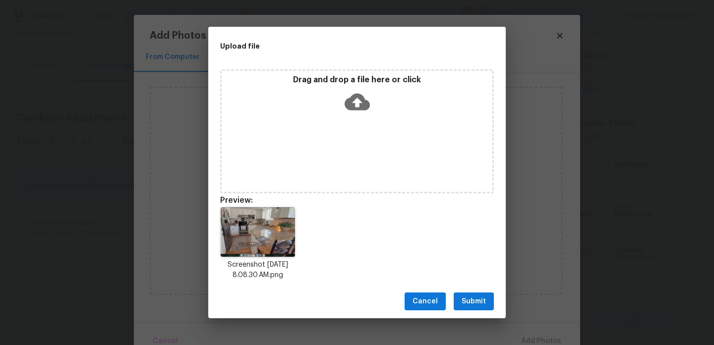
click at [473, 299] on span "Submit" at bounding box center [473, 301] width 24 height 12
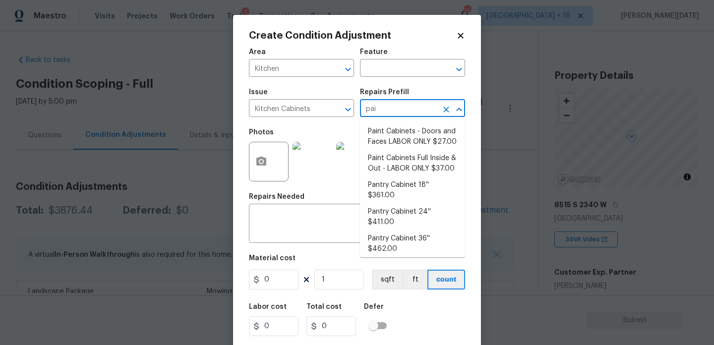
scroll to position [149, 0]
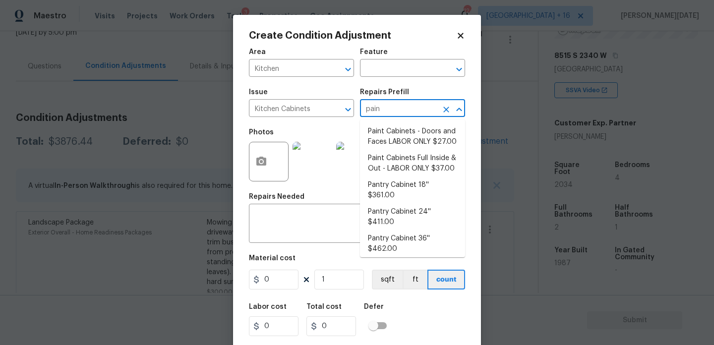
type input "paint"
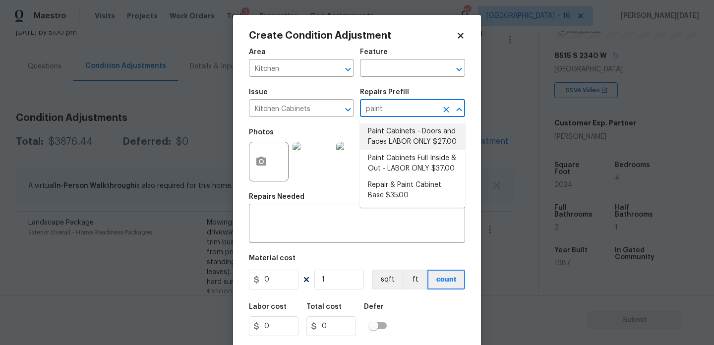
click at [400, 149] on li "Paint Cabinets - Doors and Faces LABOR ONLY $27.00" at bounding box center [412, 136] width 105 height 27
type input "Cabinets"
type input "27"
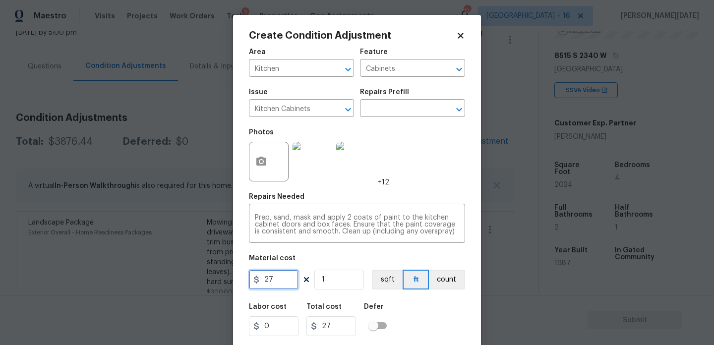
drag, startPoint x: 291, startPoint y: 284, endPoint x: 219, endPoint y: 284, distance: 72.4
click at [219, 284] on div "Create Condition Adjustment Area Kitchen ​ Feature Cabinets ​ Issue Kitchen Cab…" at bounding box center [357, 172] width 714 height 345
type input "1200"
click at [421, 175] on div "Photos +12" at bounding box center [357, 155] width 216 height 64
type input "1200"
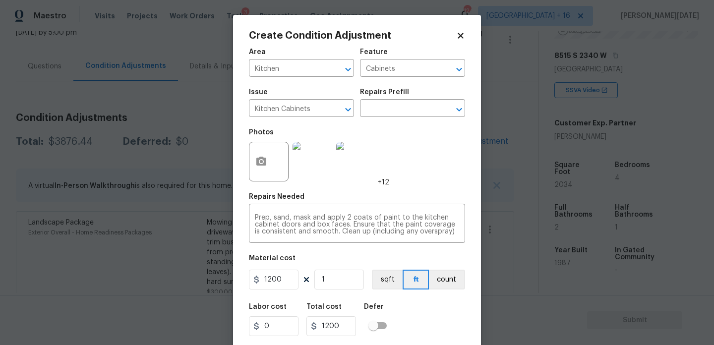
scroll to position [25, 0]
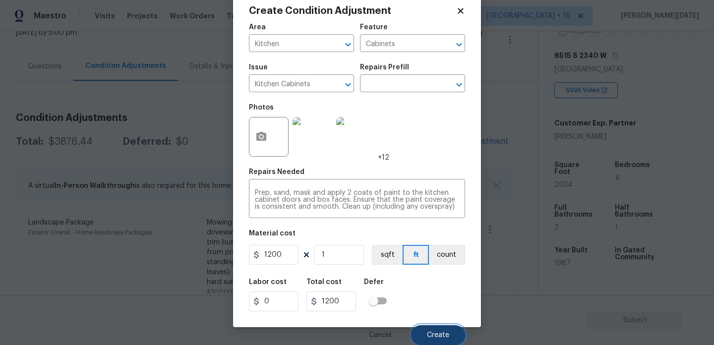
click at [427, 335] on span "Create" at bounding box center [438, 335] width 22 height 7
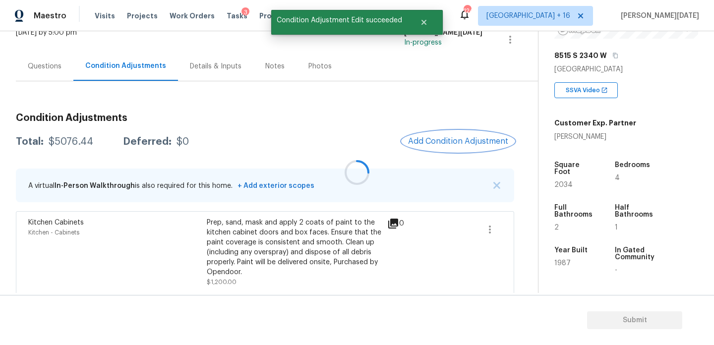
scroll to position [0, 0]
click at [450, 138] on span "Add Condition Adjustment" at bounding box center [458, 141] width 100 height 9
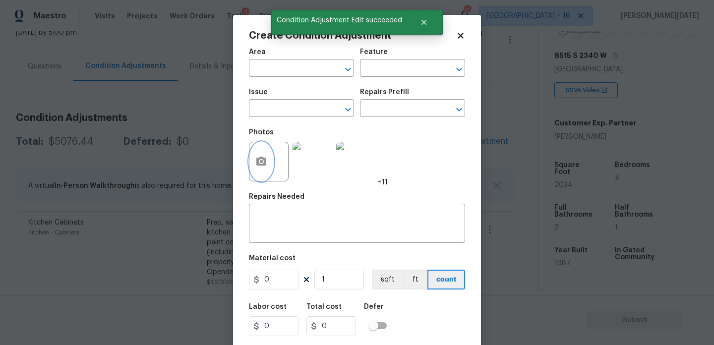
click at [263, 162] on circle "button" at bounding box center [261, 161] width 3 height 3
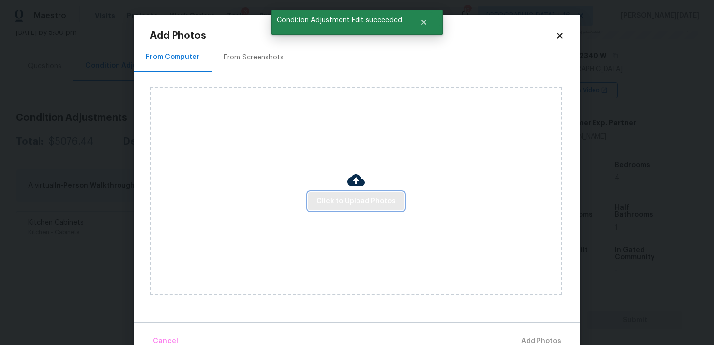
click at [330, 196] on span "Click to Upload Photos" at bounding box center [355, 201] width 79 height 12
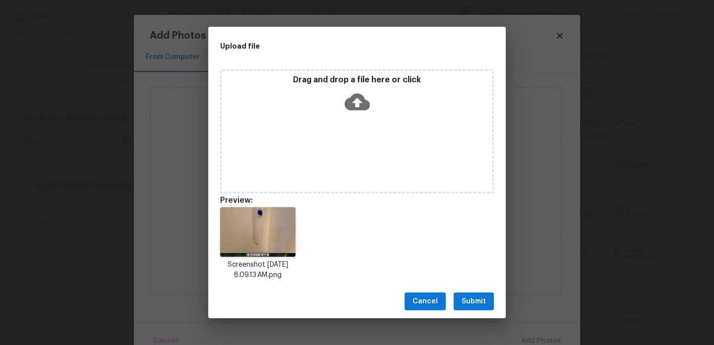
click at [482, 302] on span "Submit" at bounding box center [473, 301] width 24 height 12
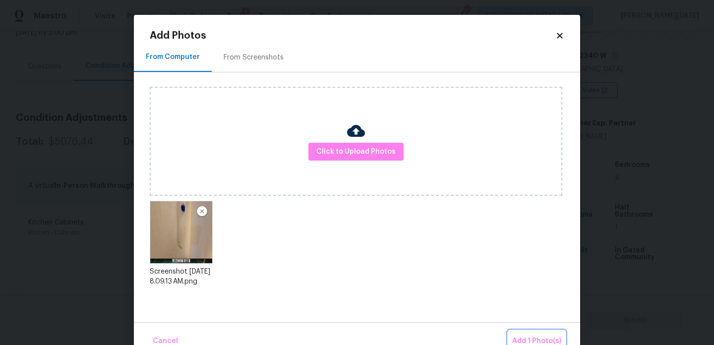
click at [526, 338] on span "Add 1 Photo(s)" at bounding box center [536, 341] width 49 height 12
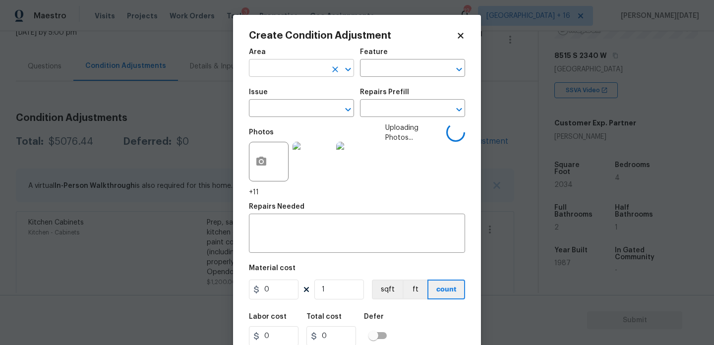
click at [286, 67] on input "text" at bounding box center [287, 68] width 77 height 15
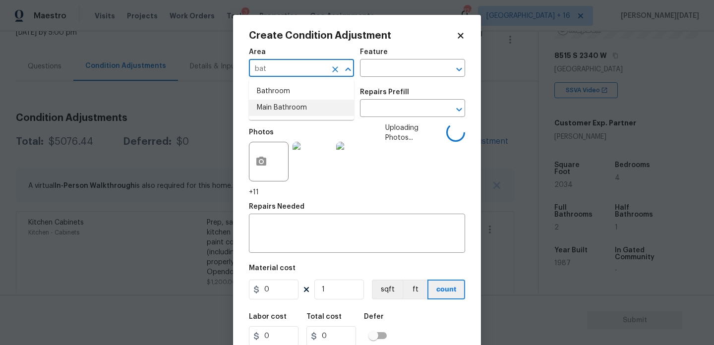
click at [286, 100] on li "Main Bathroom" at bounding box center [301, 108] width 105 height 16
type input "Main Bathroom"
click at [335, 68] on icon "Clear" at bounding box center [335, 69] width 10 height 10
click at [303, 98] on li "Bathroom" at bounding box center [301, 91] width 105 height 16
type input "Bathroom"
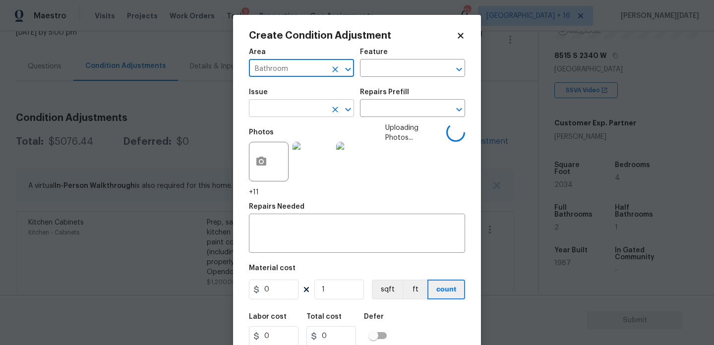
click at [291, 103] on input "text" at bounding box center [287, 109] width 77 height 15
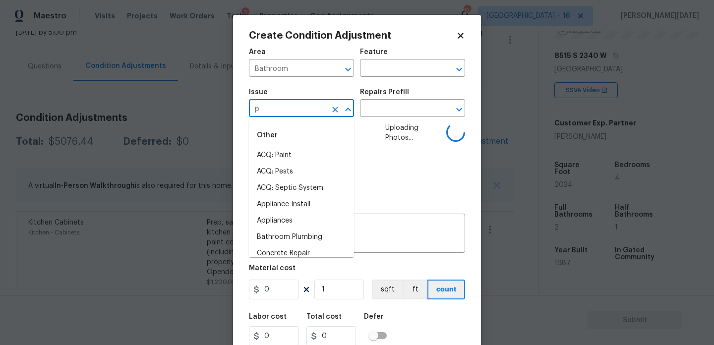
type input "pl"
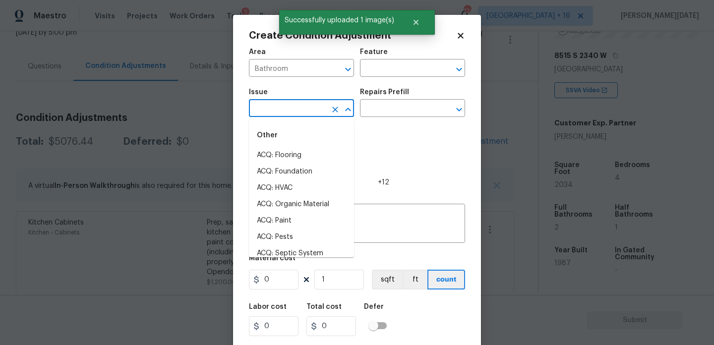
type input "u"
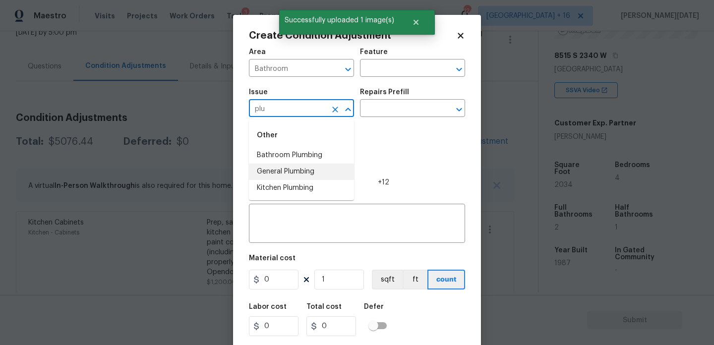
click at [311, 158] on li "Bathroom Plumbing" at bounding box center [301, 155] width 105 height 16
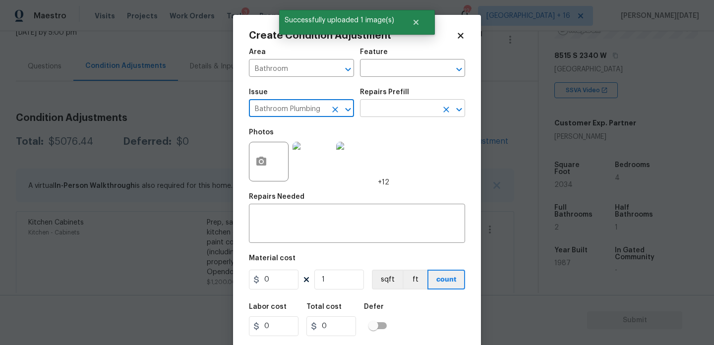
type input "Bathroom Plumbing"
click at [387, 113] on input "text" at bounding box center [398, 109] width 77 height 15
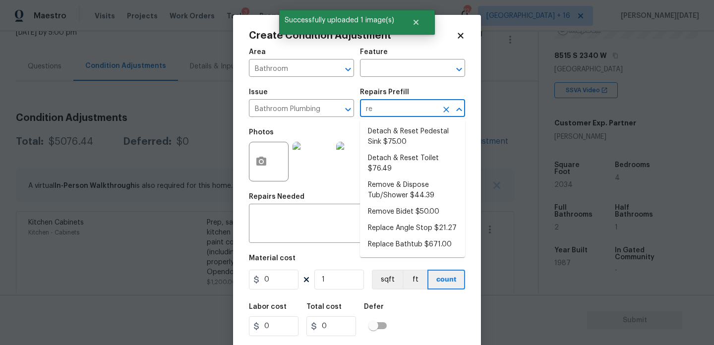
type input "ref"
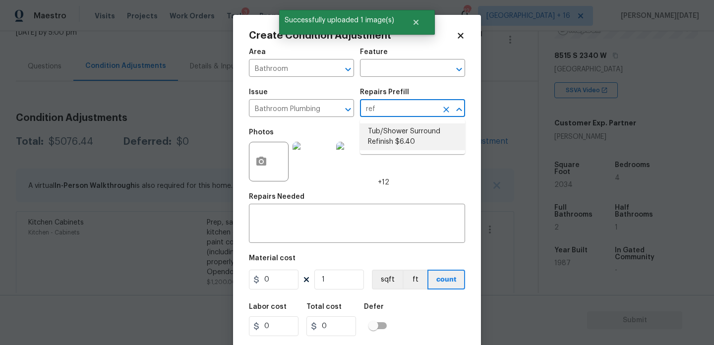
click at [398, 132] on li "Tub/Shower Surround Refinish $6.40" at bounding box center [412, 136] width 105 height 27
type input "Plumbing"
type textarea "Prep, mask, clean and refinish the tub/shower tile surround both all sides ensu…"
type input "6.4"
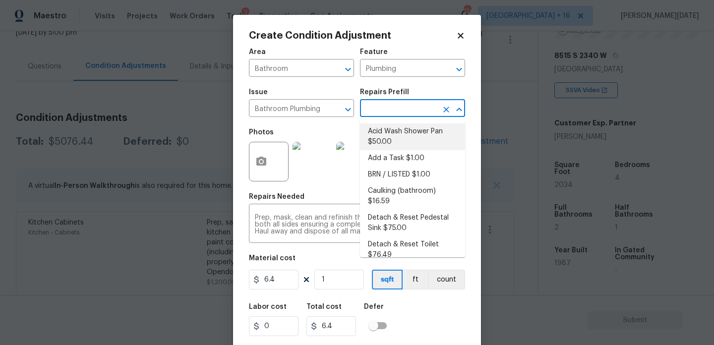
click at [377, 114] on input "text" at bounding box center [398, 109] width 77 height 15
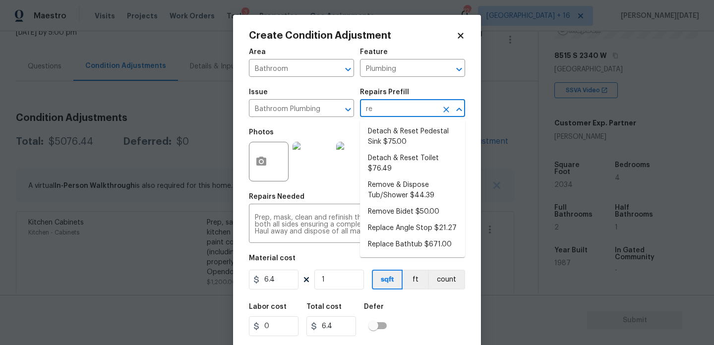
type input "ref"
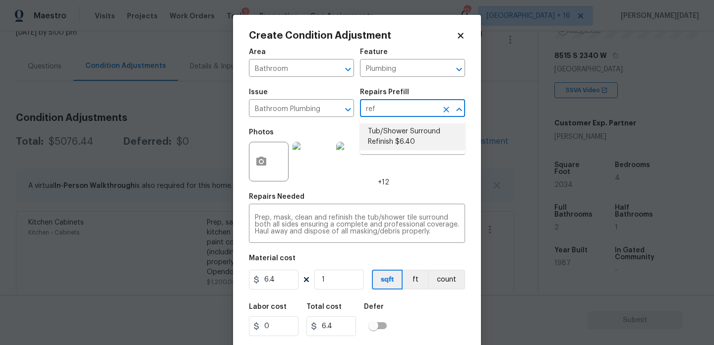
click at [386, 131] on li "Tub/Shower Surround Refinish $6.40" at bounding box center [412, 136] width 105 height 27
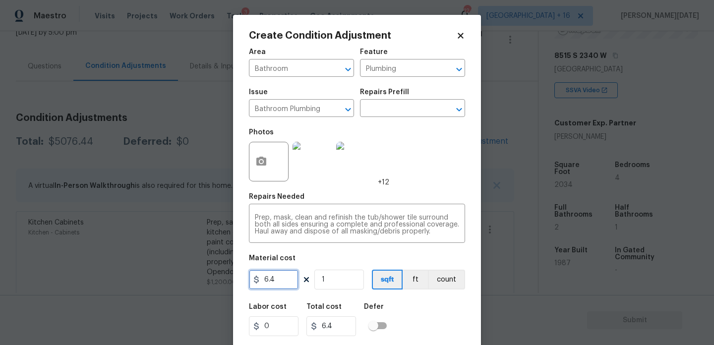
drag, startPoint x: 280, startPoint y: 278, endPoint x: 201, endPoint y: 278, distance: 78.3
click at [201, 278] on div "Create Condition Adjustment Area Bathroom ​ Feature Plumbing ​ Issue Bathroom P…" at bounding box center [357, 172] width 714 height 345
type input "350"
click at [425, 169] on div "Photos +12" at bounding box center [357, 155] width 216 height 64
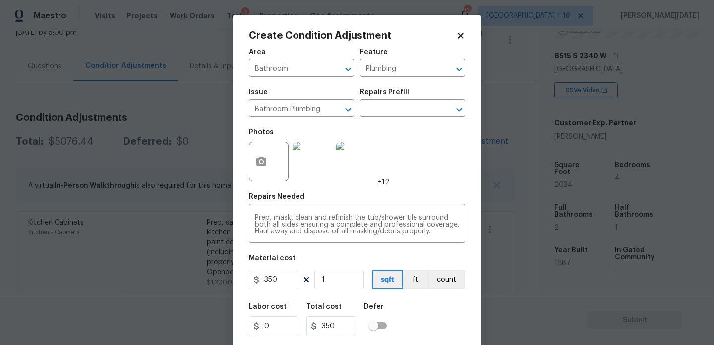
scroll to position [25, 0]
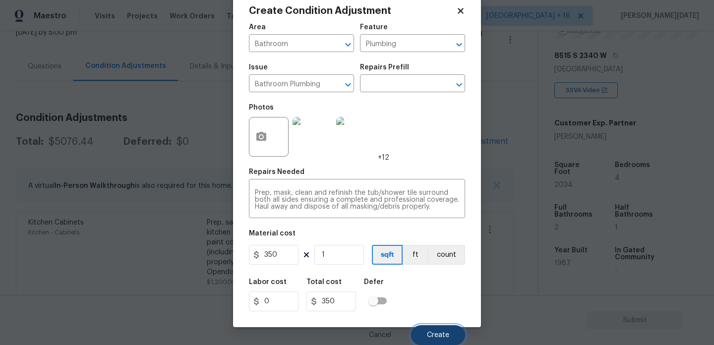
click at [436, 330] on button "Create" at bounding box center [438, 335] width 54 height 20
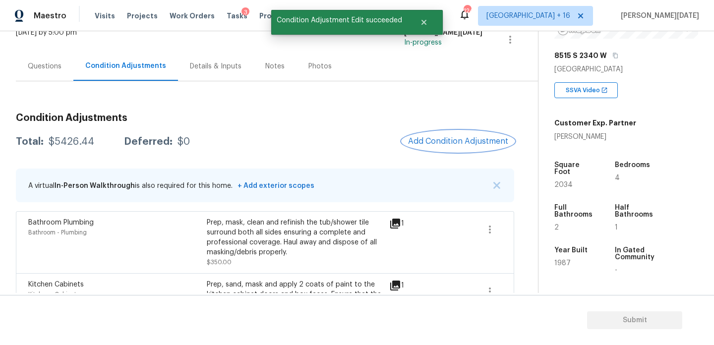
scroll to position [0, 0]
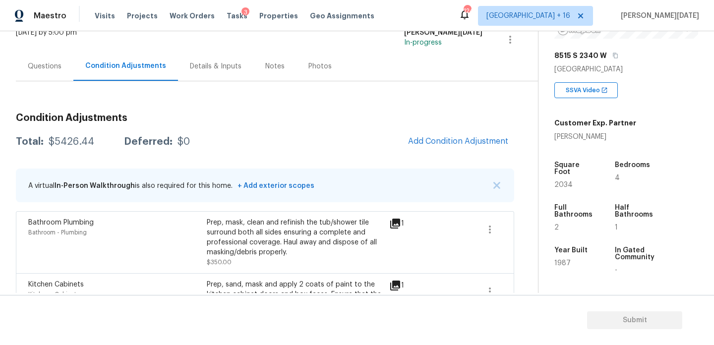
click at [449, 129] on div "Condition Adjustments Total: $5426.44 Deferred: $0 Add Condition Adjustment A v…" at bounding box center [265, 341] width 498 height 472
click at [446, 133] on button "Add Condition Adjustment" at bounding box center [458, 141] width 112 height 21
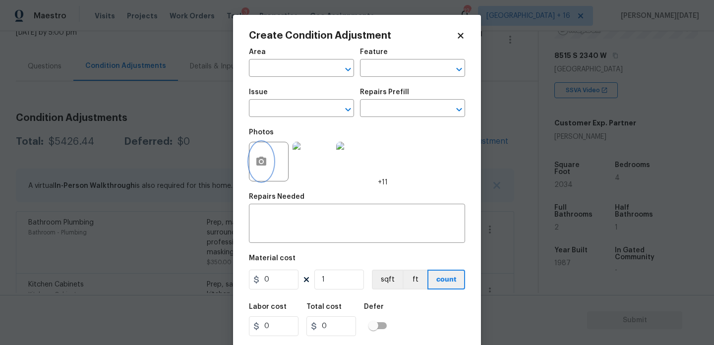
click at [269, 163] on button "button" at bounding box center [261, 161] width 24 height 39
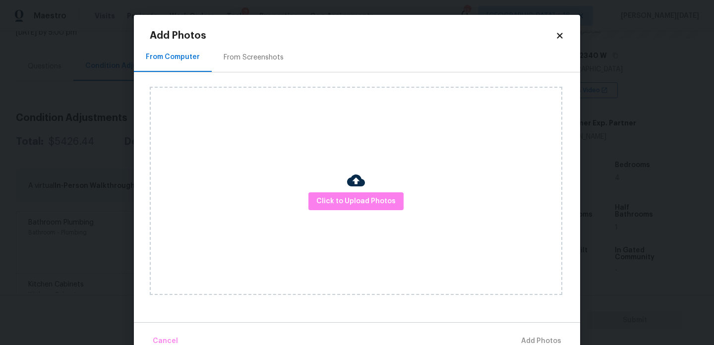
click at [385, 216] on div "Click to Upload Photos" at bounding box center [356, 191] width 412 height 208
click at [384, 208] on button "Click to Upload Photos" at bounding box center [355, 201] width 95 height 18
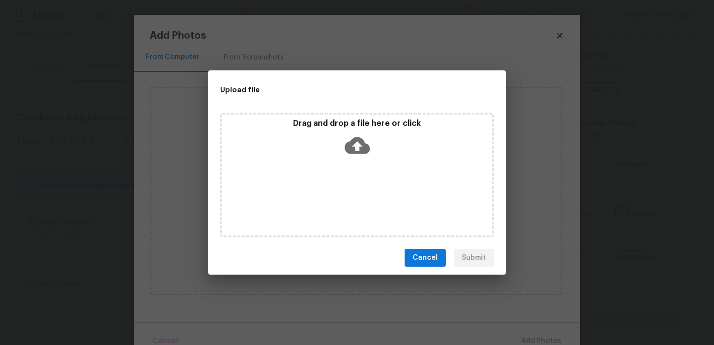
click at [384, 208] on div "Drag and drop a file here or click" at bounding box center [357, 175] width 274 height 124
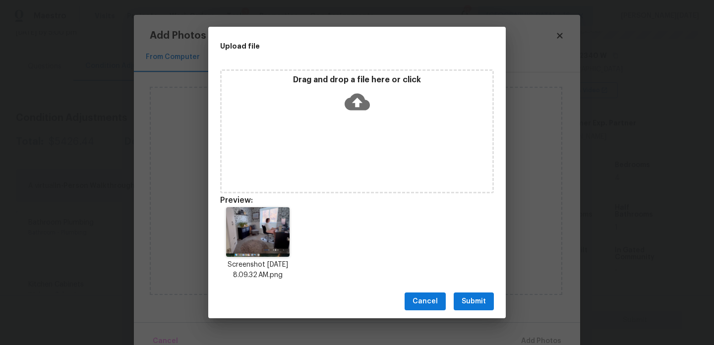
click at [469, 304] on span "Submit" at bounding box center [473, 301] width 24 height 12
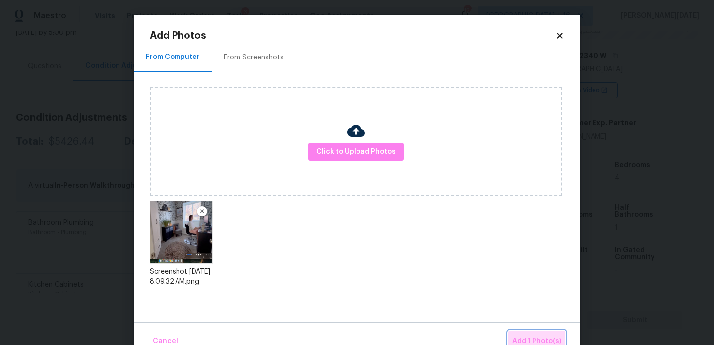
click at [524, 338] on span "Add 1 Photo(s)" at bounding box center [536, 341] width 49 height 12
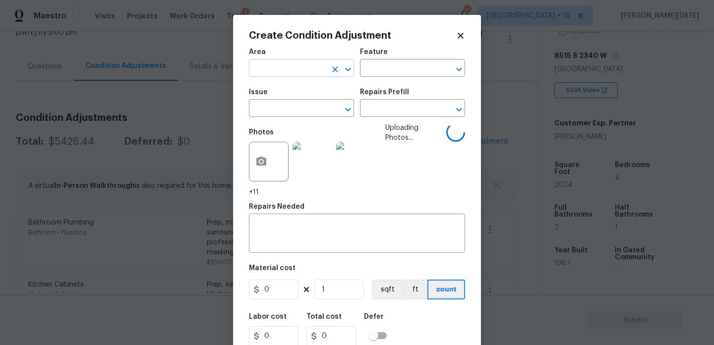
click at [270, 73] on input "text" at bounding box center [287, 68] width 77 height 15
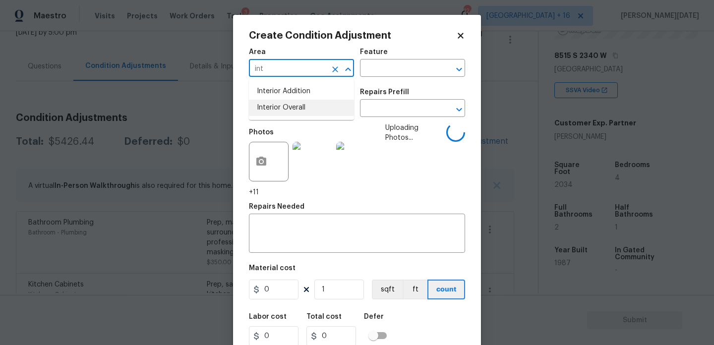
click at [286, 108] on li "Interior Overall" at bounding box center [301, 108] width 105 height 16
type input "Interior Overall"
click at [286, 108] on input "text" at bounding box center [287, 109] width 77 height 15
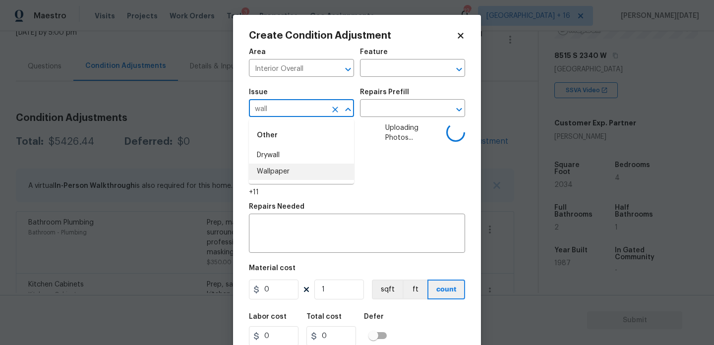
click at [296, 169] on li "Wallpaper" at bounding box center [301, 172] width 105 height 16
type input "Wallpaper"
click at [387, 115] on input "text" at bounding box center [398, 109] width 77 height 15
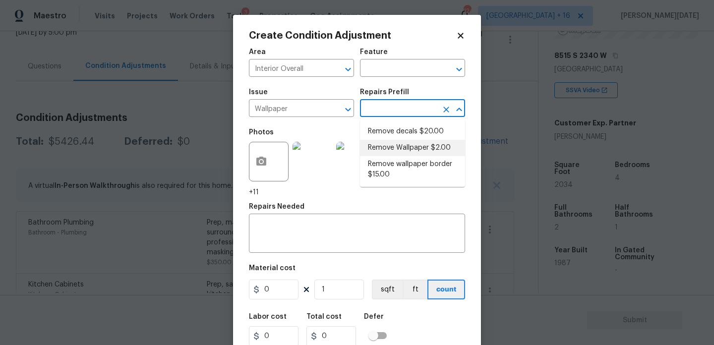
click at [401, 149] on li "Remove Wallpaper $2.00" at bounding box center [412, 148] width 105 height 16
type input "Walls and Ceiling"
type textarea "Remove wallpaper and texture walls to best match existing conditions"
type input "2"
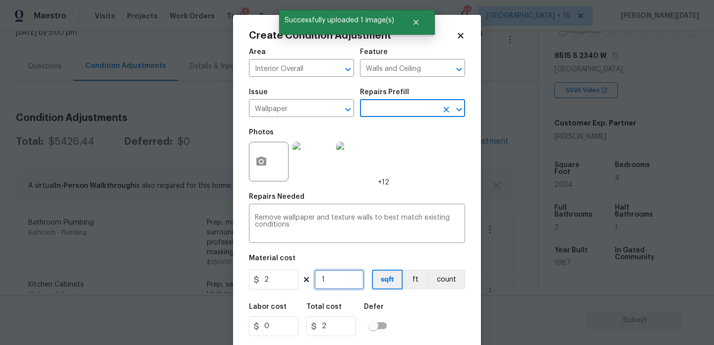
click at [338, 279] on input "1" at bounding box center [339, 280] width 50 height 20
type input "10"
type input "20"
type input "100"
type input "200"
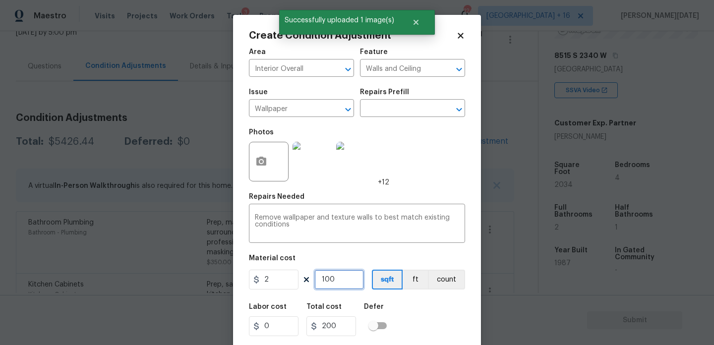
type input "100"
click at [426, 190] on div "Area Interior Overall ​ Feature Walls and Ceiling ​ Issue Wallpaper ​ Repairs P…" at bounding box center [357, 206] width 216 height 327
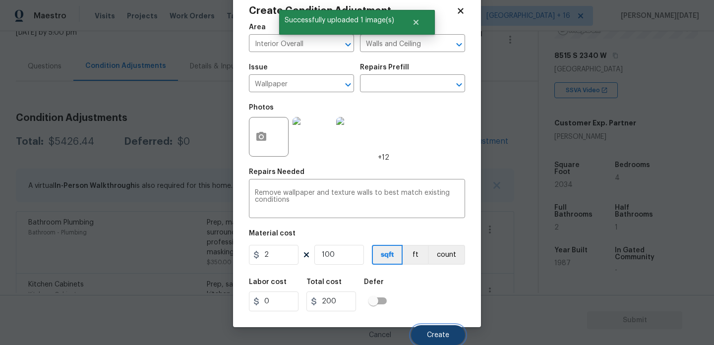
click at [419, 327] on button "Create" at bounding box center [438, 335] width 54 height 20
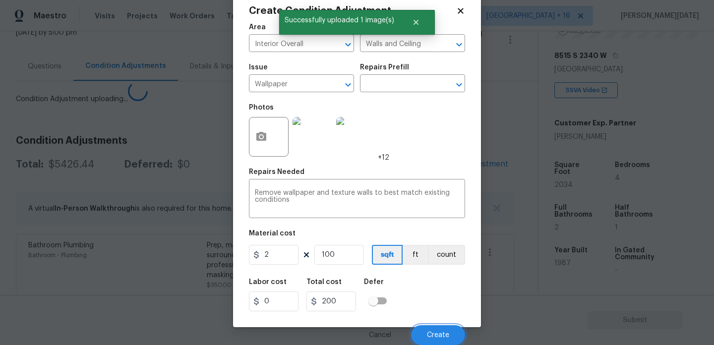
scroll to position [22, 0]
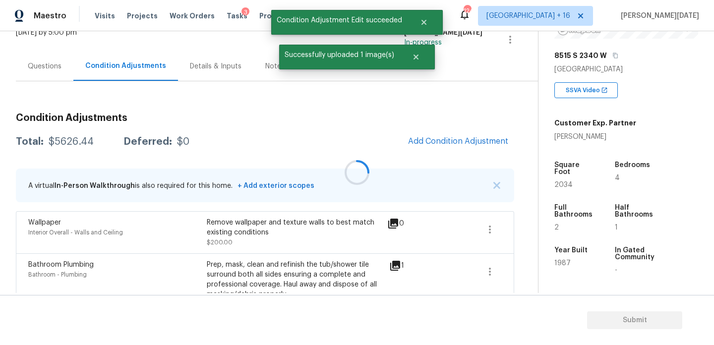
click at [476, 151] on button "Add Condition Adjustment" at bounding box center [458, 141] width 112 height 21
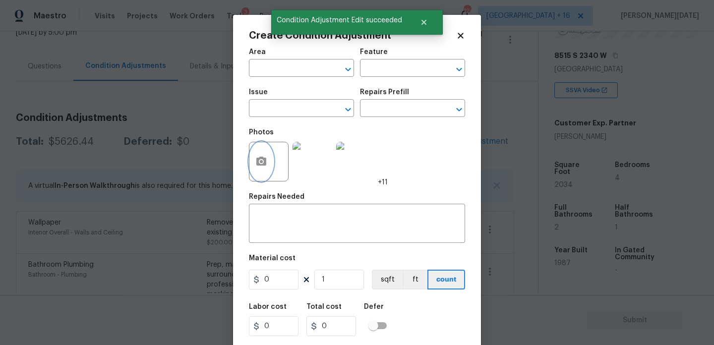
click at [259, 171] on button "button" at bounding box center [261, 161] width 24 height 39
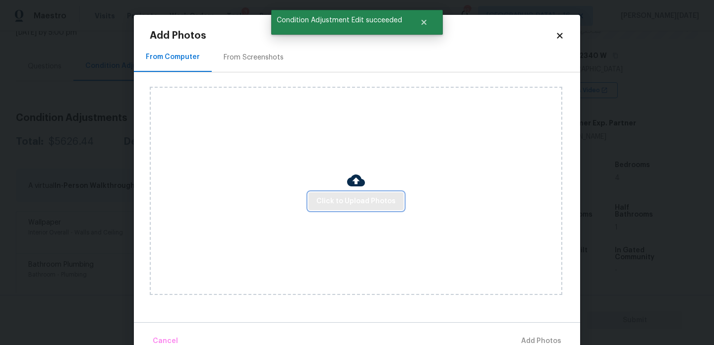
click at [343, 197] on span "Click to Upload Photos" at bounding box center [355, 201] width 79 height 12
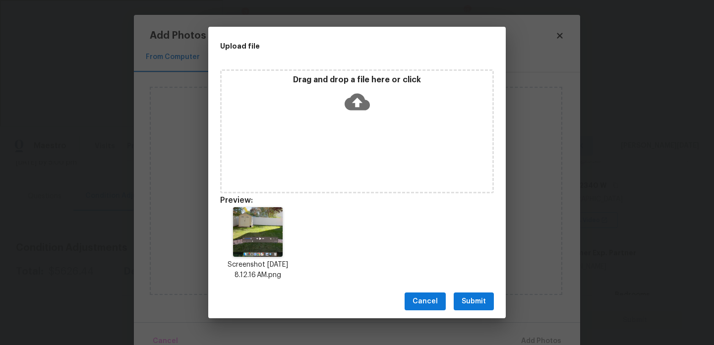
click at [473, 323] on div "Upload file Drag and drop a file here or click Preview: Screenshot 2025-09-26 a…" at bounding box center [357, 172] width 714 height 345
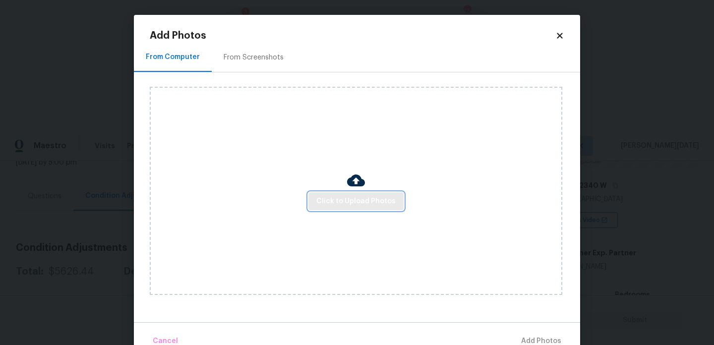
click at [364, 199] on span "Click to Upload Photos" at bounding box center [355, 201] width 79 height 12
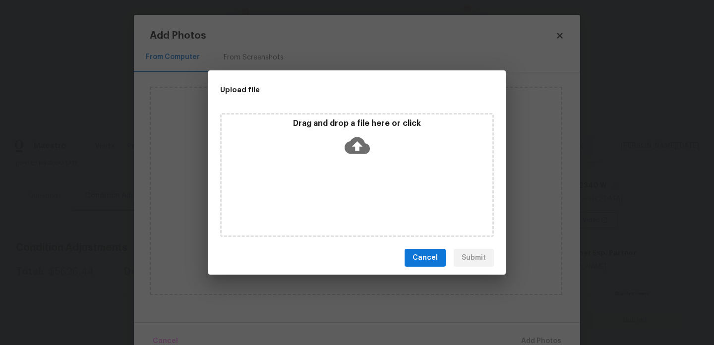
click at [364, 199] on div "Drag and drop a file here or click" at bounding box center [357, 175] width 274 height 124
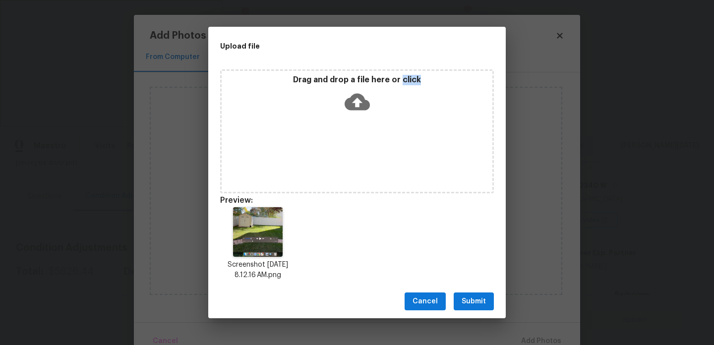
click at [474, 309] on button "Submit" at bounding box center [474, 301] width 40 height 18
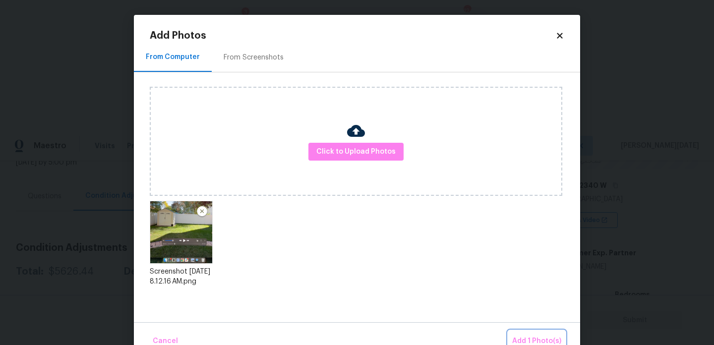
click at [519, 335] on span "Add 1 Photo(s)" at bounding box center [536, 341] width 49 height 12
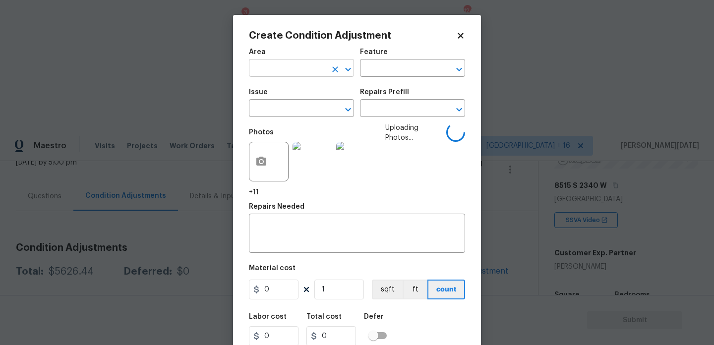
click at [264, 68] on input "text" at bounding box center [287, 68] width 77 height 15
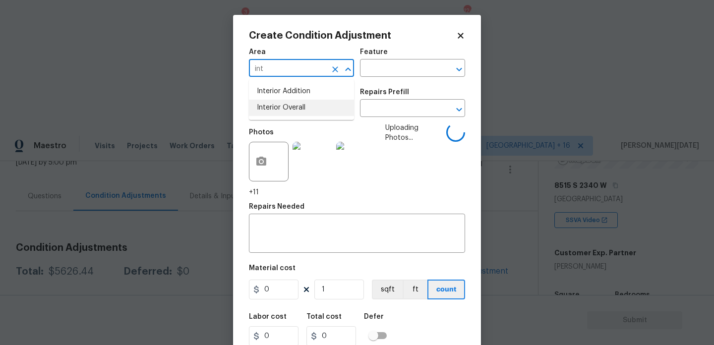
click at [281, 112] on li "Interior Overall" at bounding box center [301, 108] width 105 height 16
type input "Interior Overall"
click at [281, 112] on input "text" at bounding box center [287, 109] width 77 height 15
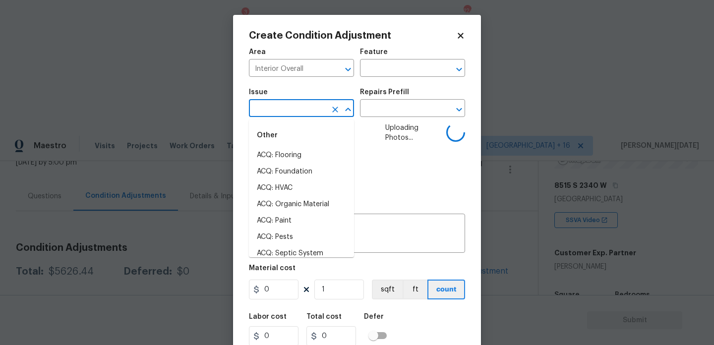
type input "f"
type input "u"
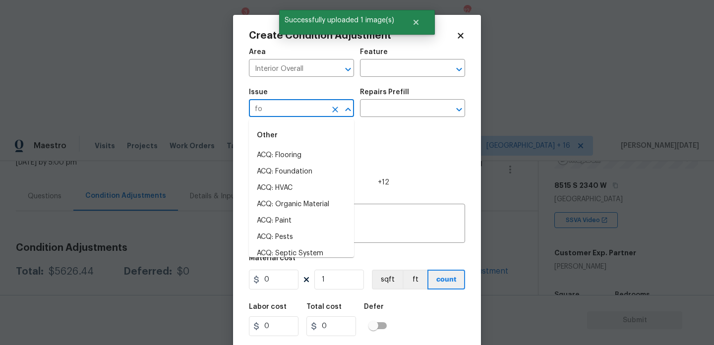
type input "fou"
click at [292, 160] on li "ACQ: Foundation" at bounding box center [301, 155] width 105 height 16
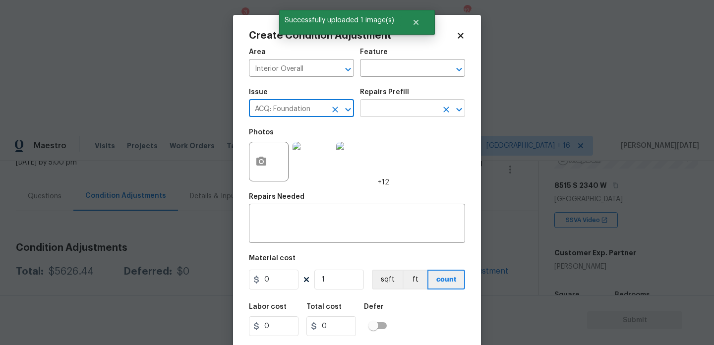
type input "ACQ: Foundation"
click at [402, 114] on input "text" at bounding box center [398, 109] width 77 height 15
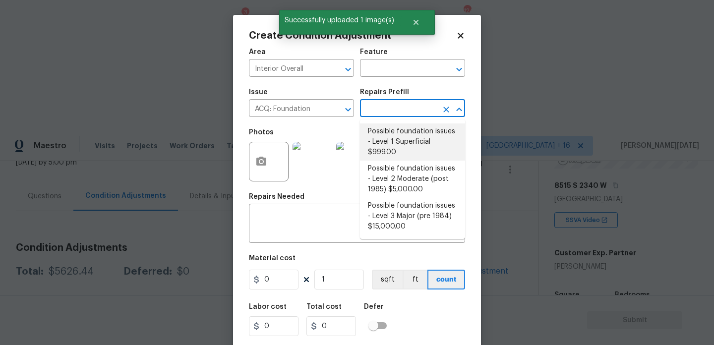
click at [402, 137] on li "Possible foundation issues - Level 1 Superficial $999.00" at bounding box center [412, 141] width 105 height 37
type input "Acquisition"
type textarea "Possible foundation issues - Level 1 - Superficial. Disclaimer: This is NOT a t…"
type input "999"
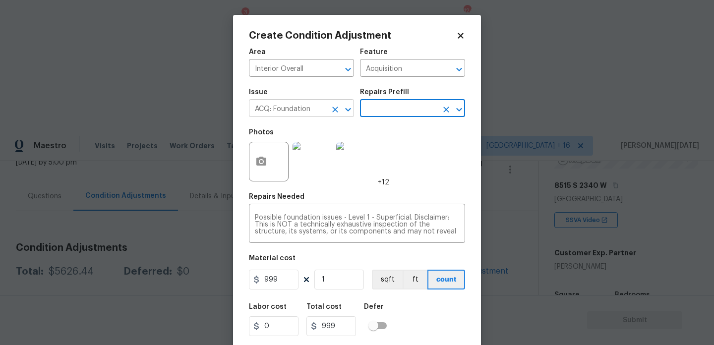
click at [338, 109] on icon "Clear" at bounding box center [335, 110] width 10 height 10
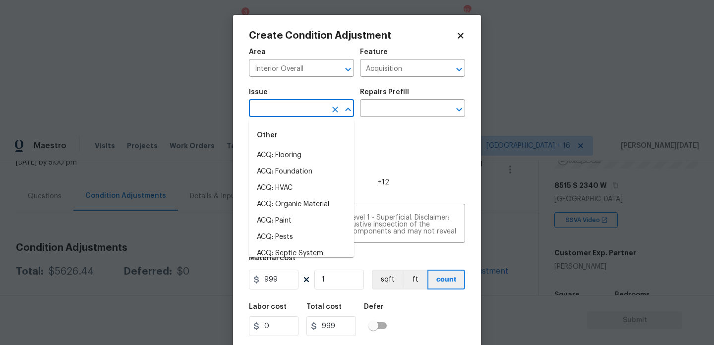
click at [391, 127] on div "Photos +12" at bounding box center [357, 155] width 216 height 64
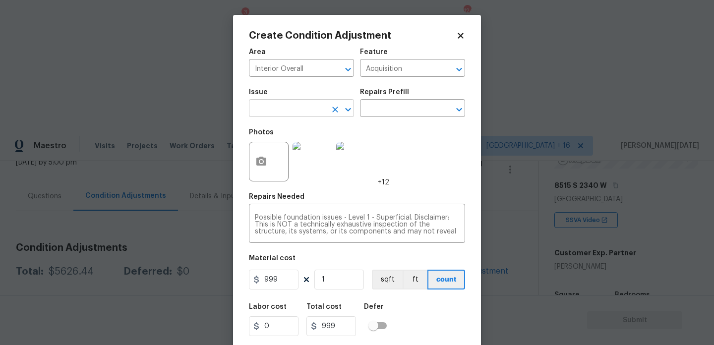
click at [301, 117] on input "text" at bounding box center [287, 109] width 77 height 15
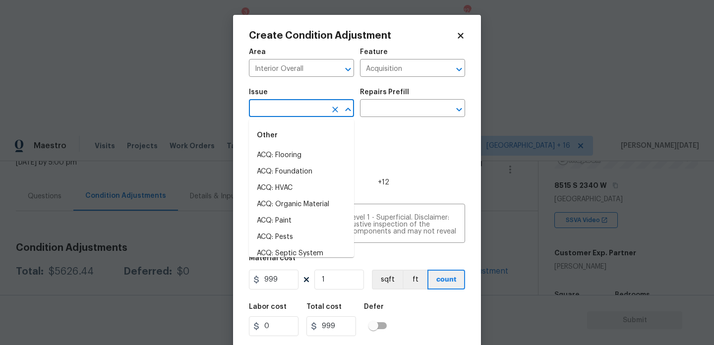
type input "d"
type input "s"
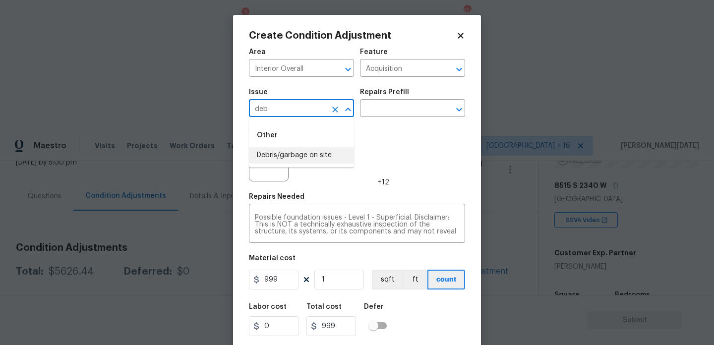
click at [308, 157] on li "Debris/garbage on site" at bounding box center [301, 155] width 105 height 16
type input "Debris/garbage on site"
click at [408, 105] on input "text" at bounding box center [398, 109] width 77 height 15
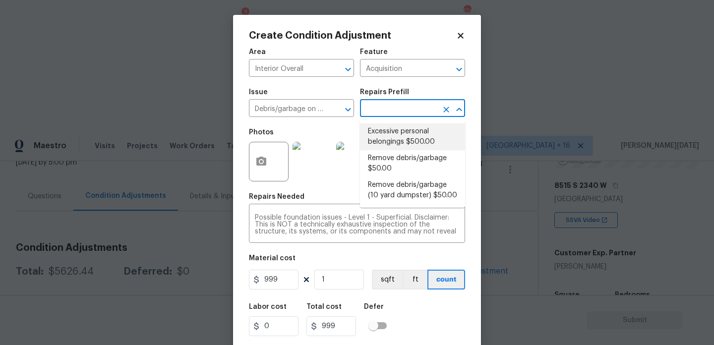
click at [410, 133] on li "Excessive personal belongings $500.00" at bounding box center [412, 136] width 105 height 27
type textarea "Contingency for excessive items to be removed - During assessment, the home con…"
type input "500"
click at [411, 142] on li "Excessive personal belongings $500.00" at bounding box center [412, 136] width 105 height 27
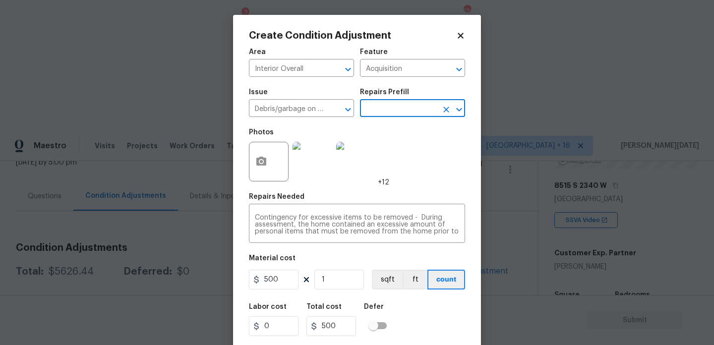
scroll to position [25, 0]
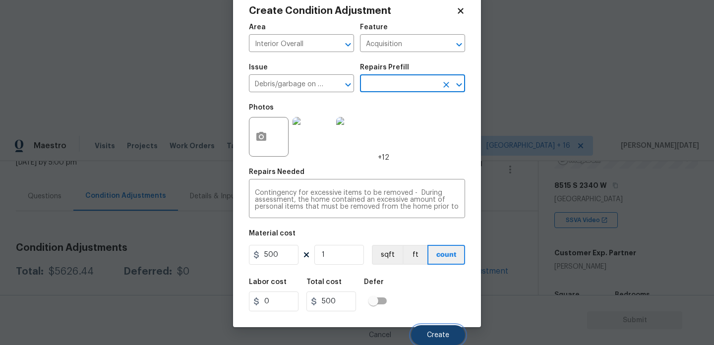
click at [435, 334] on span "Create" at bounding box center [438, 335] width 22 height 7
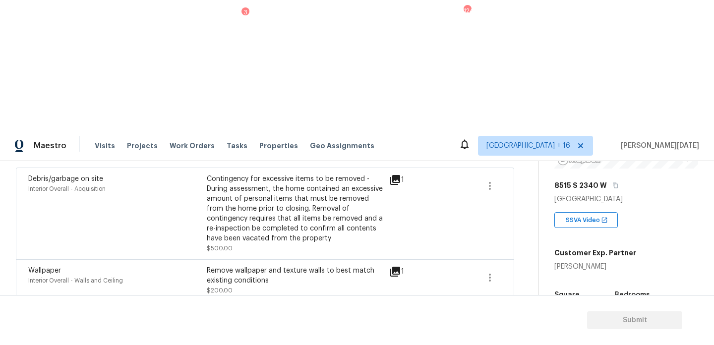
scroll to position [21, 0]
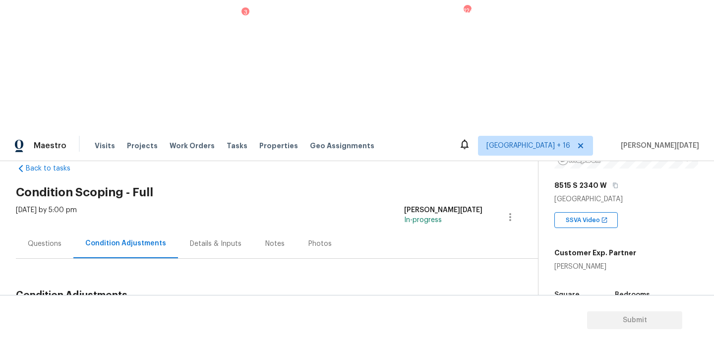
click at [444, 314] on span "Add Condition Adjustment" at bounding box center [458, 318] width 100 height 9
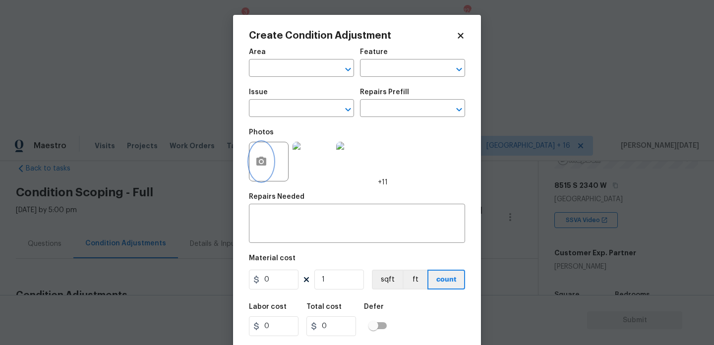
click at [256, 163] on icon "button" at bounding box center [261, 161] width 10 height 9
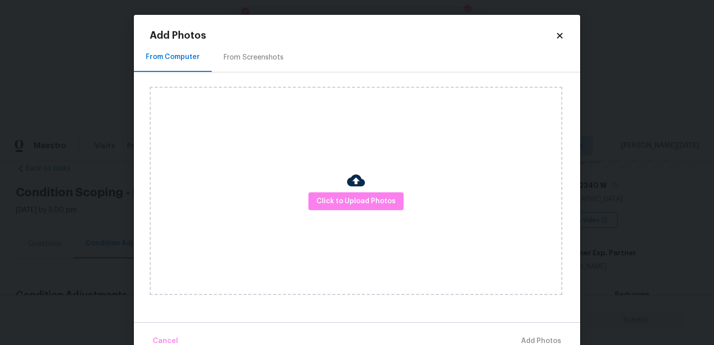
click at [331, 190] on div "Click to Upload Photos" at bounding box center [356, 191] width 412 height 208
click at [119, 206] on body "Maestro Visits Projects Work Orders Tasks 3 Properties Geo Assignments 124 Denv…" at bounding box center [357, 302] width 714 height 345
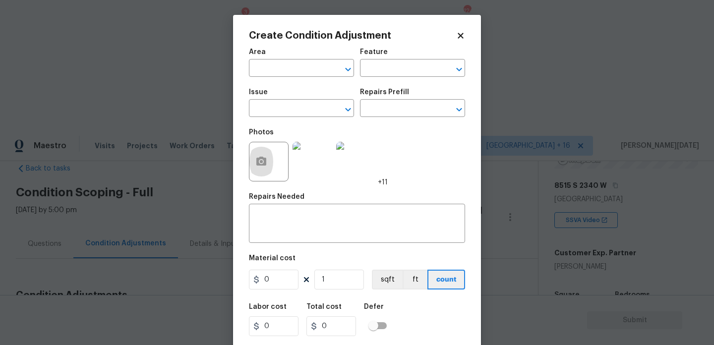
click at [459, 36] on icon at bounding box center [460, 35] width 5 height 5
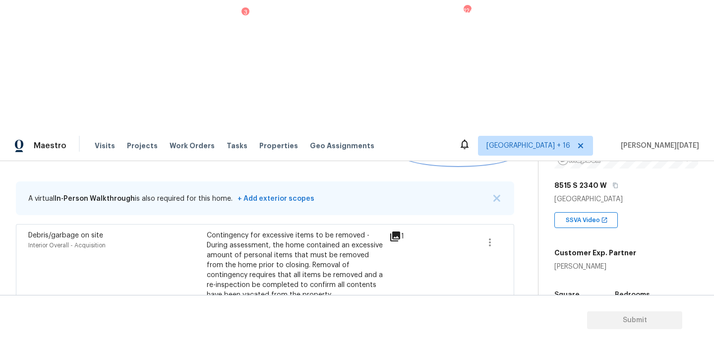
scroll to position [177, 0]
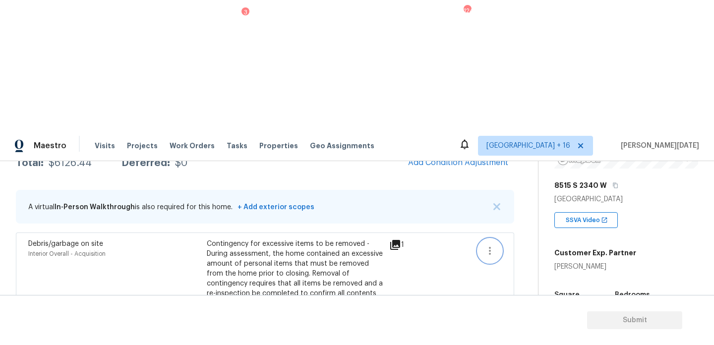
click at [495, 245] on icon "button" at bounding box center [490, 251] width 12 height 12
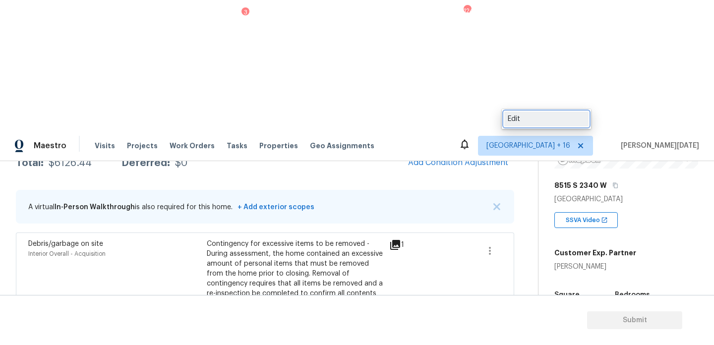
click at [526, 117] on div "Edit" at bounding box center [546, 119] width 77 height 10
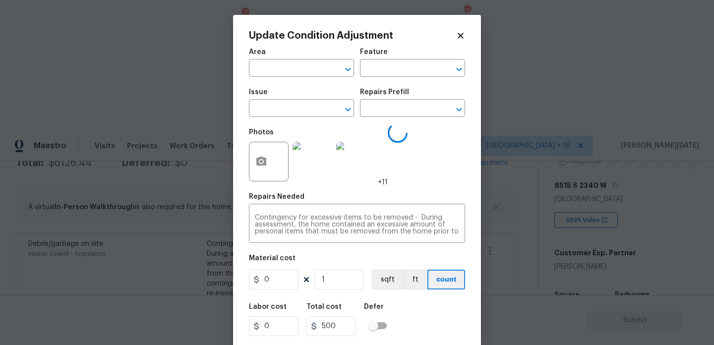
type input "Interior Overall"
type input "Acquisition"
type input "Debris/garbage on site"
click at [260, 158] on icon "button" at bounding box center [261, 161] width 10 height 9
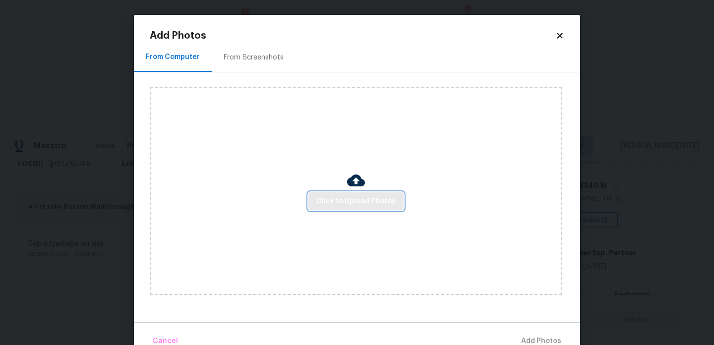
click at [329, 194] on button "Click to Upload Photos" at bounding box center [355, 201] width 95 height 18
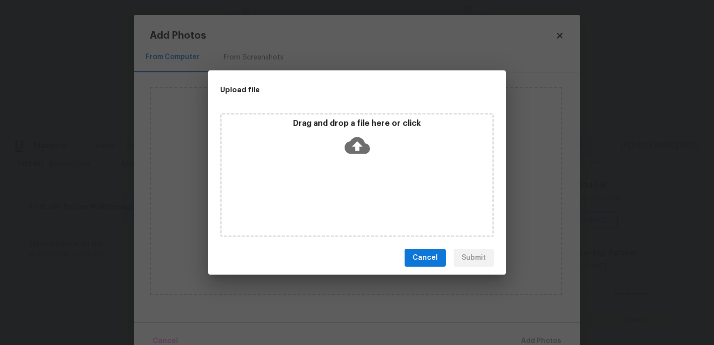
click at [329, 194] on div "Drag and drop a file here or click" at bounding box center [357, 175] width 274 height 124
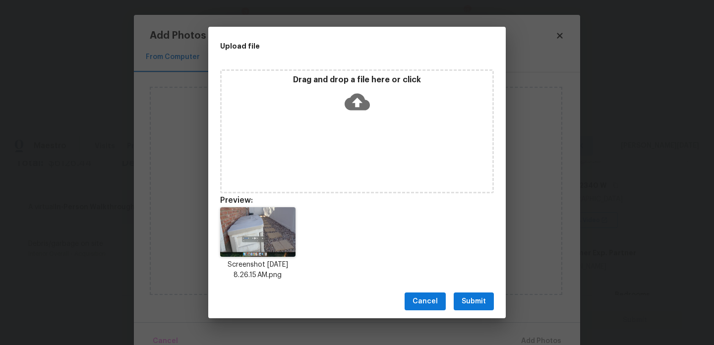
click at [479, 312] on div "Cancel Submit" at bounding box center [356, 302] width 297 height 34
click at [481, 297] on span "Submit" at bounding box center [473, 301] width 24 height 12
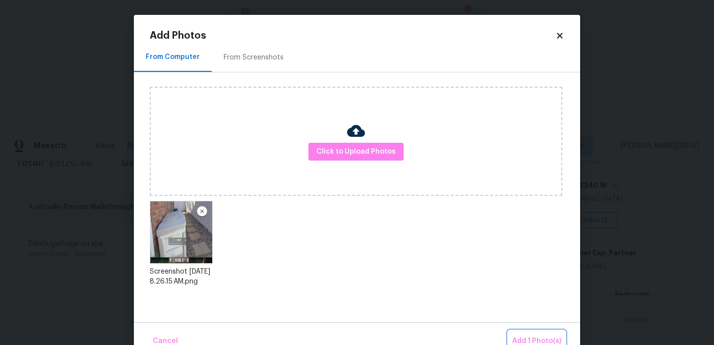
click at [525, 340] on span "Add 1 Photo(s)" at bounding box center [536, 341] width 49 height 12
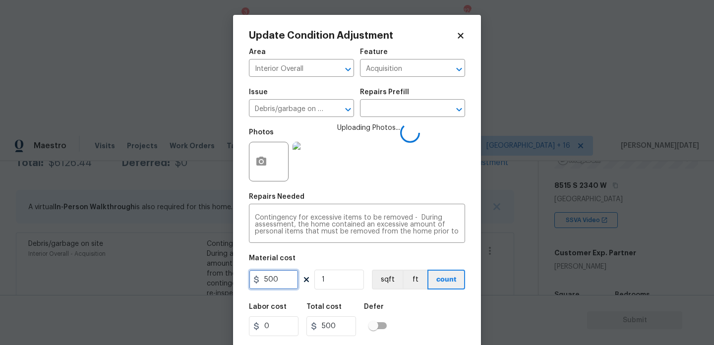
drag, startPoint x: 280, startPoint y: 281, endPoint x: 214, endPoint y: 281, distance: 66.4
click at [214, 281] on div "Update Condition Adjustment Area Interior Overall ​ Feature Acquisition ​ Issue…" at bounding box center [357, 172] width 714 height 345
type input "700"
click at [386, 162] on span "Uploading Photos..." at bounding box center [368, 155] width 63 height 64
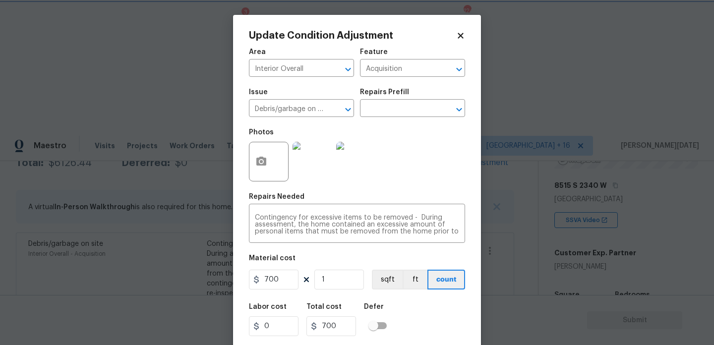
scroll to position [25, 0]
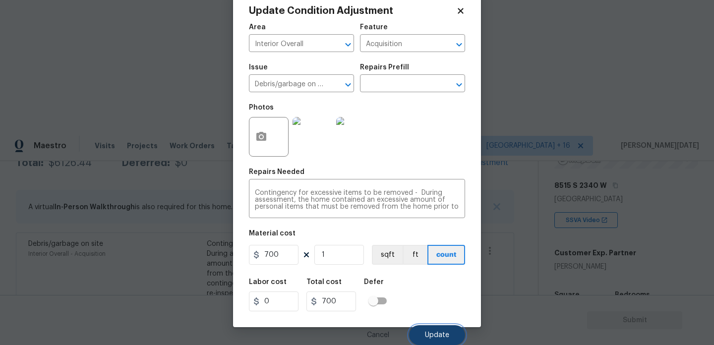
click at [423, 338] on button "Update" at bounding box center [437, 335] width 56 height 20
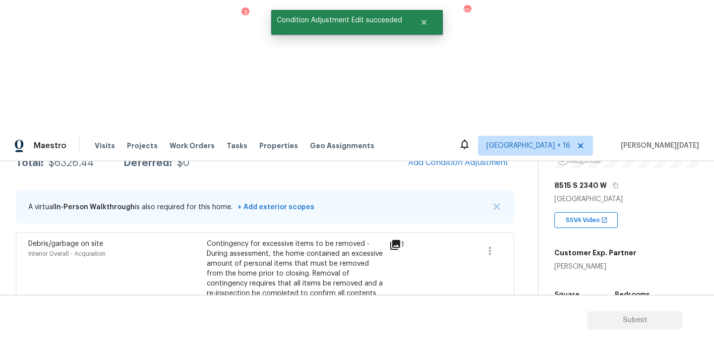
scroll to position [0, 0]
click at [493, 245] on icon "button" at bounding box center [490, 251] width 12 height 12
click at [524, 119] on div "Edit" at bounding box center [546, 119] width 77 height 10
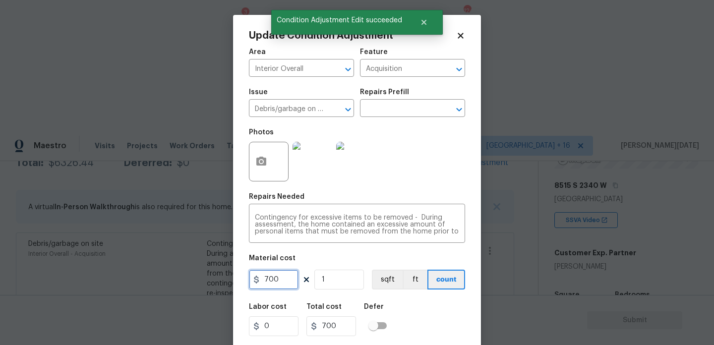
click at [287, 283] on input "700" at bounding box center [274, 280] width 50 height 20
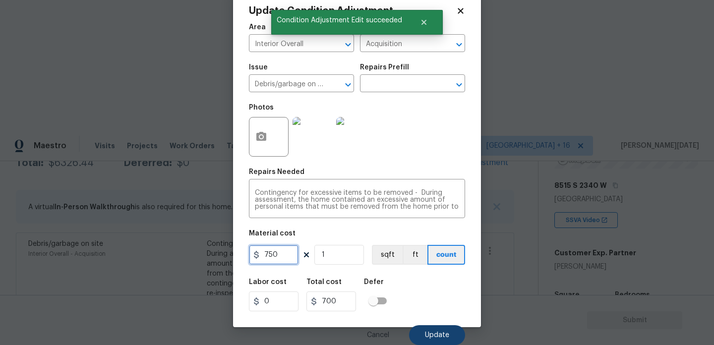
type input "750"
click at [427, 332] on span "Update" at bounding box center [437, 335] width 24 height 7
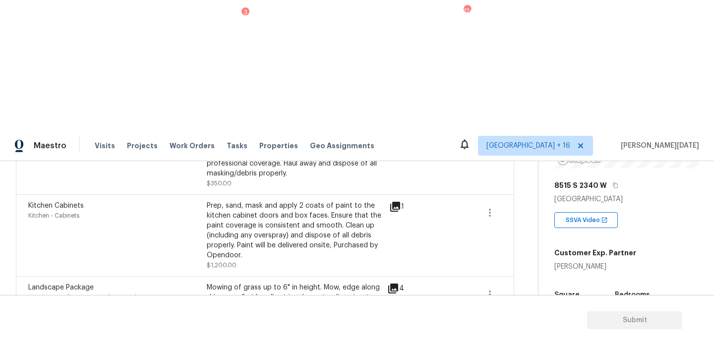
scroll to position [0, 0]
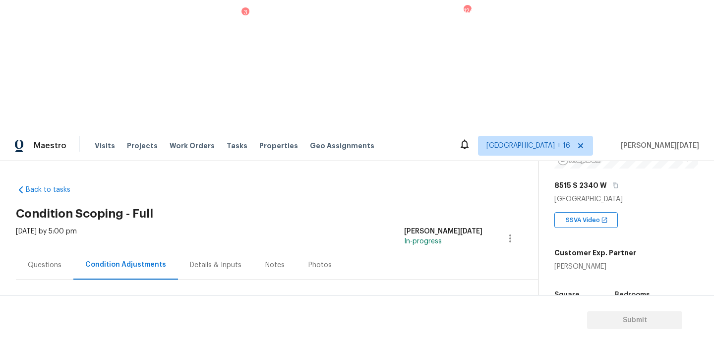
click at [424, 330] on button "Add Condition Adjustment" at bounding box center [458, 340] width 112 height 21
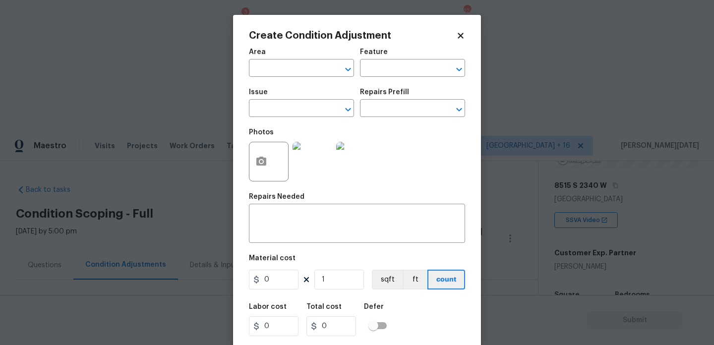
click at [249, 151] on div at bounding box center [269, 162] width 40 height 40
click at [258, 161] on icon "button" at bounding box center [261, 161] width 10 height 9
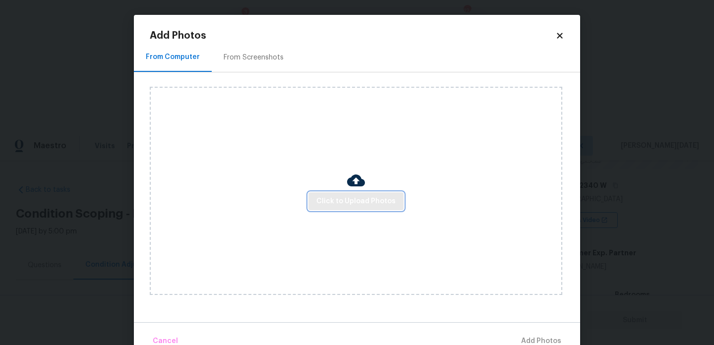
click at [365, 201] on span "Click to Upload Photos" at bounding box center [355, 201] width 79 height 12
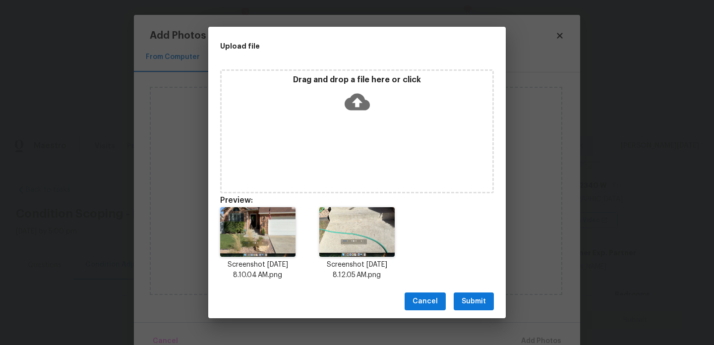
click at [468, 300] on span "Submit" at bounding box center [473, 301] width 24 height 12
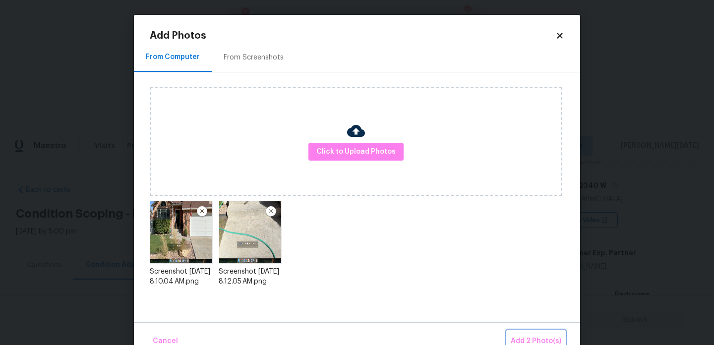
click at [533, 336] on span "Add 2 Photo(s)" at bounding box center [536, 341] width 51 height 12
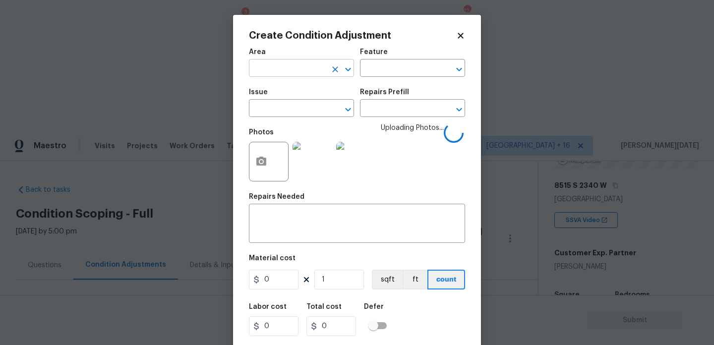
click at [266, 72] on input "text" at bounding box center [287, 68] width 77 height 15
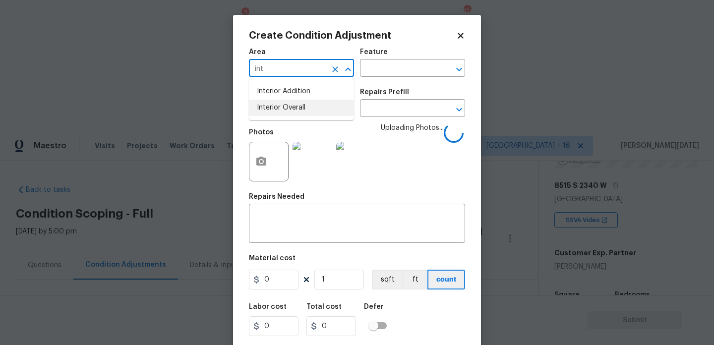
click at [280, 105] on li "Interior Overall" at bounding box center [301, 108] width 105 height 16
type input "Interior Overall"
click at [280, 105] on input "text" at bounding box center [287, 109] width 77 height 15
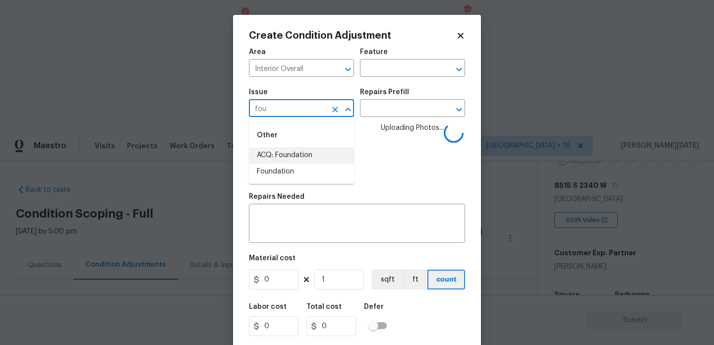
click at [287, 151] on li "ACQ: Foundation" at bounding box center [301, 155] width 105 height 16
click at [336, 72] on icon "Clear" at bounding box center [335, 69] width 10 height 10
type input "ACQ: Foundation"
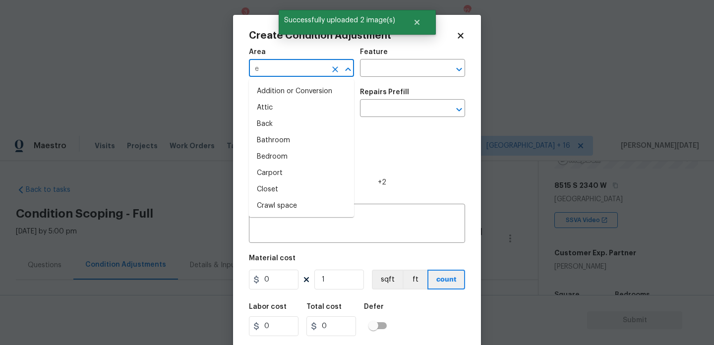
type input "ex"
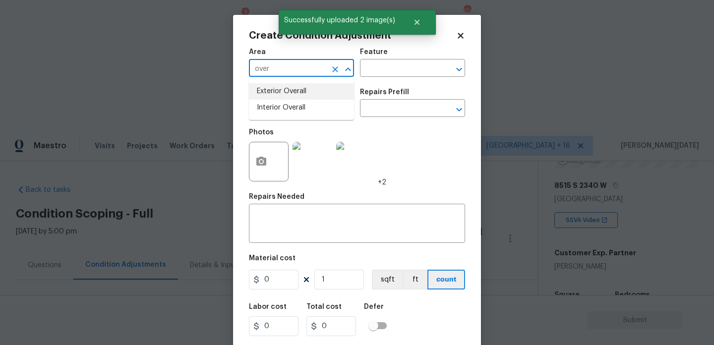
click at [313, 93] on li "Exterior Overall" at bounding box center [301, 91] width 105 height 16
type input "Exterior Overall"
click at [409, 113] on input "text" at bounding box center [398, 109] width 77 height 15
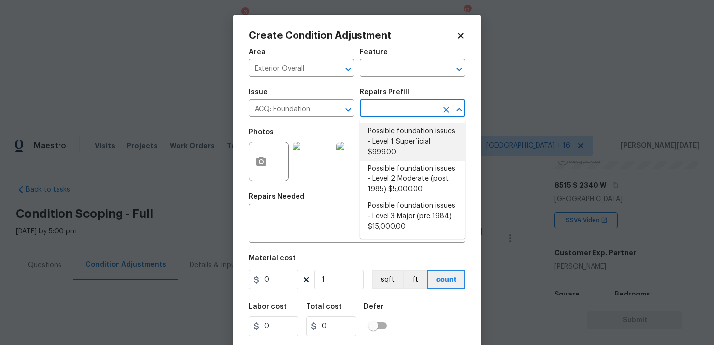
click at [409, 139] on li "Possible foundation issues - Level 1 Superficial $999.00" at bounding box center [412, 141] width 105 height 37
type input "Acquisition"
type textarea "Possible foundation issues - Level 1 - Superficial. Disclaimer: This is NOT a t…"
type input "999"
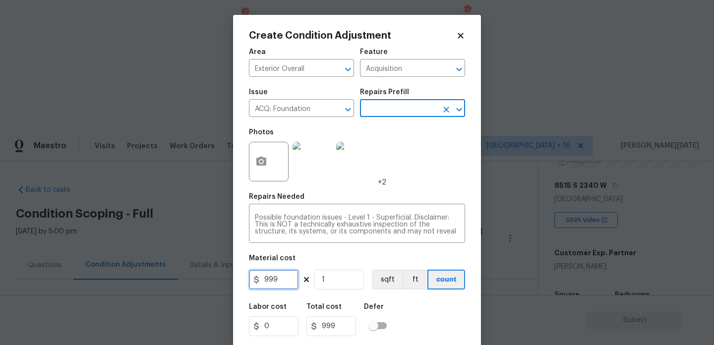
drag, startPoint x: 274, startPoint y: 273, endPoint x: 215, endPoint y: 273, distance: 58.5
click at [215, 273] on div "Create Condition Adjustment Area Exterior Overall ​ Feature Acquisition ​ Issue…" at bounding box center [357, 172] width 714 height 345
type input "0"
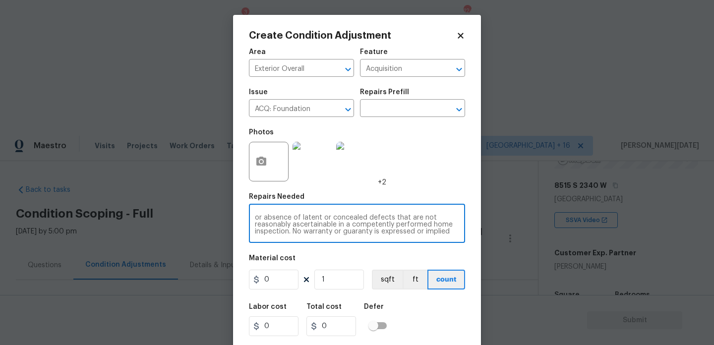
scroll to position [35, 0]
drag, startPoint x: 342, startPoint y: 217, endPoint x: 463, endPoint y: 279, distance: 136.6
click at [463, 279] on div "Area Exterior Overall ​ Feature Acquisition ​ Issue ACQ: Foundation ​ Repairs P…" at bounding box center [357, 206] width 216 height 327
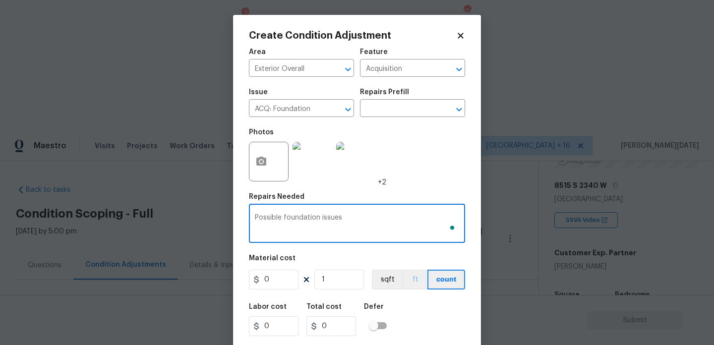
scroll to position [25, 0]
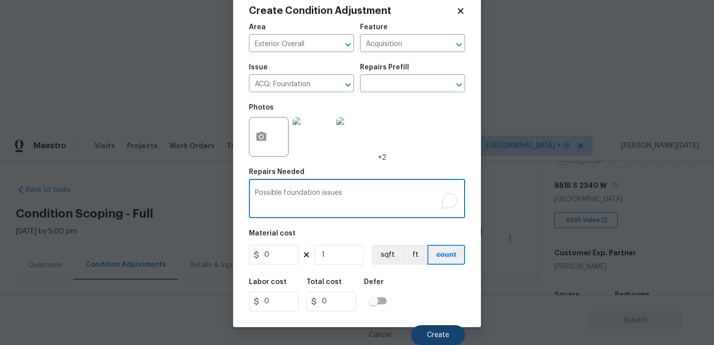
type textarea "Possible foundation issues"
click at [437, 341] on button "Create" at bounding box center [438, 335] width 54 height 20
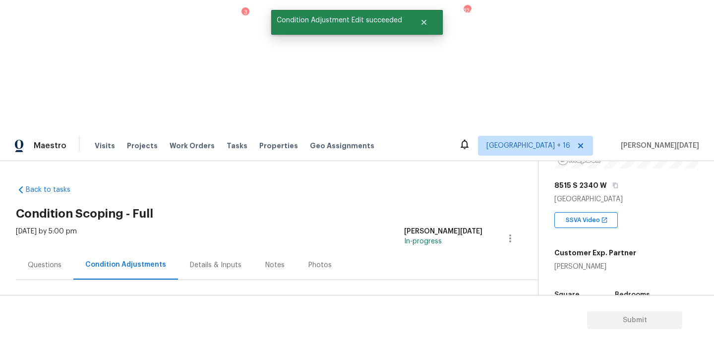
scroll to position [0, 0]
click at [46, 260] on div "Questions" at bounding box center [45, 265] width 34 height 10
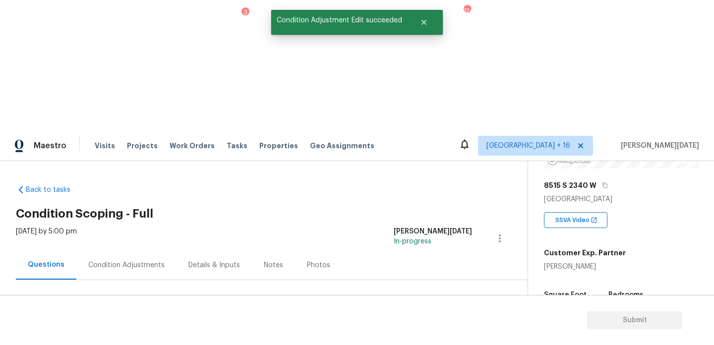
scroll to position [132, 0]
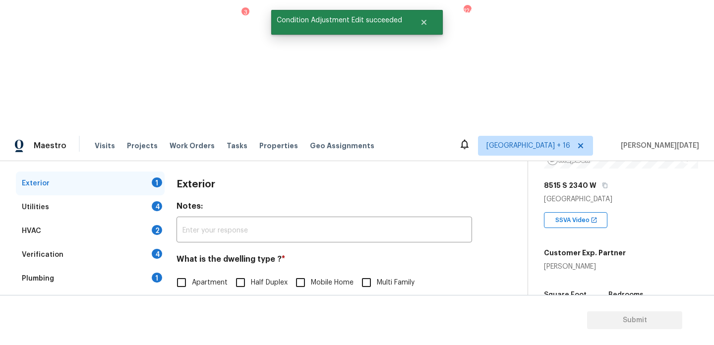
click at [193, 293] on label "Single Family" at bounding box center [202, 303] width 63 height 21
click at [192, 293] on input "Single Family" at bounding box center [181, 303] width 21 height 21
checkbox input "true"
click at [158, 195] on div "Utilities 4" at bounding box center [90, 207] width 149 height 24
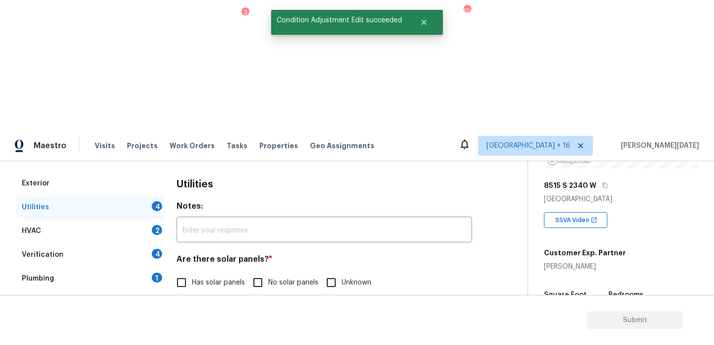
click at [264, 272] on input "No solar panels" at bounding box center [257, 282] width 21 height 21
checkbox input "true"
click at [200, 329] on span "Natural Gas Lines" at bounding box center [220, 334] width 57 height 10
click at [192, 324] on input "Natural Gas Lines" at bounding box center [181, 334] width 21 height 21
checkbox input "true"
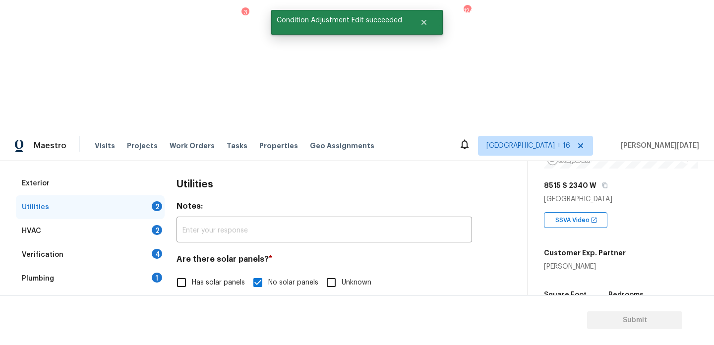
scroll to position [401, 0]
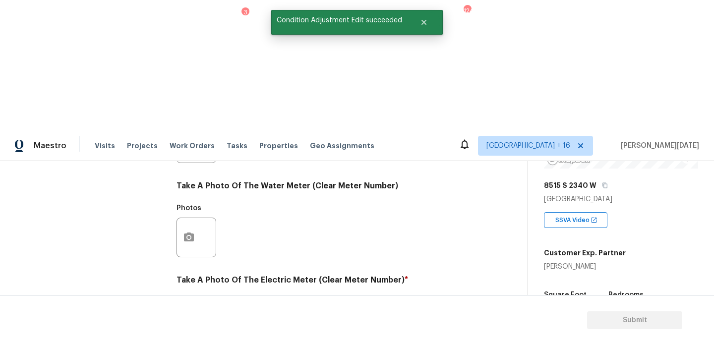
click at [185, 312] on button "button" at bounding box center [189, 331] width 24 height 39
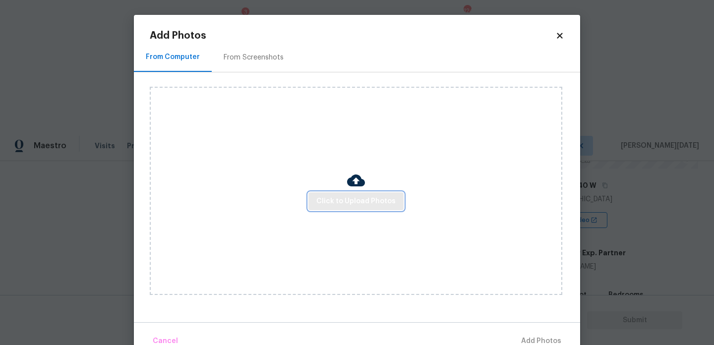
click at [330, 195] on span "Click to Upload Photos" at bounding box center [355, 201] width 79 height 12
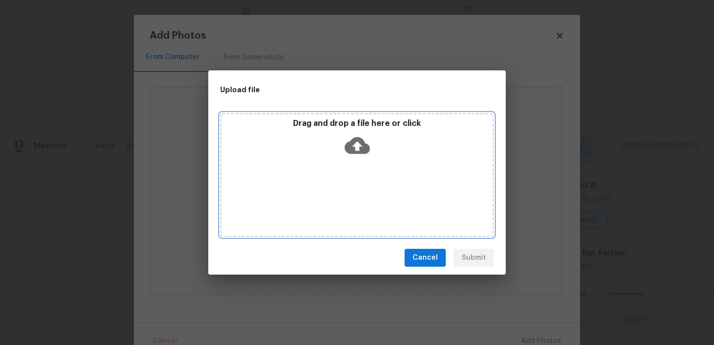
click at [330, 195] on div "Drag and drop a file here or click" at bounding box center [357, 175] width 274 height 124
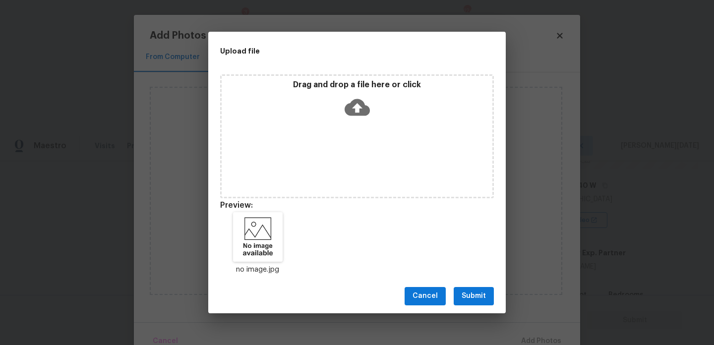
click at [468, 295] on span "Submit" at bounding box center [473, 296] width 24 height 12
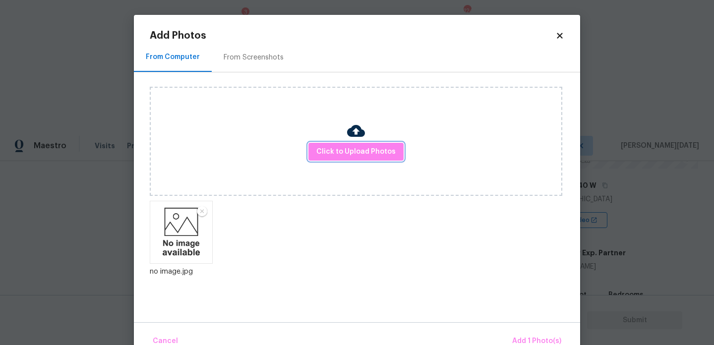
scroll to position [22, 0]
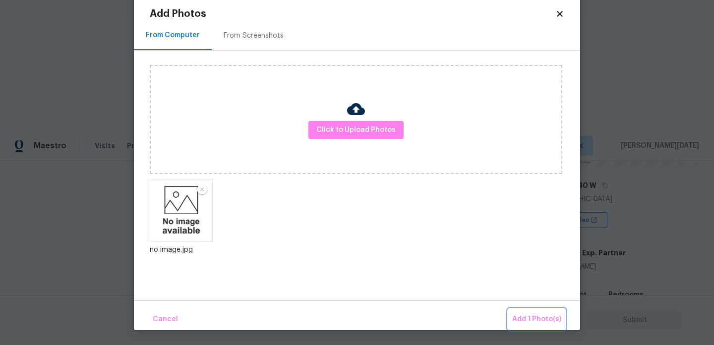
click at [528, 325] on span "Add 1 Photo(s)" at bounding box center [536, 319] width 49 height 12
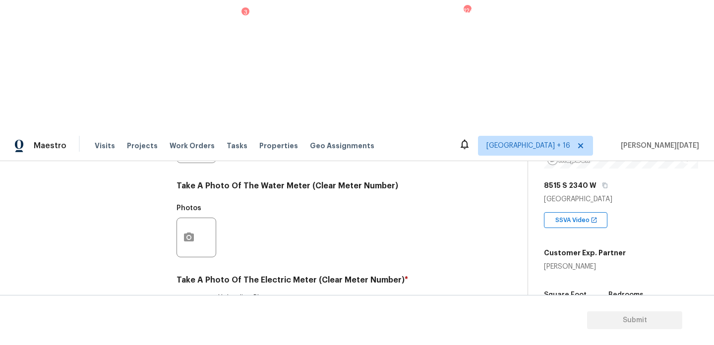
scroll to position [0, 0]
checkbox input "true"
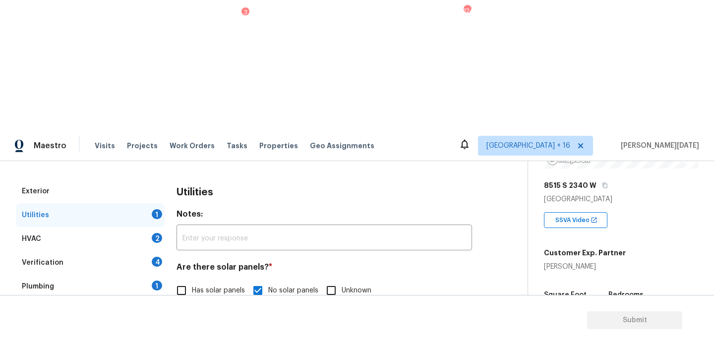
scroll to position [116, 0]
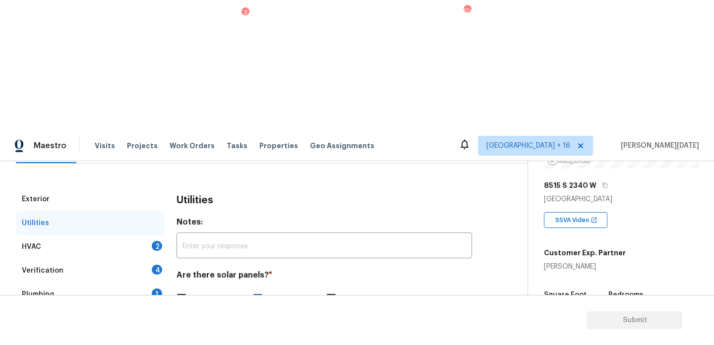
click at [150, 235] on div "HVAC 2" at bounding box center [90, 247] width 149 height 24
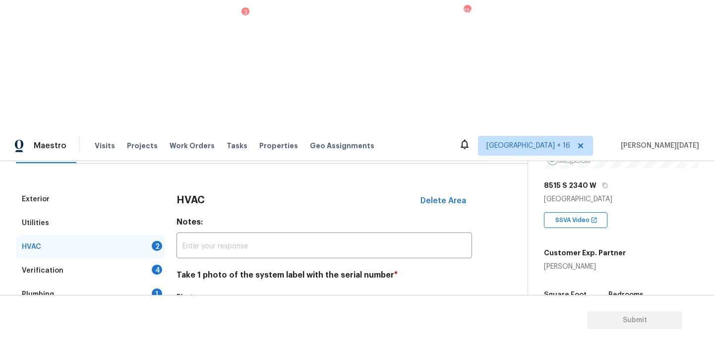
click at [186, 322] on icon "button" at bounding box center [189, 326] width 10 height 9
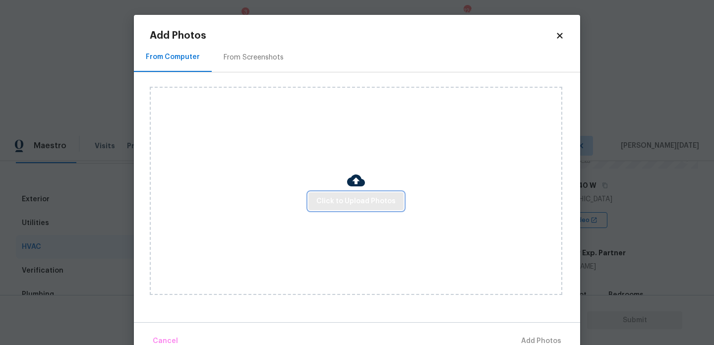
click at [351, 200] on span "Click to Upload Photos" at bounding box center [355, 201] width 79 height 12
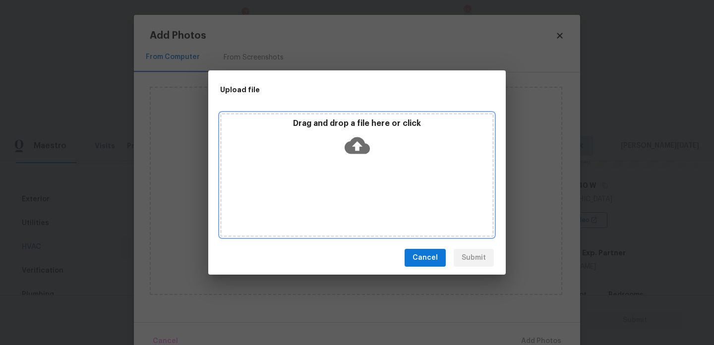
click at [351, 200] on div "Drag and drop a file here or click" at bounding box center [357, 175] width 274 height 124
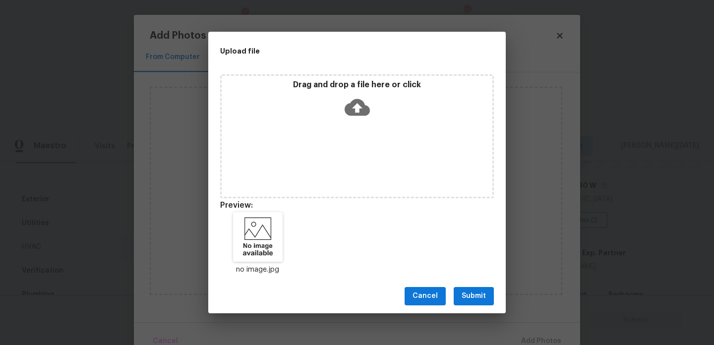
click at [478, 295] on span "Submit" at bounding box center [473, 296] width 24 height 12
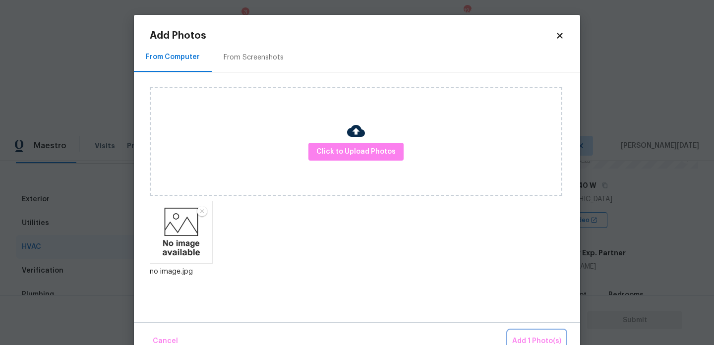
click at [533, 336] on span "Add 1 Photo(s)" at bounding box center [536, 341] width 49 height 12
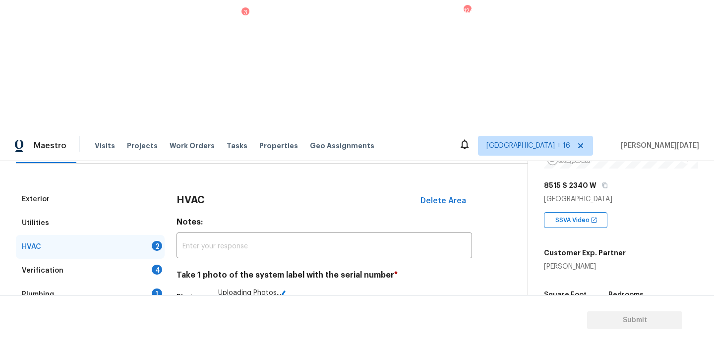
scroll to position [165, 0]
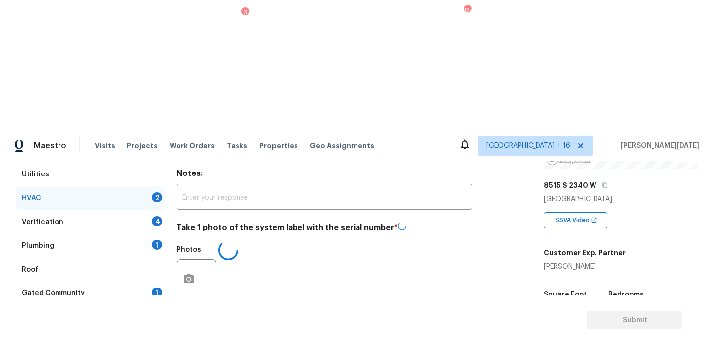
checkbox input "true"
click at [161, 217] on div "4" at bounding box center [157, 222] width 10 height 10
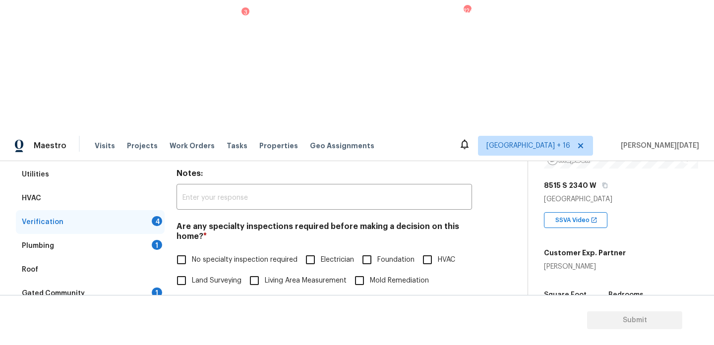
click at [209, 255] on span "No specialty inspection required" at bounding box center [245, 260] width 106 height 10
click at [192, 249] on input "No specialty inspection required" at bounding box center [181, 259] width 21 height 21
checkbox input "true"
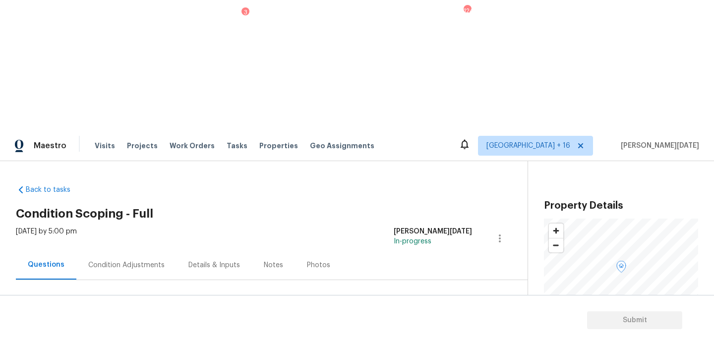
scroll to position [149, 0]
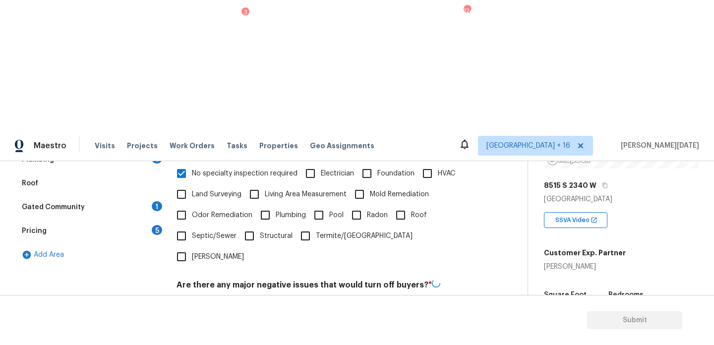
checkbox input "true"
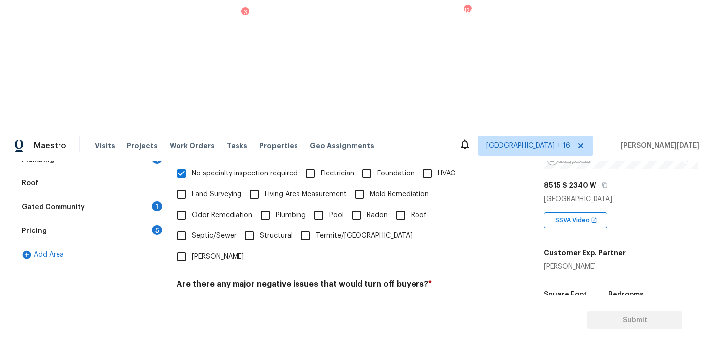
checkbox input "true"
checkbox input "false"
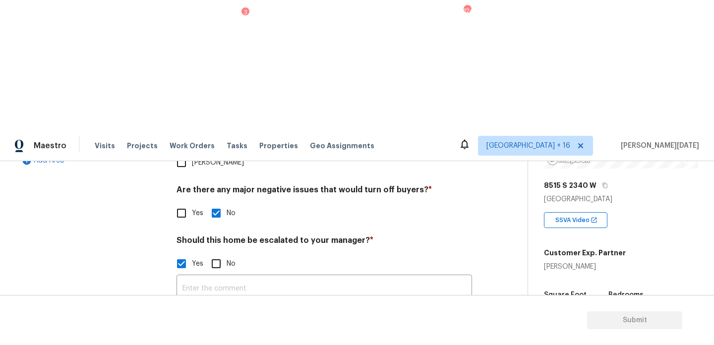
click at [193, 337] on icon "button" at bounding box center [189, 341] width 10 height 9
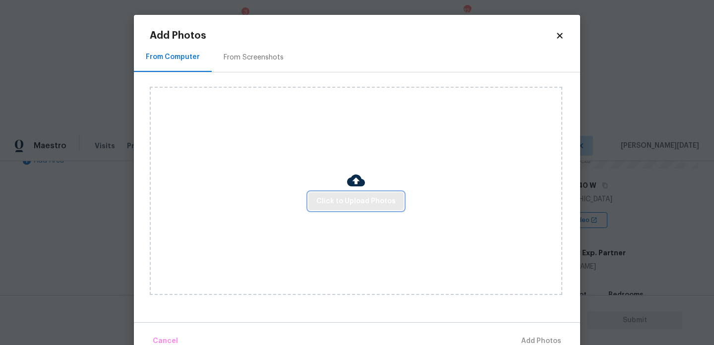
click at [345, 200] on span "Click to Upload Photos" at bounding box center [355, 201] width 79 height 12
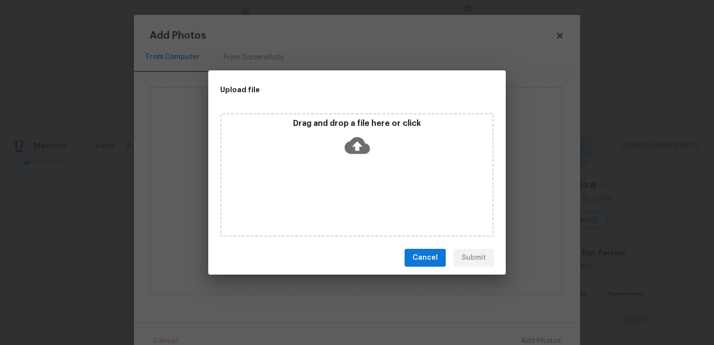
click at [345, 200] on div "Drag and drop a file here or click" at bounding box center [357, 175] width 274 height 124
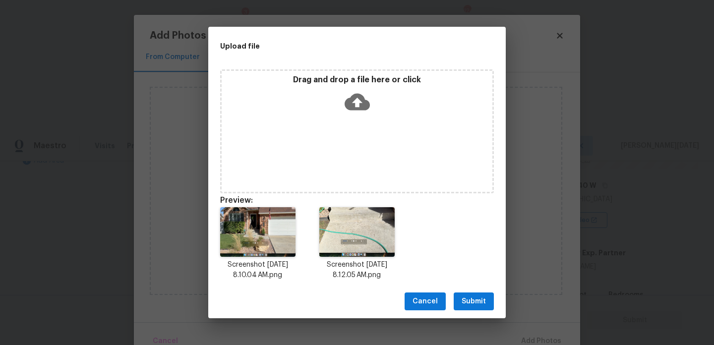
click at [467, 294] on button "Submit" at bounding box center [474, 301] width 40 height 18
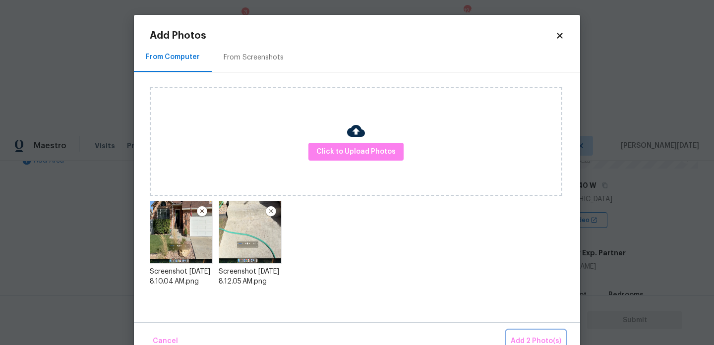
click at [532, 336] on span "Add 2 Photo(s)" at bounding box center [536, 341] width 51 height 12
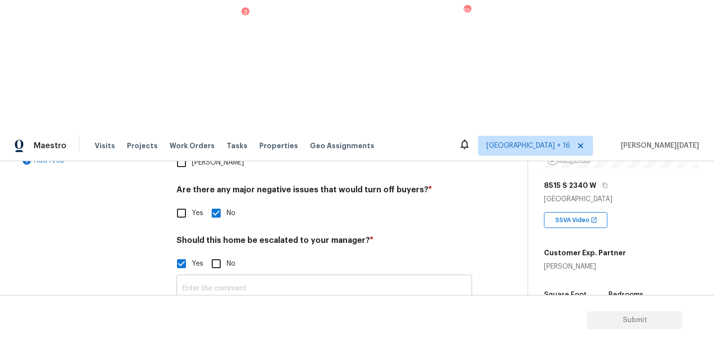
click at [228, 277] on input "text" at bounding box center [323, 288] width 295 height 23
type input "E"
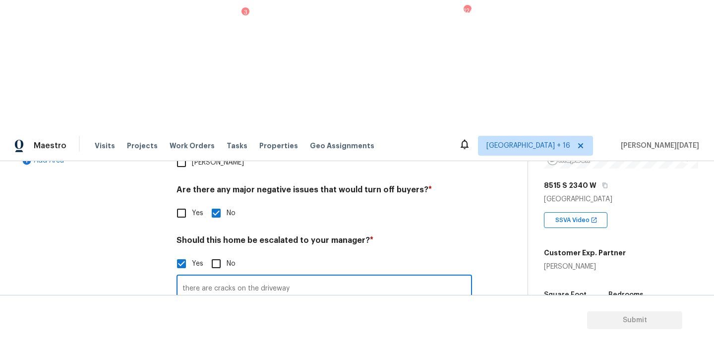
click at [278, 322] on img at bounding box center [284, 342] width 40 height 40
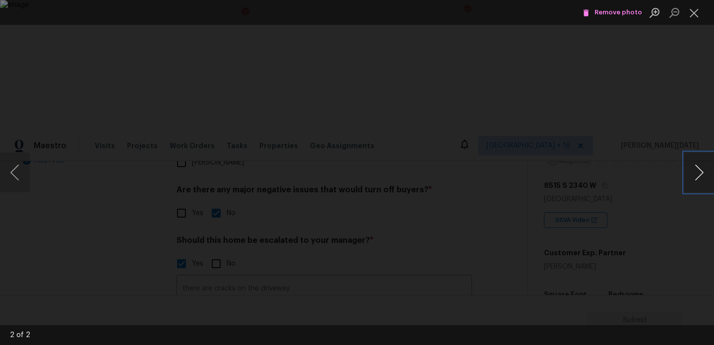
click at [693, 187] on button "Next image" at bounding box center [699, 173] width 30 height 40
click at [702, 170] on button "Next image" at bounding box center [699, 173] width 30 height 40
click at [695, 16] on button "Close lightbox" at bounding box center [694, 12] width 20 height 17
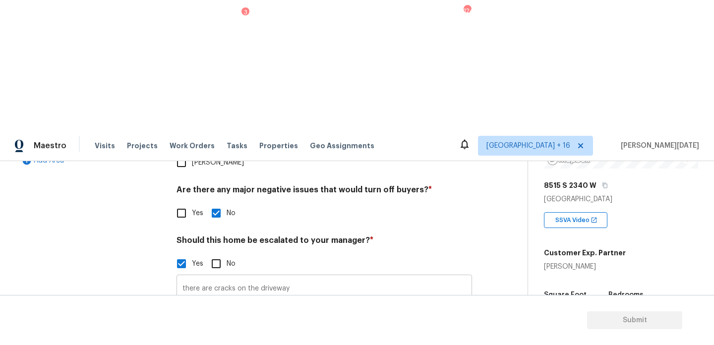
click at [342, 277] on input "there are cracks on the driveway" at bounding box center [323, 288] width 295 height 23
click at [330, 277] on input "there are cracks on the driveway" at bounding box center [323, 288] width 295 height 23
click at [239, 322] on img at bounding box center [240, 342] width 40 height 40
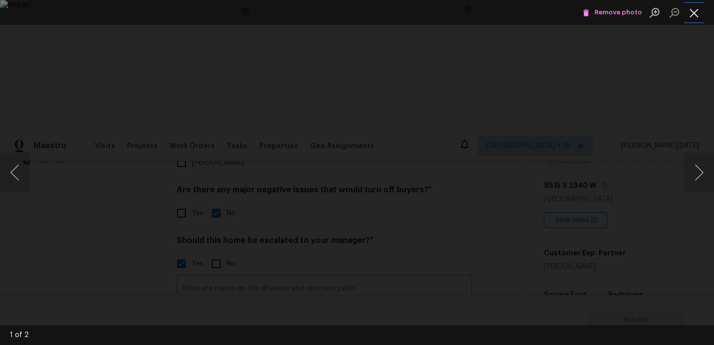
click at [695, 13] on button "Close lightbox" at bounding box center [694, 12] width 20 height 17
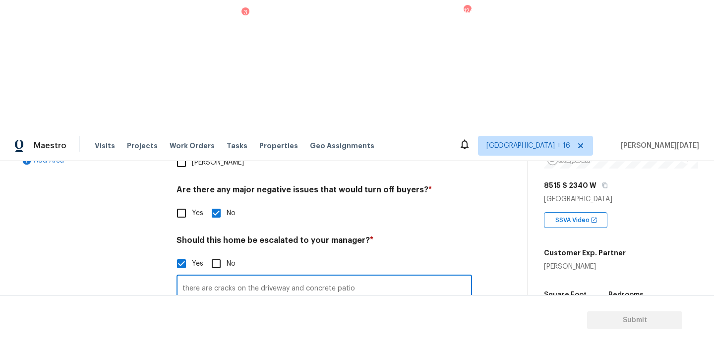
click at [309, 277] on input "there are cracks on the driveway and concrete patio" at bounding box center [323, 288] width 295 height 23
drag, startPoint x: 290, startPoint y: 139, endPoint x: 491, endPoint y: 139, distance: 200.7
click at [491, 139] on div "Exterior Utilities HVAC Verification Plumbing 1 Roof Gated Community 1 Pricing …" at bounding box center [260, 199] width 488 height 482
type input "there are cracks on the driveway @0: 07 and 0: 51"
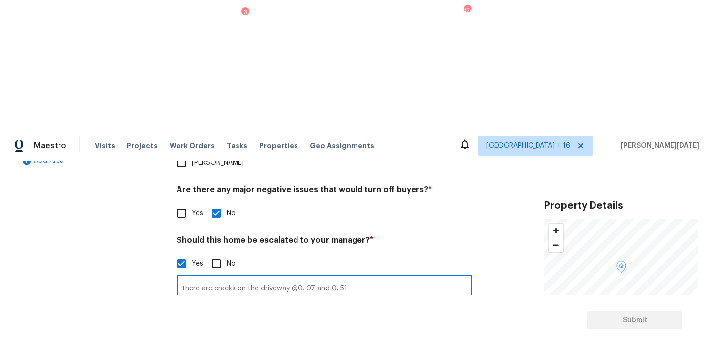
scroll to position [149, 0]
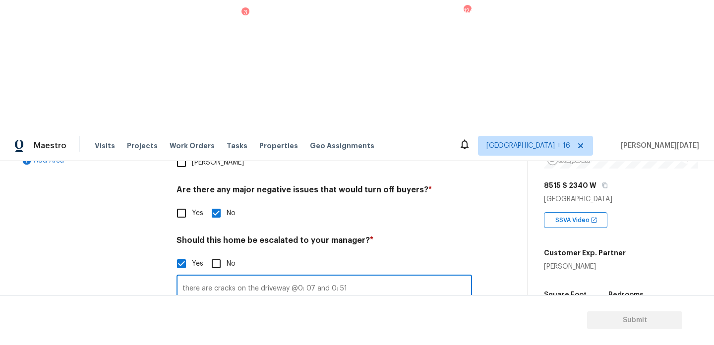
type input "there are cracks on the driveway @0: 07 and 0: 51"
click at [536, 149] on div "Property Details © Mapbox © OpenStreetMap Improve this map [STREET_ADDRESS] SSV…" at bounding box center [613, 269] width 170 height 514
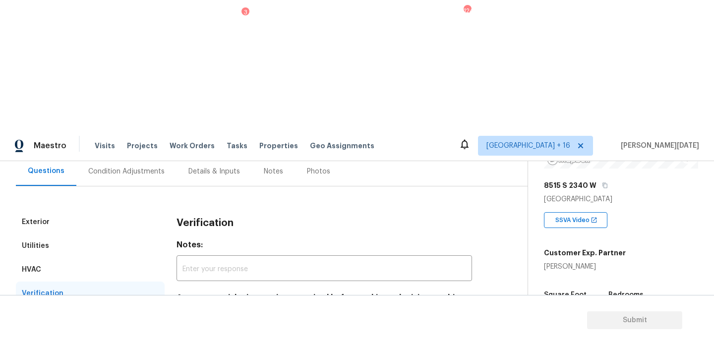
scroll to position [0, 0]
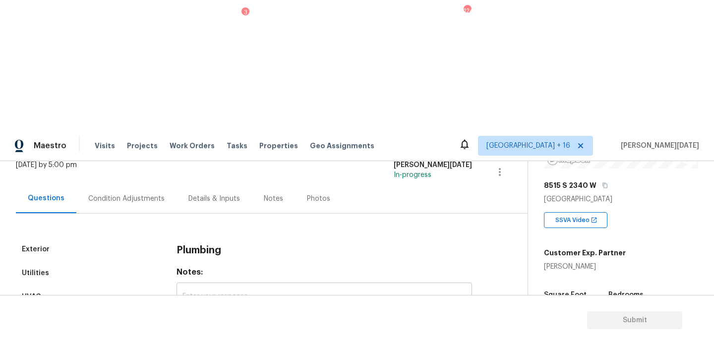
scroll to position [98, 0]
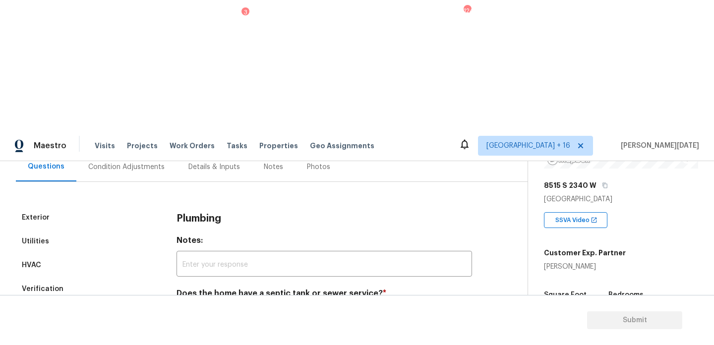
click at [179, 306] on input "Sewer" at bounding box center [181, 316] width 21 height 21
checkbox input "true"
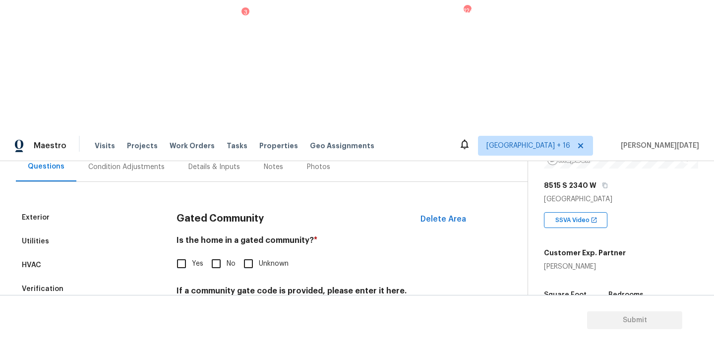
click at [222, 253] on input "No" at bounding box center [216, 263] width 21 height 21
checkbox input "true"
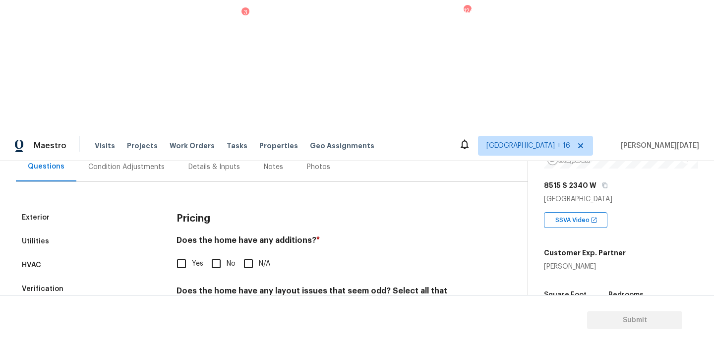
click at [216, 253] on input "No" at bounding box center [216, 263] width 21 height 21
checkbox input "true"
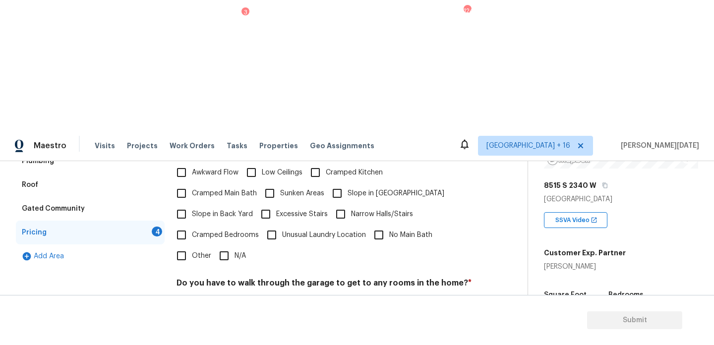
click at [340, 183] on input "Slope in [GEOGRAPHIC_DATA]" at bounding box center [337, 193] width 21 height 21
checkbox input "true"
click at [229, 301] on span "No" at bounding box center [231, 306] width 9 height 10
click at [227, 296] on input "No" at bounding box center [216, 306] width 21 height 21
checkbox input "true"
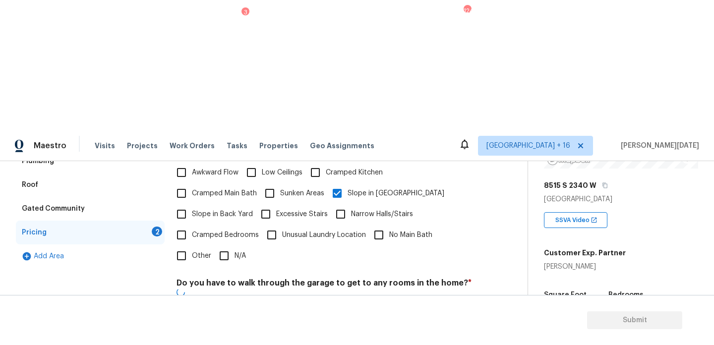
checkbox input "true"
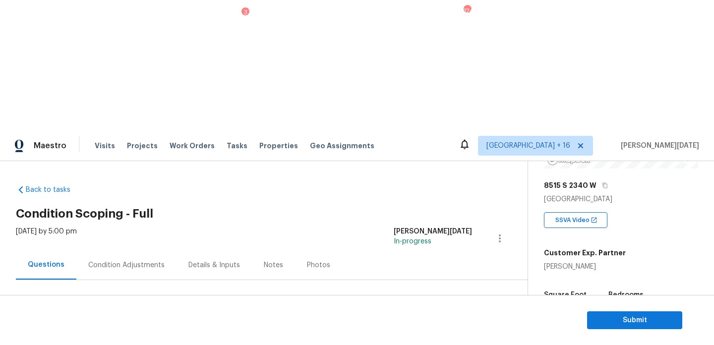
click at [139, 250] on div "Condition Adjustments" at bounding box center [126, 264] width 100 height 29
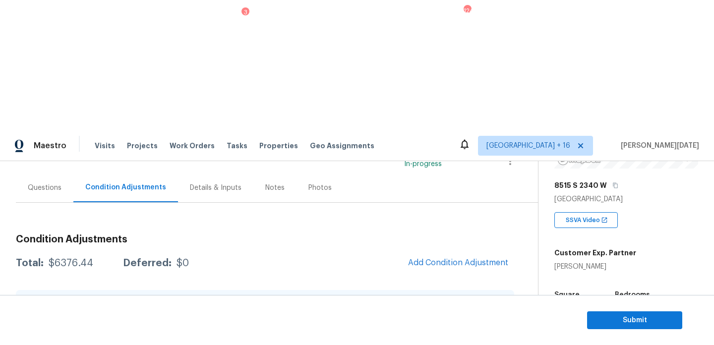
scroll to position [84, 0]
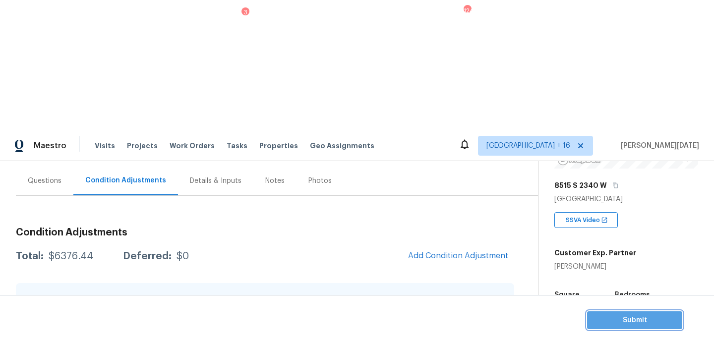
click at [605, 313] on button "Submit" at bounding box center [634, 320] width 95 height 18
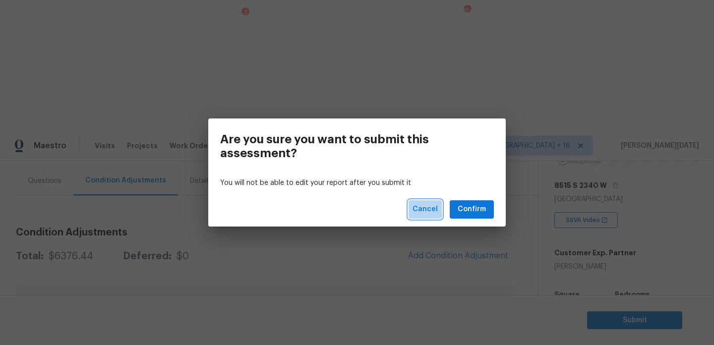
click at [424, 207] on span "Cancel" at bounding box center [424, 209] width 25 height 12
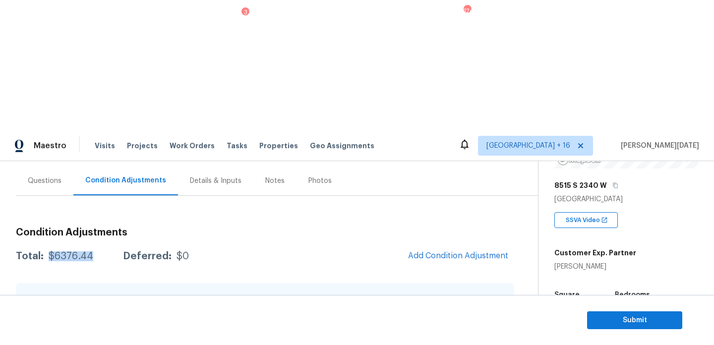
drag, startPoint x: 47, startPoint y: 126, endPoint x: 91, endPoint y: 126, distance: 44.6
click at [91, 251] on div "Total: $6376.44 Deferred: $0" at bounding box center [102, 256] width 173 height 10
copy div "$6376.44"
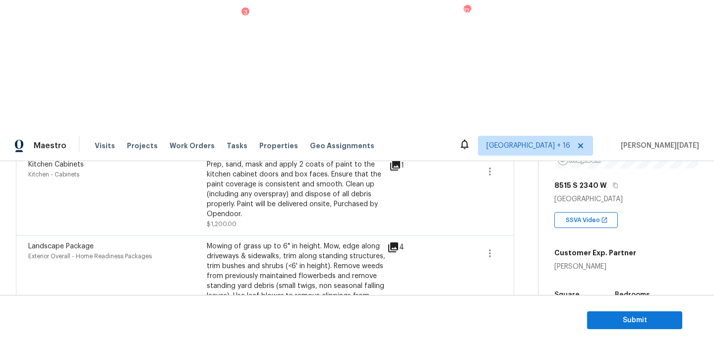
scroll to position [528, 0]
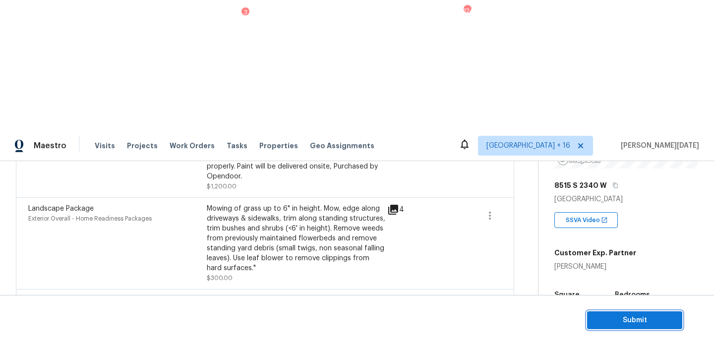
click at [616, 315] on span "Submit" at bounding box center [634, 320] width 79 height 12
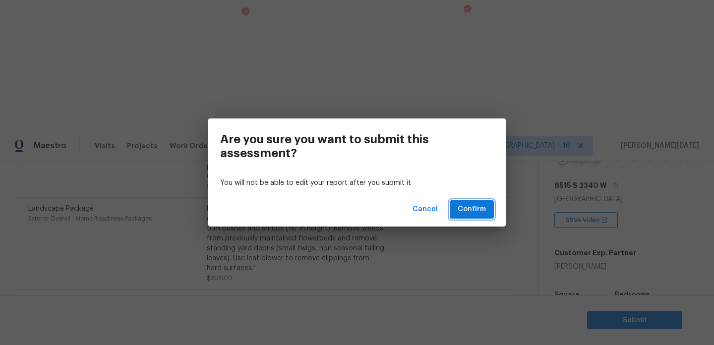
click at [480, 208] on span "Confirm" at bounding box center [472, 209] width 28 height 12
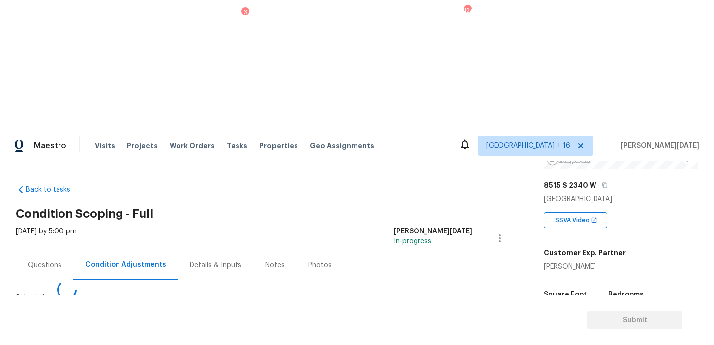
scroll to position [0, 0]
